Goal: Task Accomplishment & Management: Manage account settings

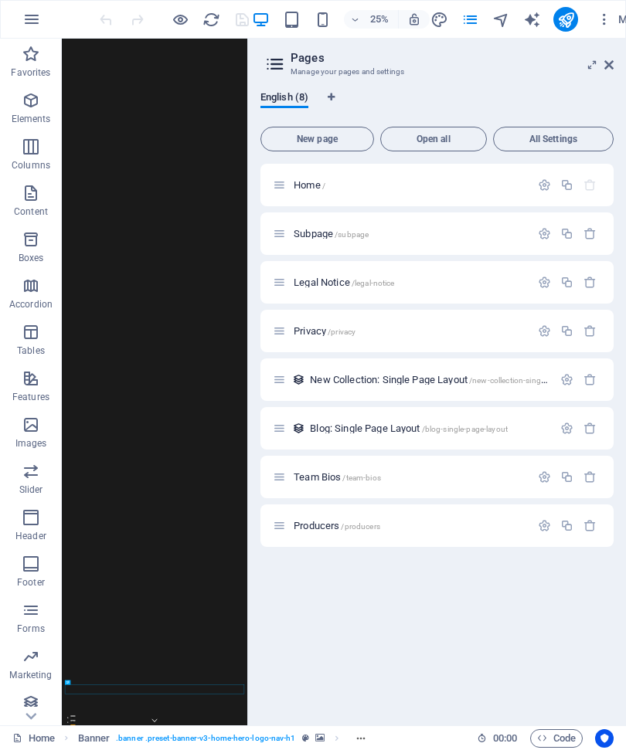
click at [305, 141] on span "New page" at bounding box center [317, 138] width 100 height 9
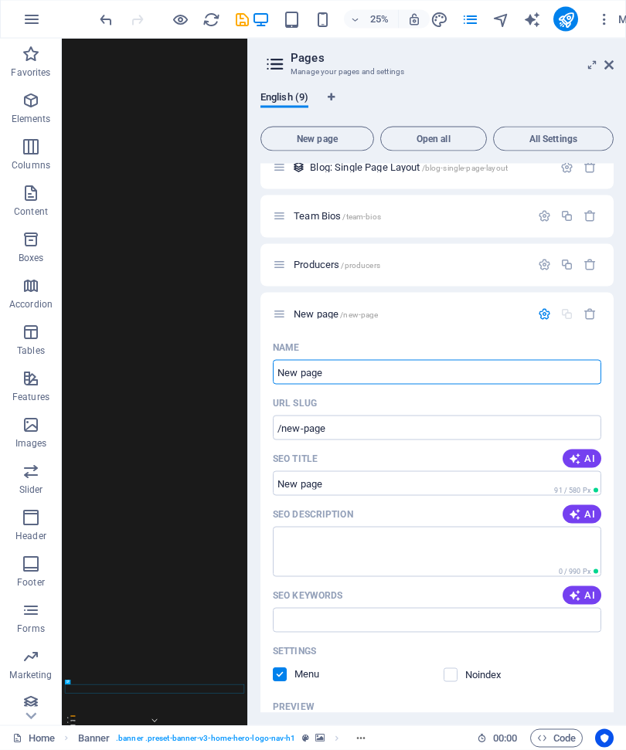
scroll to position [261, 0]
type input "P"
type input "/p"
type input "Pri"
type input "/pri"
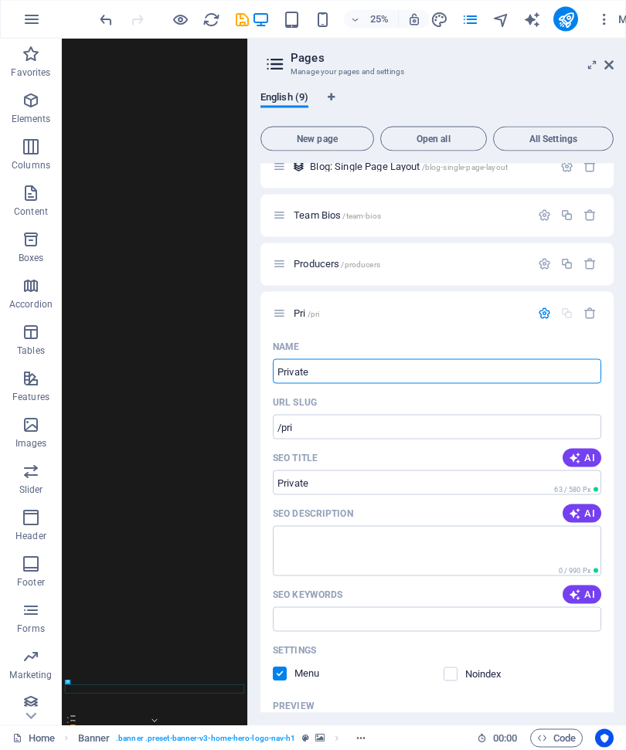
type input "Private"
type input "/private"
type input "Pr"
type input "/pr"
type input "P"
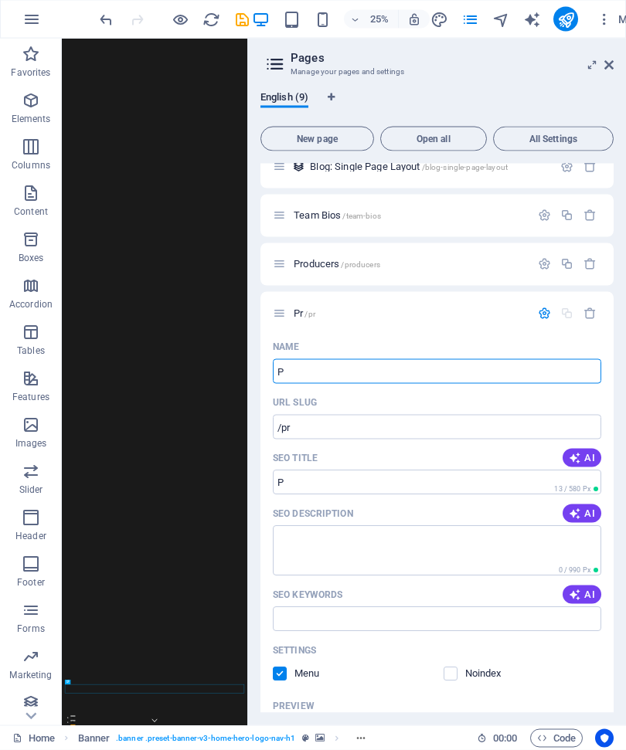
type input "/p"
type input "/"
type input "N"
type input "/n"
type input "N"
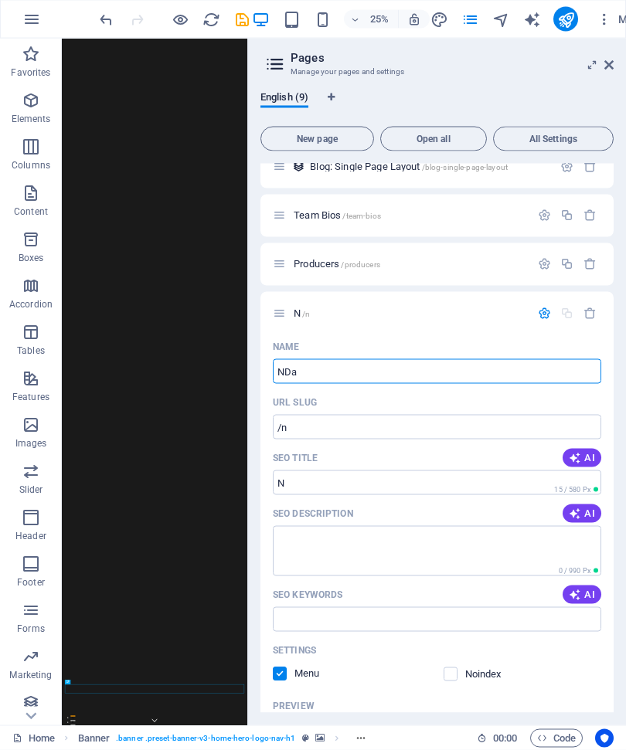
type input "NDa"
type input "/nda"
type input "NDa"
type input "ND"
type input "/nd"
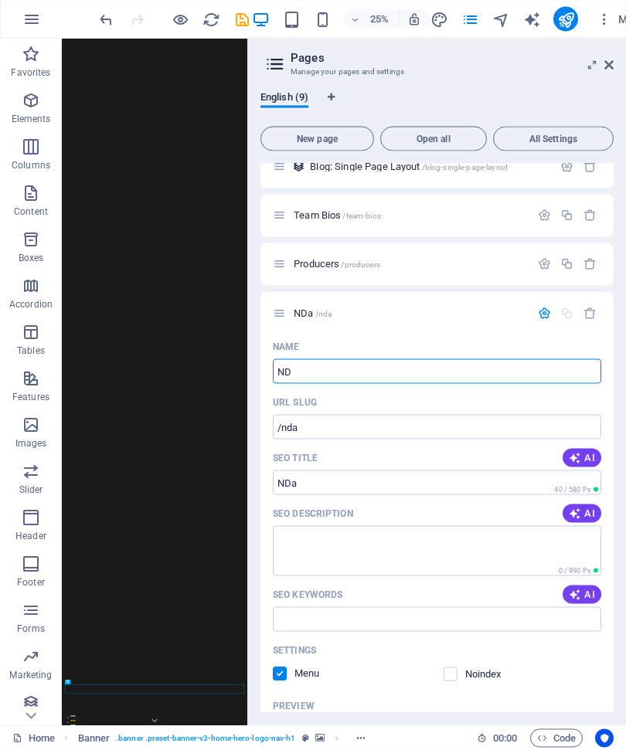
type input "ND"
type input "NDA"
type input "/nda"
type input "NDA"
type input "NDA-"
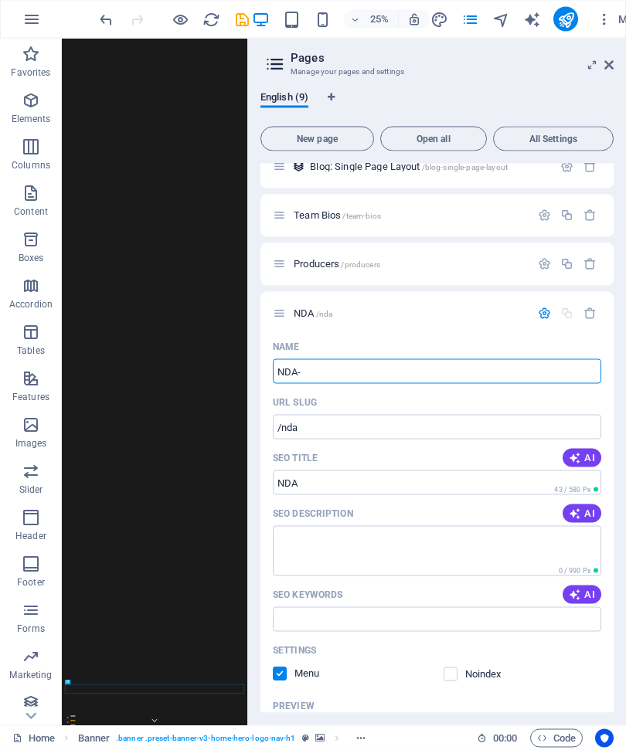
type input "NDA-"
type input "NDA-Financials"
type input "/nda-financials"
type input "NDA-Financials"
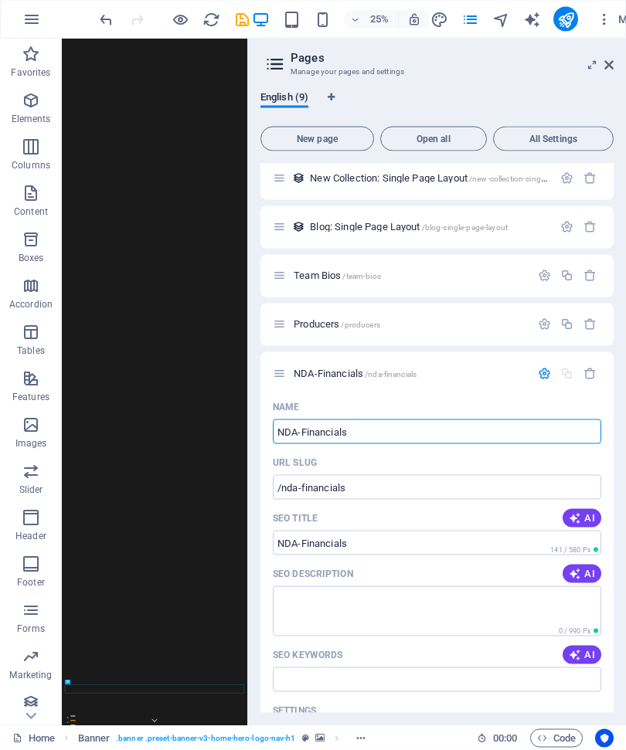
scroll to position [200, 0]
click at [345, 372] on span "NDA-Financials /nda-financials" at bounding box center [355, 374] width 123 height 12
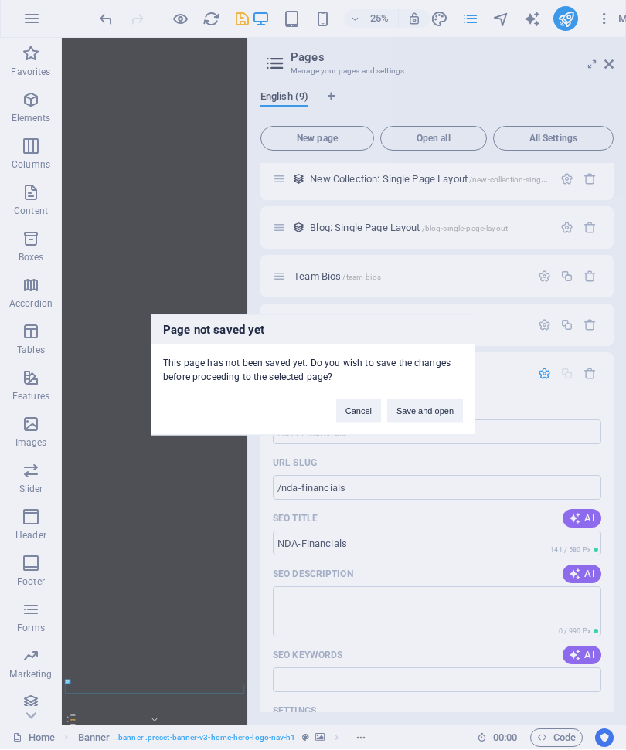
click at [440, 410] on button "Save and open" at bounding box center [425, 410] width 76 height 23
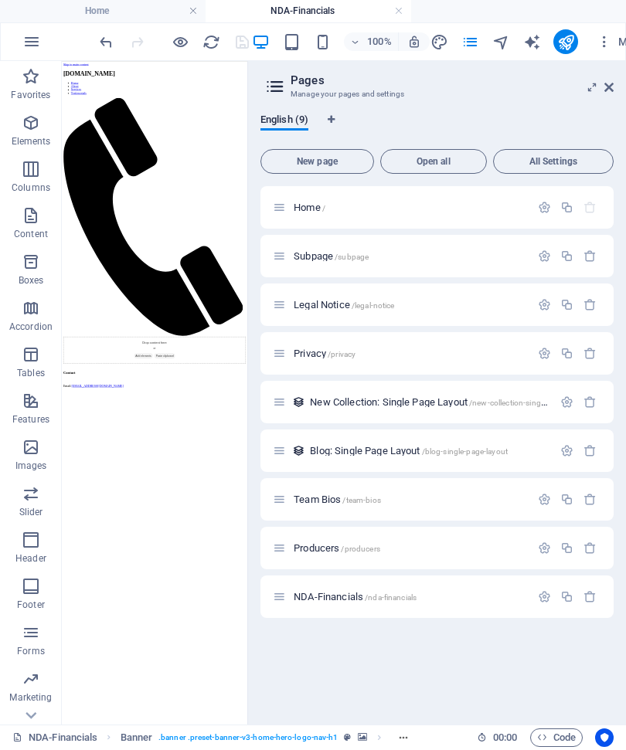
scroll to position [0, 0]
click at [309, 547] on span "Producers /producers" at bounding box center [337, 549] width 87 height 12
click at [613, 82] on icon at bounding box center [608, 88] width 9 height 12
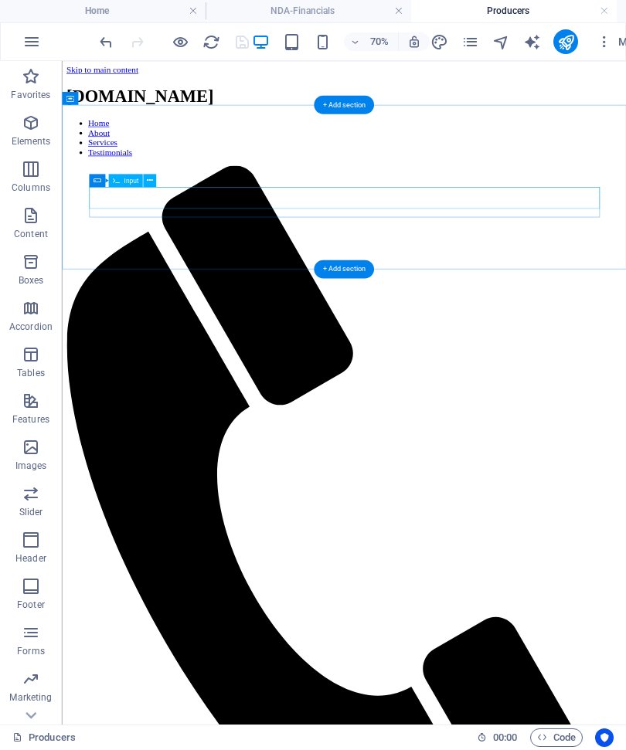
click at [152, 181] on icon at bounding box center [150, 181] width 6 height 12
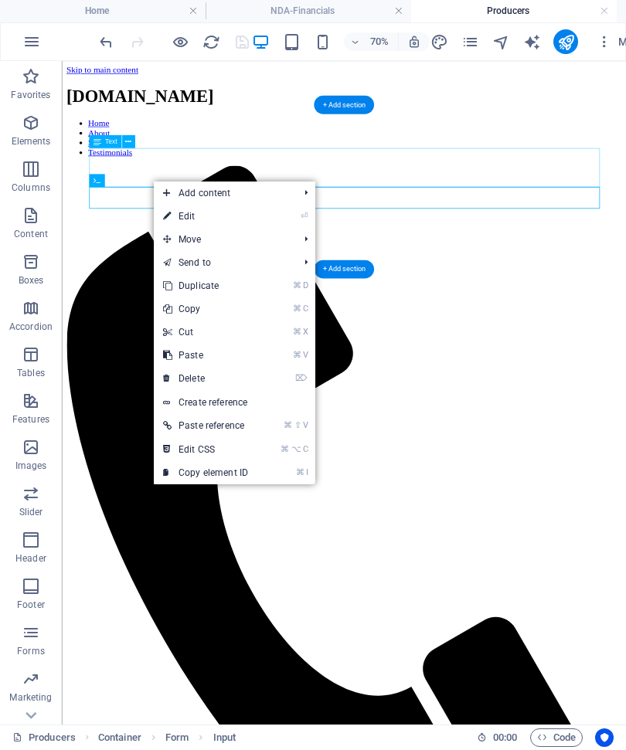
click at [202, 222] on link "⏎ Edit" at bounding box center [206, 216] width 104 height 23
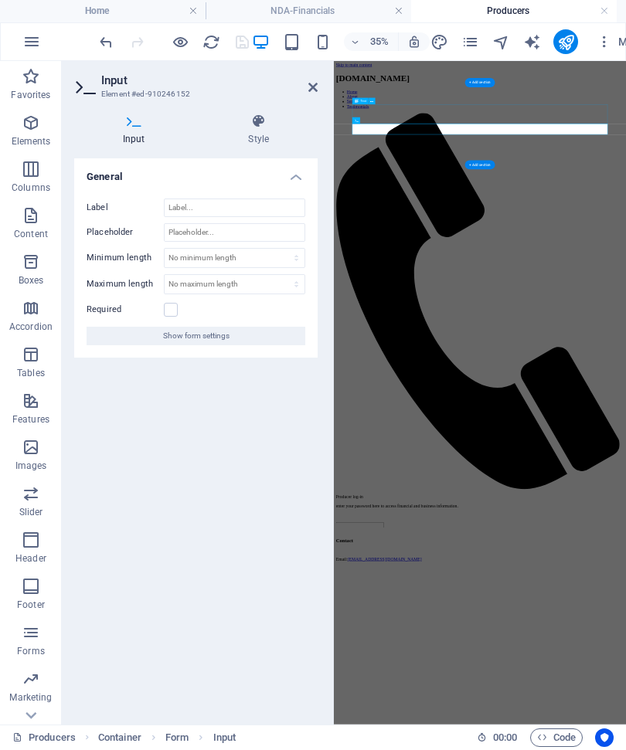
click at [219, 336] on span "Show form settings" at bounding box center [196, 337] width 66 height 19
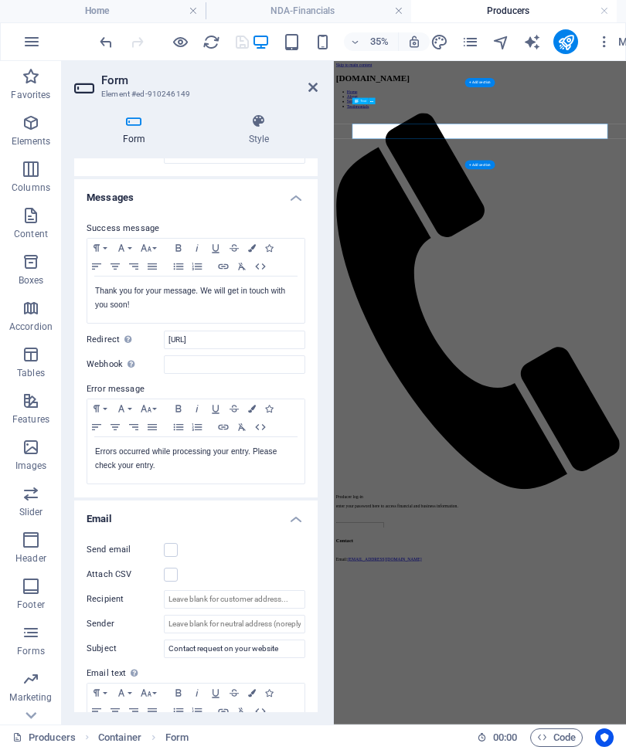
scroll to position [54, 0]
click at [289, 340] on input "http://wrenpictures/Financials" at bounding box center [234, 340] width 141 height 19
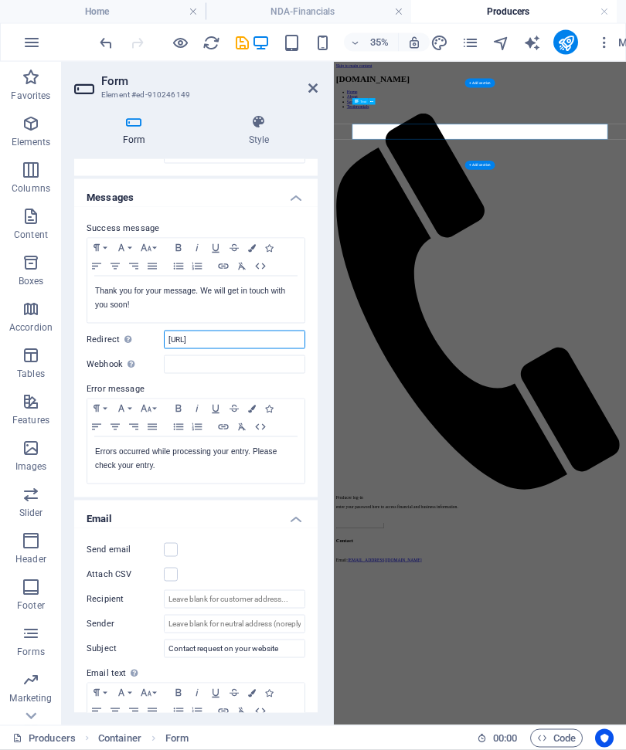
type input "[URL]"
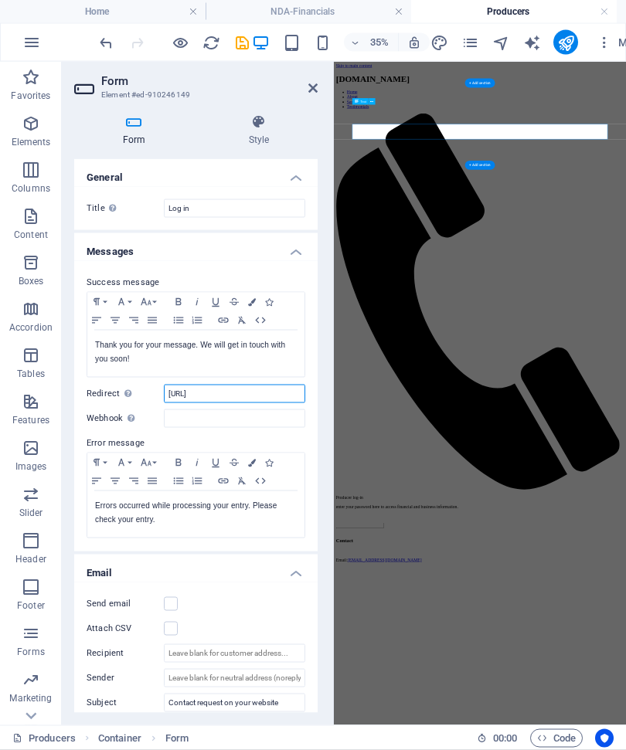
scroll to position [0, 0]
click at [314, 93] on icon at bounding box center [312, 88] width 9 height 12
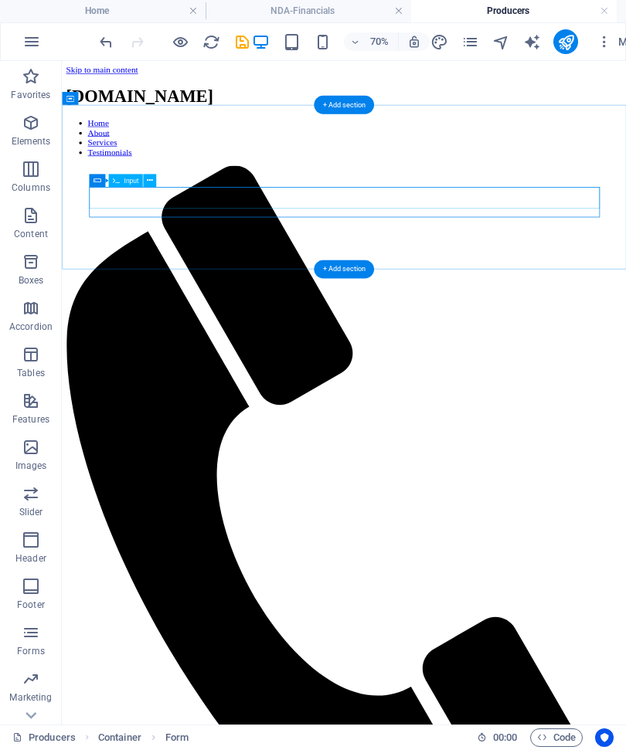
click at [150, 182] on icon at bounding box center [150, 181] width 6 height 12
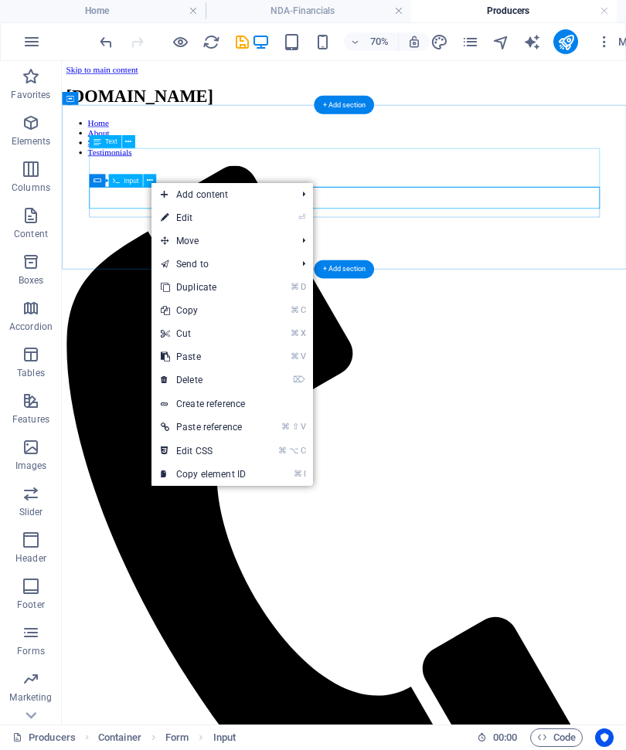
click at [202, 222] on link "⏎ Edit" at bounding box center [203, 218] width 104 height 23
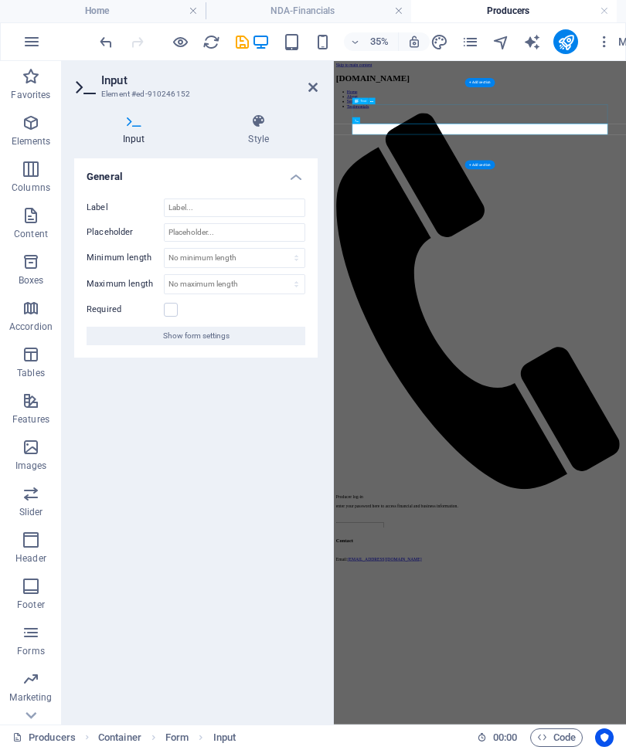
click at [258, 137] on h4 "Style" at bounding box center [259, 130] width 118 height 32
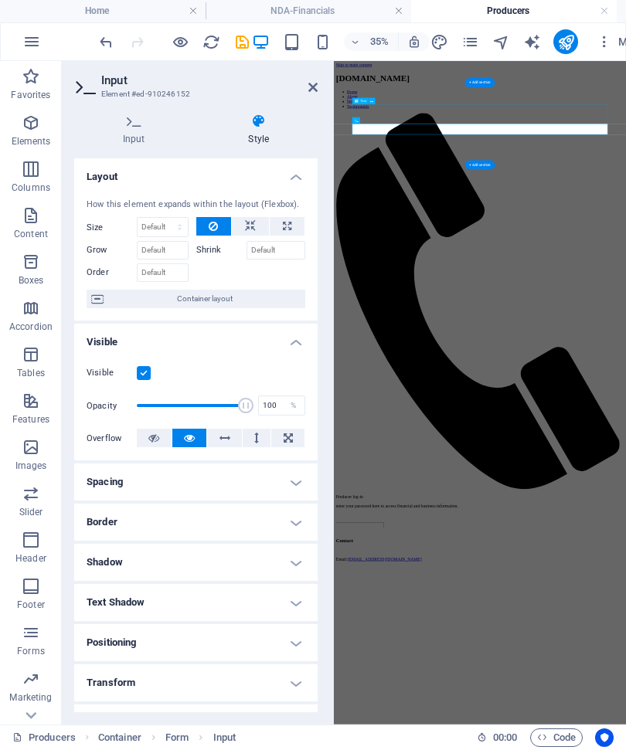
click at [254, 226] on icon at bounding box center [250, 227] width 11 height 19
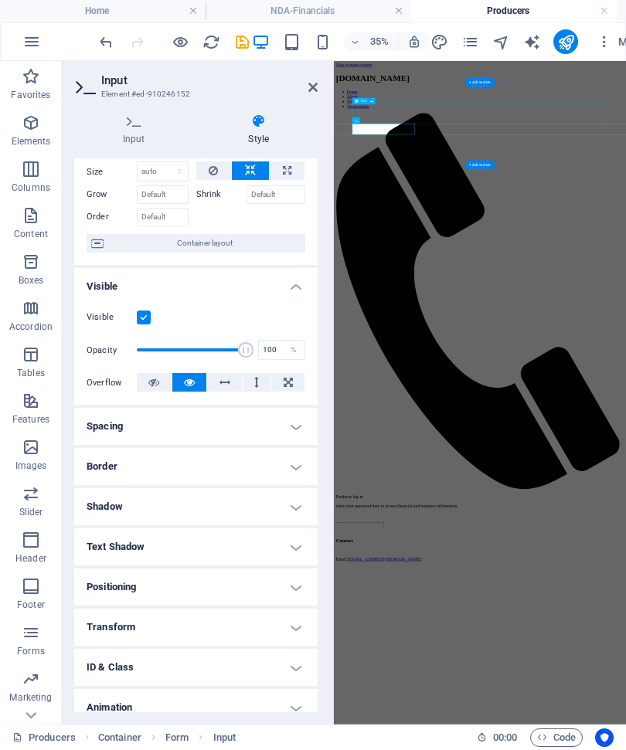
scroll to position [59, 0]
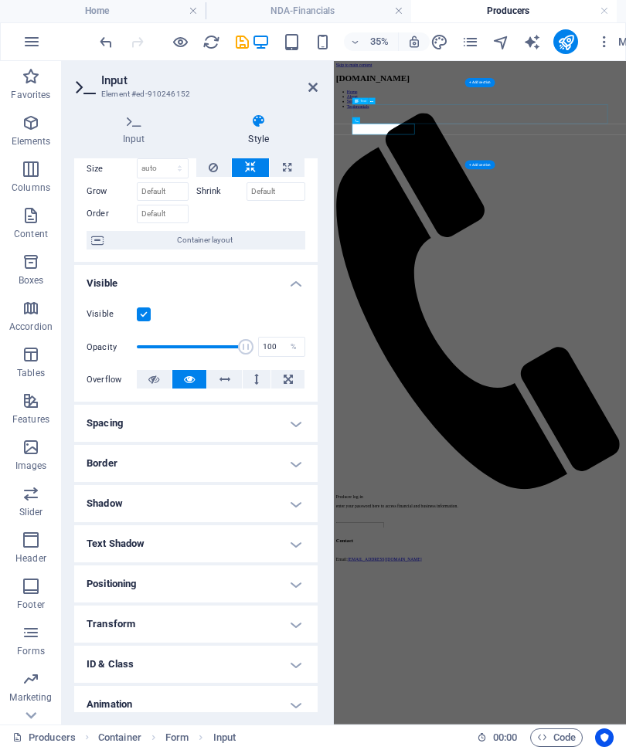
click at [297, 419] on h4 "Spacing" at bounding box center [195, 424] width 243 height 37
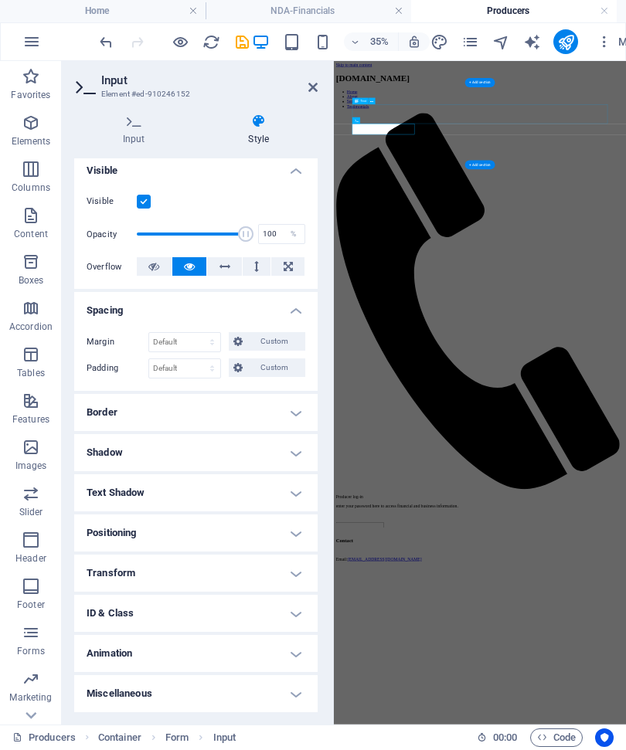
scroll to position [171, 0]
click at [299, 412] on h4 "Border" at bounding box center [195, 413] width 243 height 37
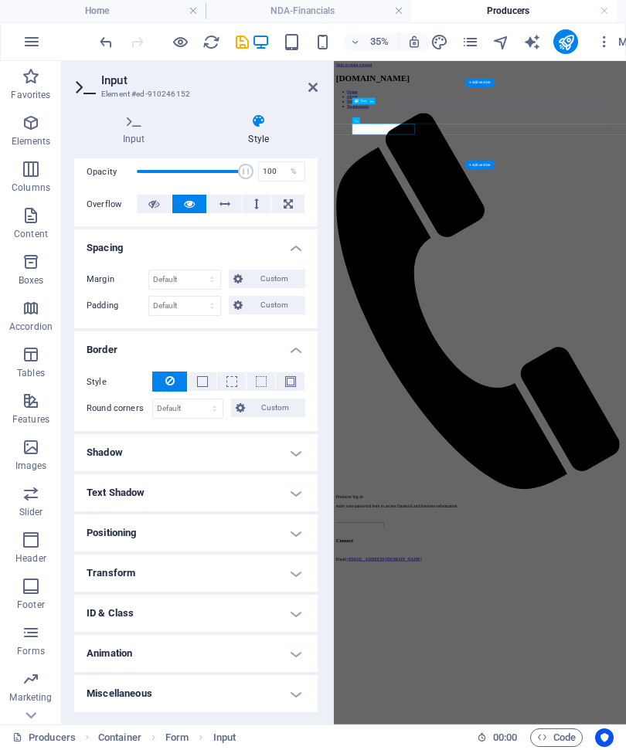
scroll to position [233, 0]
click at [298, 603] on h4 "ID & Class" at bounding box center [195, 614] width 243 height 37
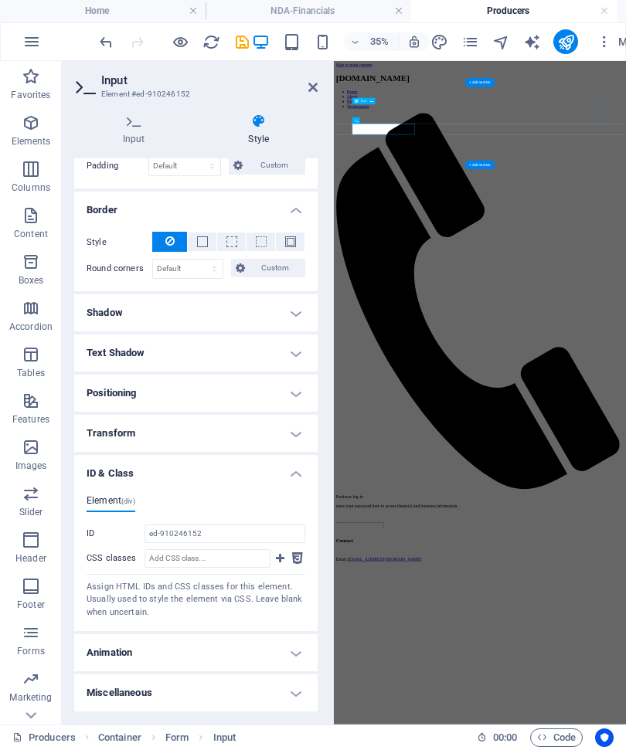
scroll to position [371, 0]
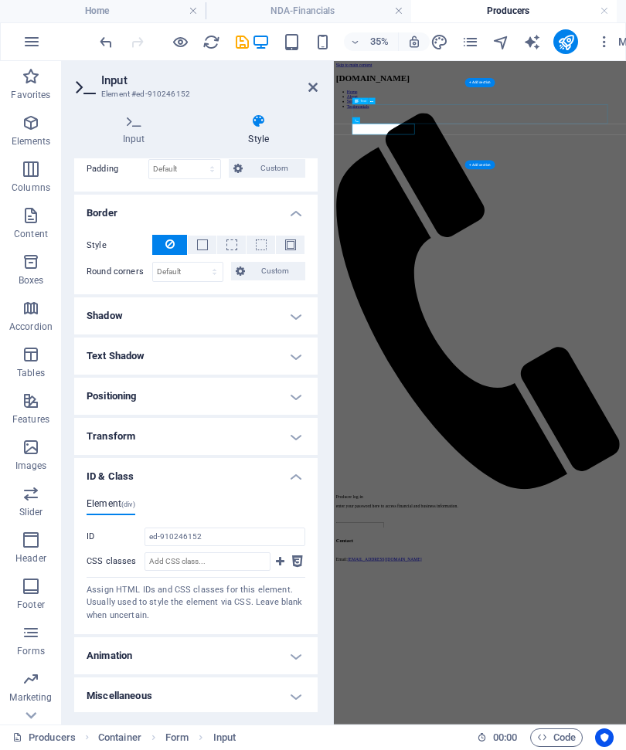
click at [291, 652] on h4 "Animation" at bounding box center [195, 656] width 243 height 37
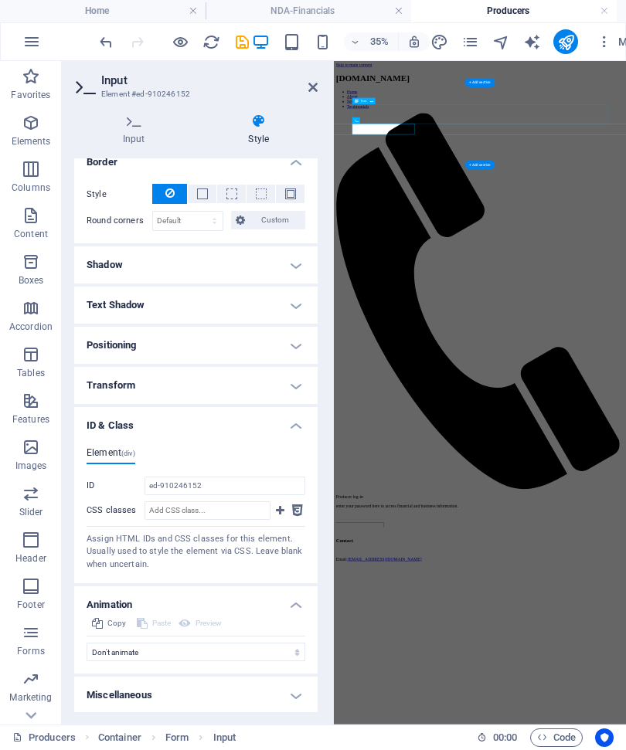
scroll to position [421, 0]
click at [294, 691] on h4 "Miscellaneous" at bounding box center [195, 696] width 243 height 37
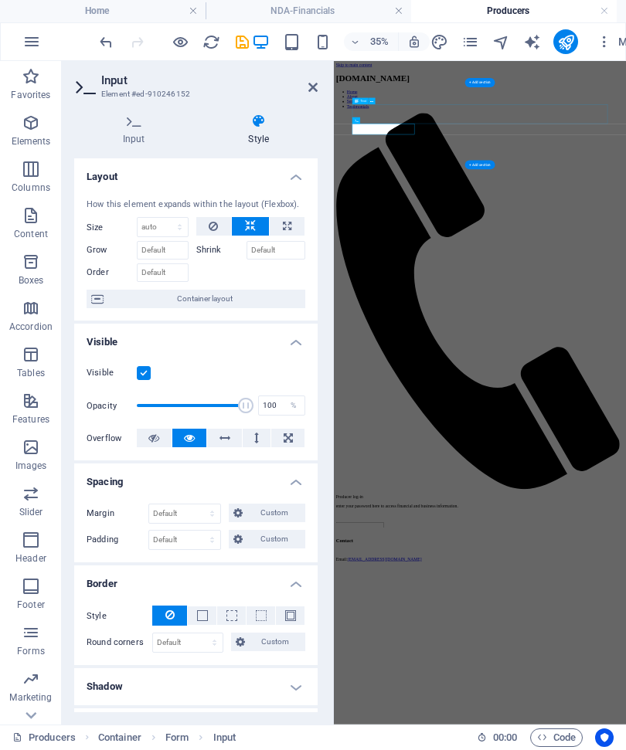
scroll to position [0, 0]
click at [308, 85] on icon at bounding box center [312, 88] width 9 height 12
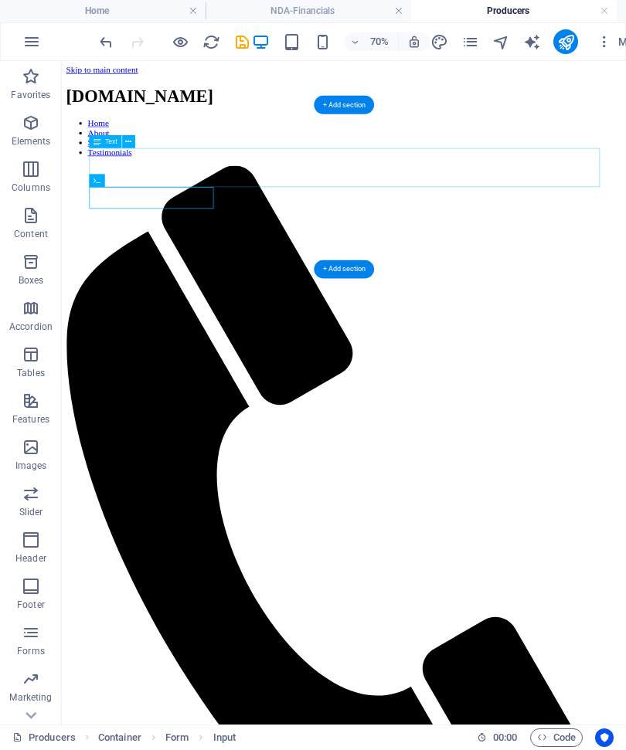
click at [235, 42] on icon "save" at bounding box center [242, 43] width 18 height 18
click at [463, 42] on icon "pages" at bounding box center [470, 43] width 18 height 18
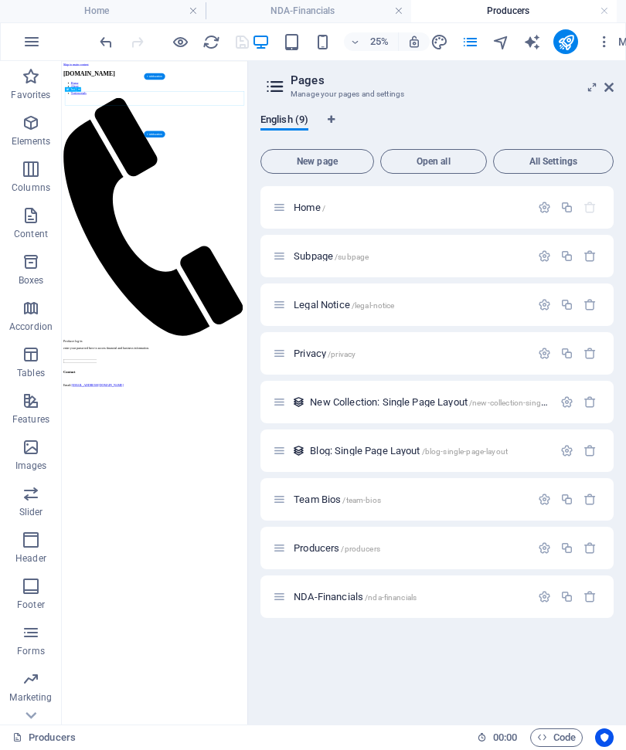
click at [326, 594] on span "NDA-Financials /nda-financials" at bounding box center [355, 598] width 123 height 12
click at [337, 592] on span "NDA-Financials /nda-financials" at bounding box center [355, 598] width 123 height 12
click at [612, 86] on icon at bounding box center [608, 88] width 9 height 12
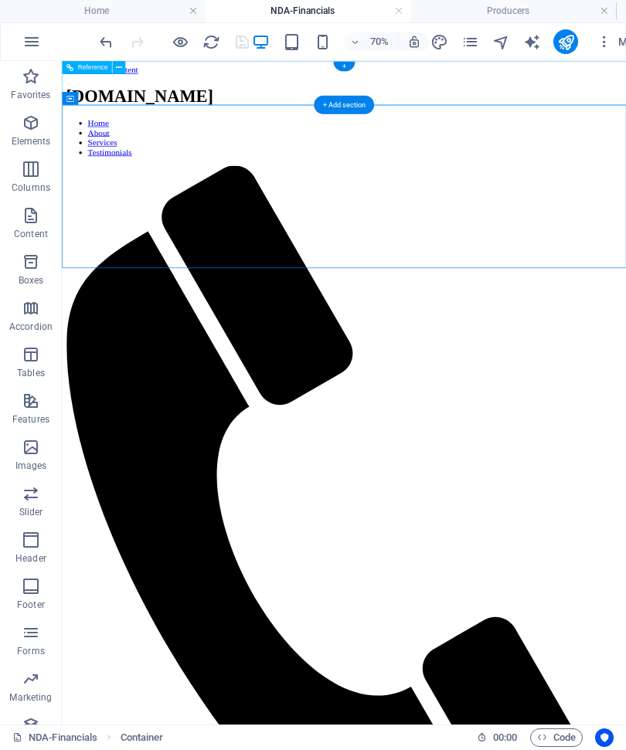
click at [353, 108] on div "+ Add section" at bounding box center [344, 106] width 60 height 19
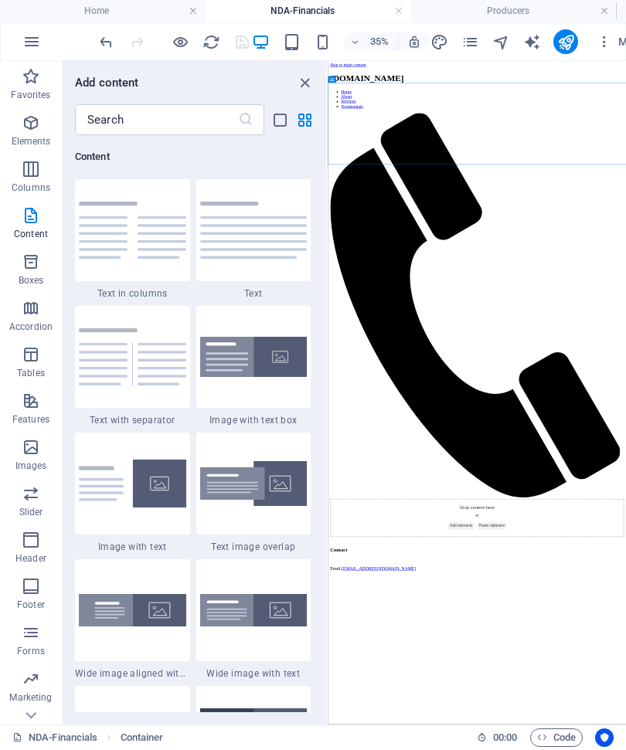
click at [275, 494] on img at bounding box center [253, 485] width 107 height 46
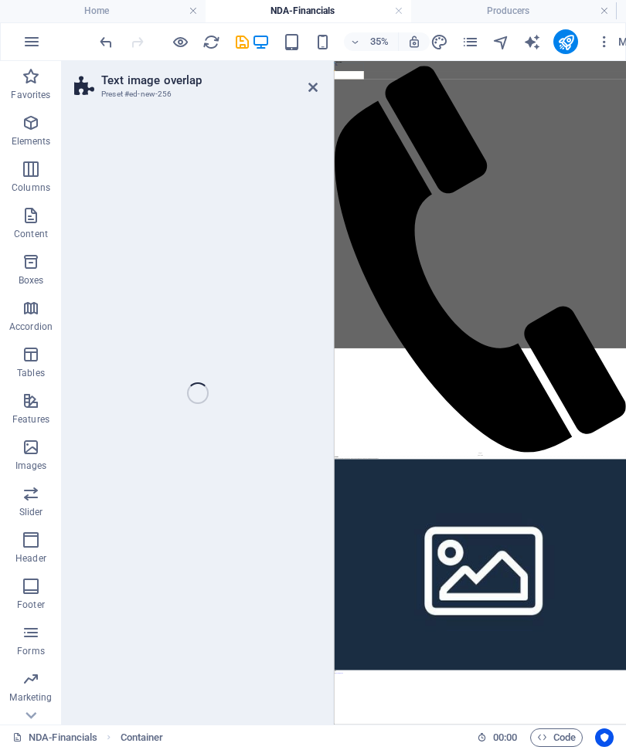
select select "rem"
select select "px"
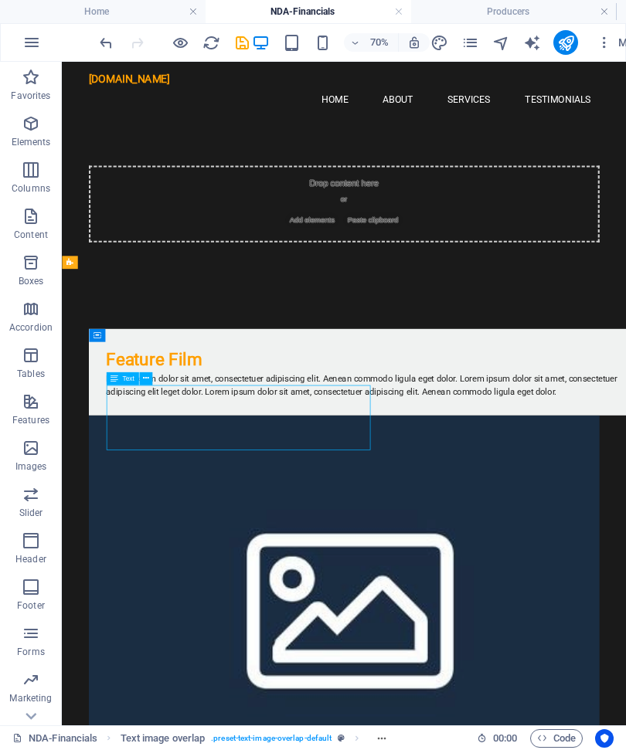
click at [296, 542] on div "Lorem ipsum dolor sit amet, consectetuer adipiscing elit. Aenean commodo ligula…" at bounding box center [496, 523] width 742 height 37
click at [219, 542] on div "Lorem ipsum dolor sit amet, consectetuer adipiscing elit. Aenean commodo ligula…" at bounding box center [496, 523] width 742 height 37
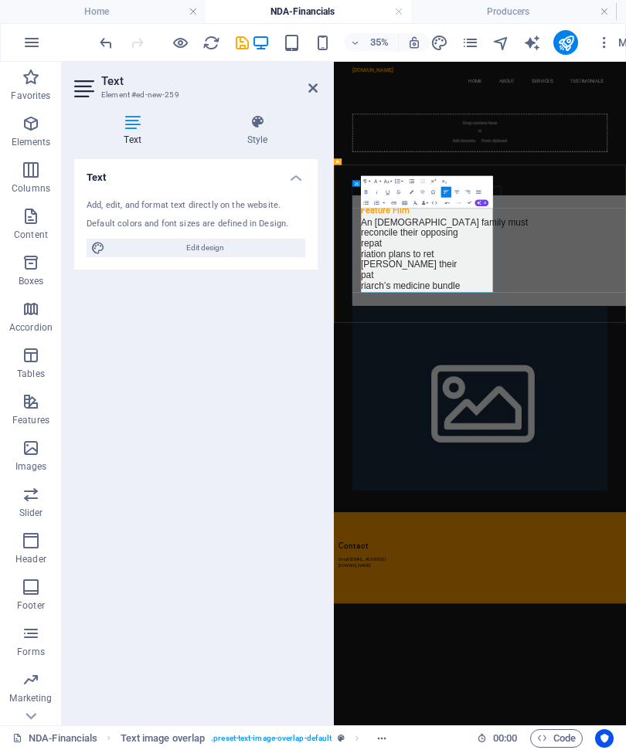
click at [419, 535] on span "reconcile their opposing" at bounding box center [549, 549] width 277 height 29
click at [426, 565] on span "repat" at bounding box center [441, 579] width 60 height 29
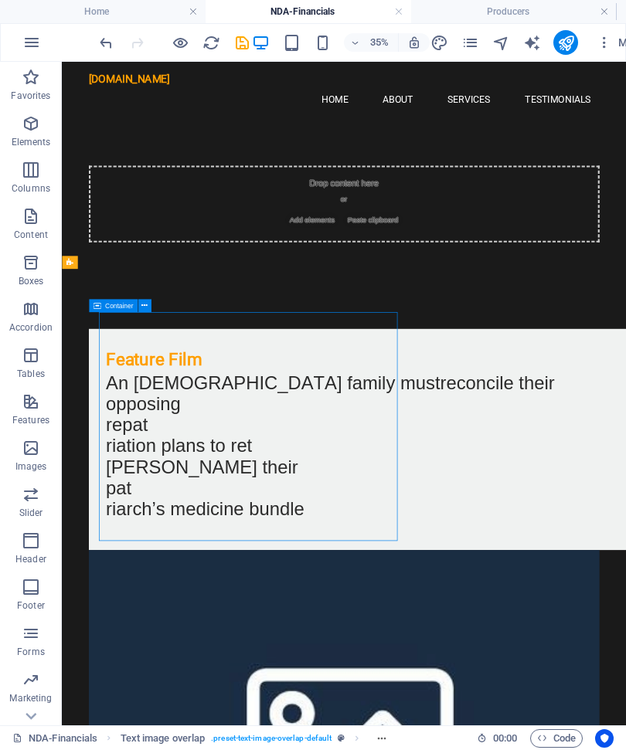
click at [501, 328] on div "Drop content here or Add elements Paste clipboard" at bounding box center [465, 264] width 806 height 233
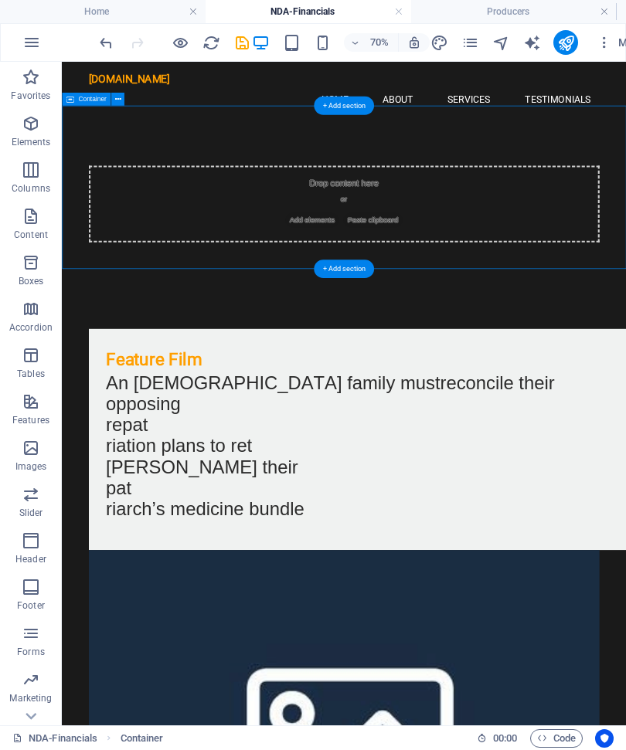
click at [144, 588] on div "An Indigenous family must reconcile their opposing repat riation plans to ret r…" at bounding box center [496, 619] width 742 height 229
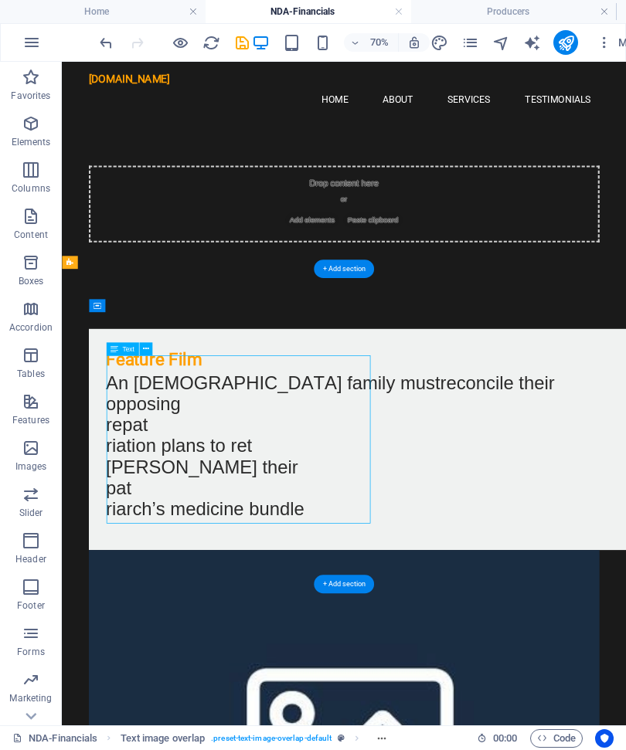
click at [165, 595] on div "An Indigenous family must reconcile their opposing repat riation plans to ret r…" at bounding box center [496, 619] width 742 height 229
click at [163, 594] on div "An Indigenous family must reconcile their opposing repat riation plans to ret r…" at bounding box center [496, 619] width 742 height 229
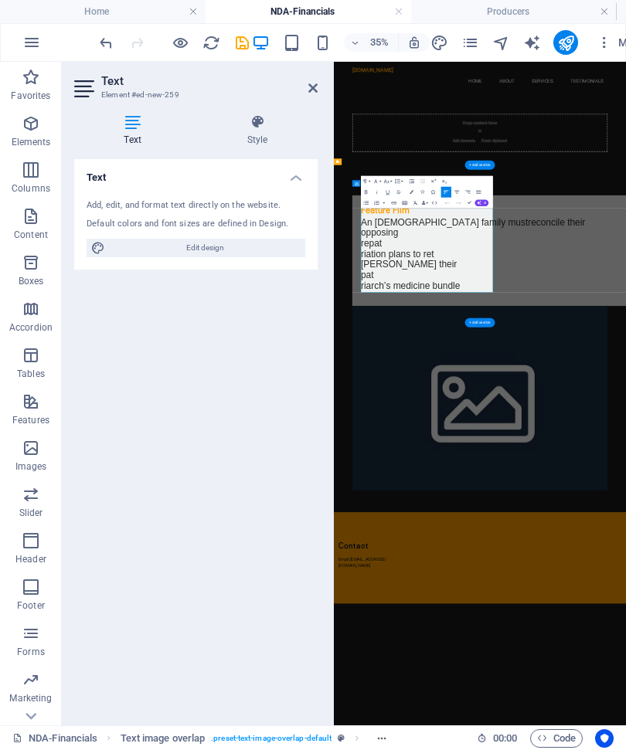
click at [484, 596] on span "riation plans to ret" at bounding box center [515, 610] width 209 height 29
click at [426, 596] on span "riation plans to ret" at bounding box center [515, 610] width 209 height 29
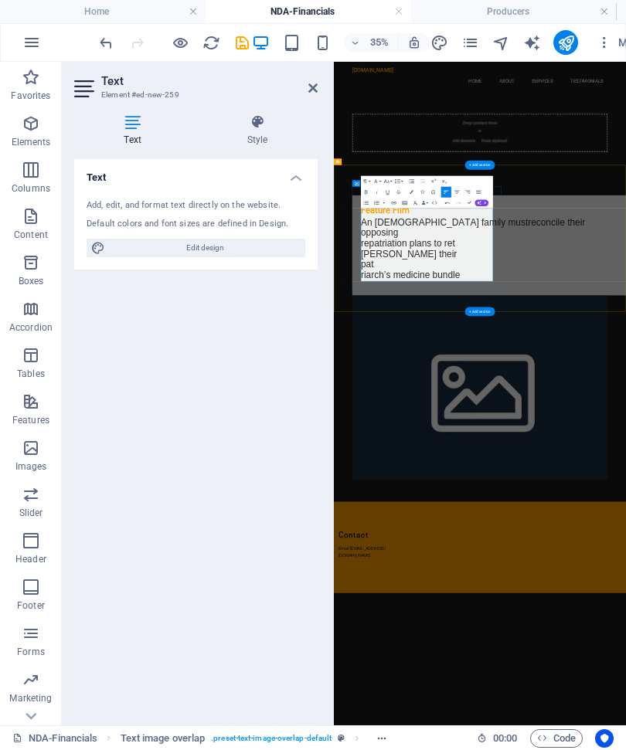
click at [444, 596] on span "rieve their" at bounding box center [548, 610] width 274 height 29
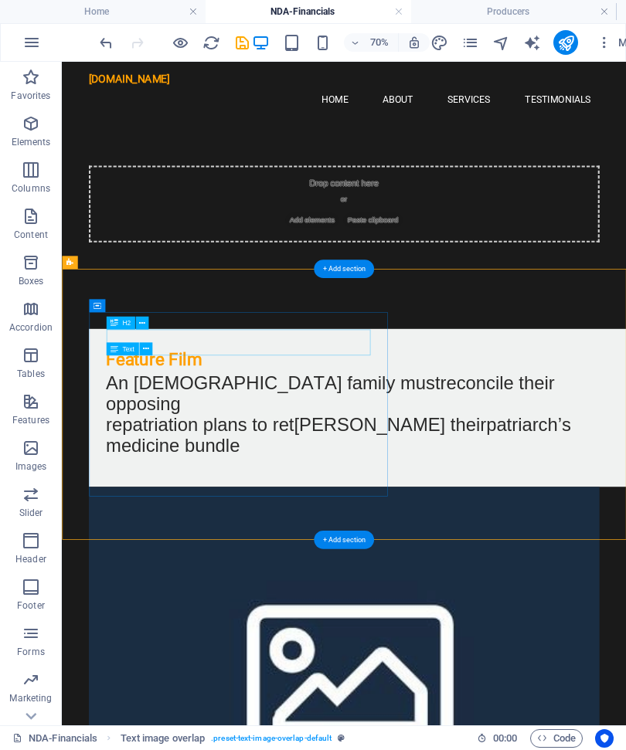
click at [240, 471] on div "Feature Film" at bounding box center [496, 486] width 742 height 37
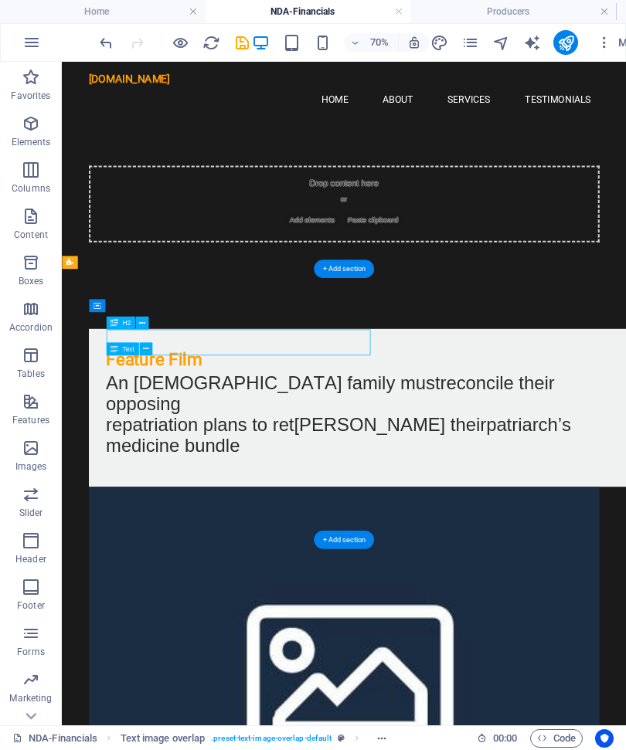
click at [253, 468] on div "Feature Film" at bounding box center [496, 486] width 742 height 37
click at [252, 468] on div "Feature Film" at bounding box center [496, 486] width 742 height 37
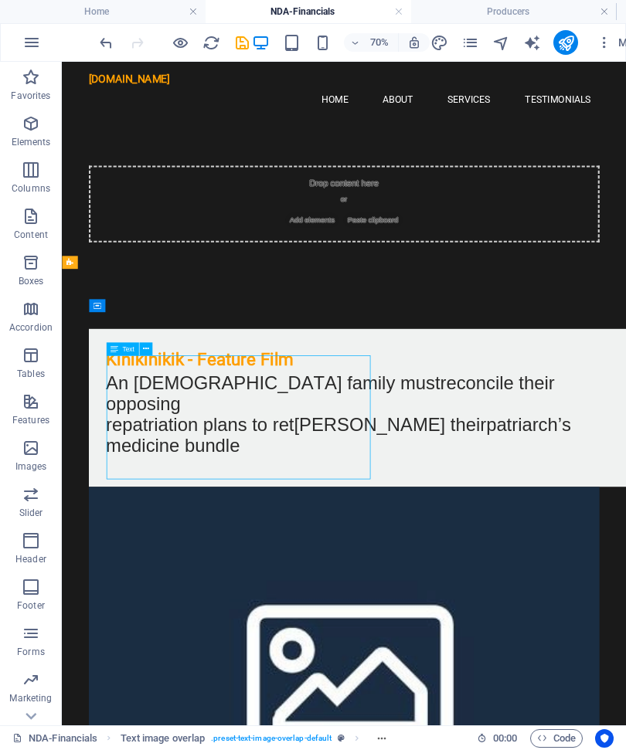
click at [137, 619] on div "An Indigenous family must reconcile their opposing repat riation plans to ret r…" at bounding box center [496, 574] width 742 height 139
click at [163, 619] on div "An Indigenous family must reconcile their opposing repat riation plans to ret r…" at bounding box center [496, 574] width 742 height 139
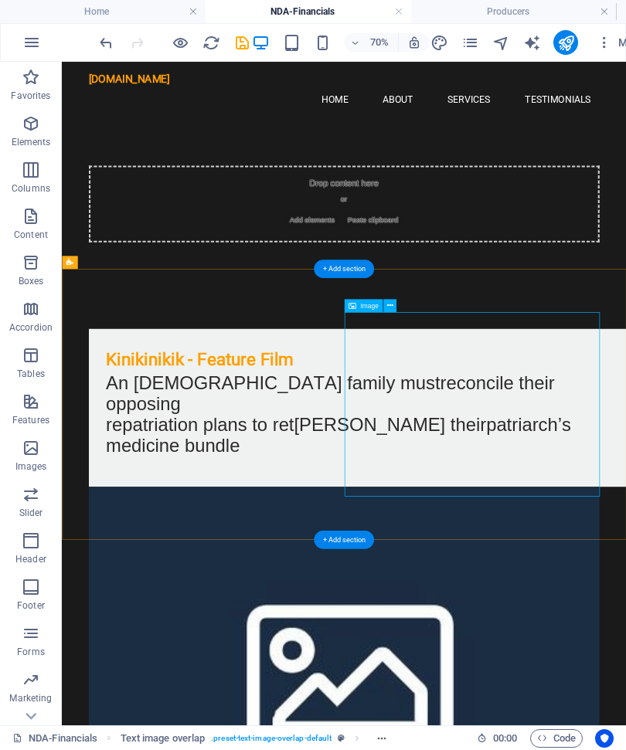
click at [364, 305] on span "Image" at bounding box center [369, 306] width 18 height 6
click at [369, 304] on span "Image" at bounding box center [369, 306] width 18 height 6
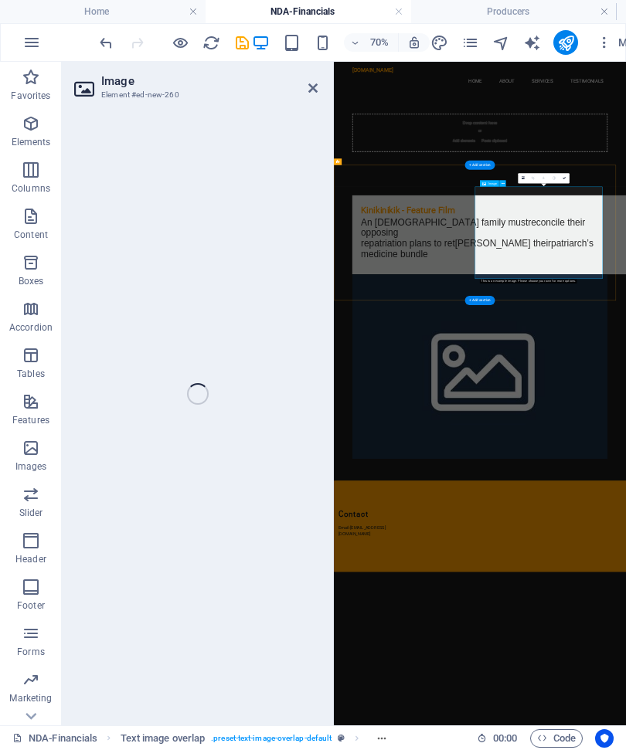
select select "%"
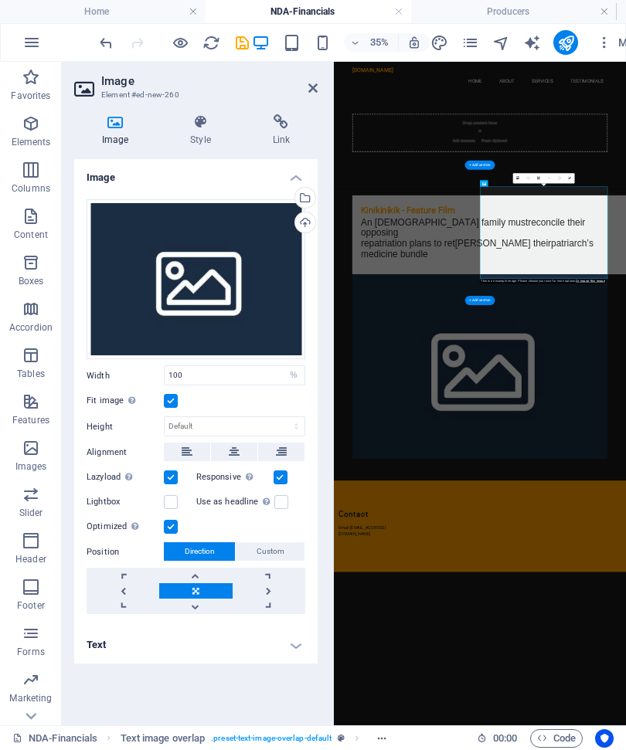
click at [292, 202] on div "Select files from the file manager, stock photos, or upload file(s)" at bounding box center [242, 199] width 100 height 58
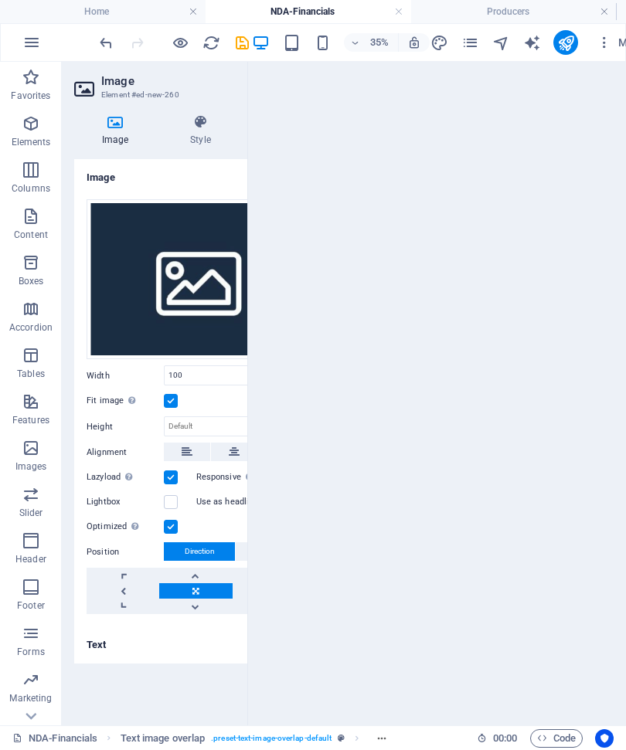
scroll to position [623, 0]
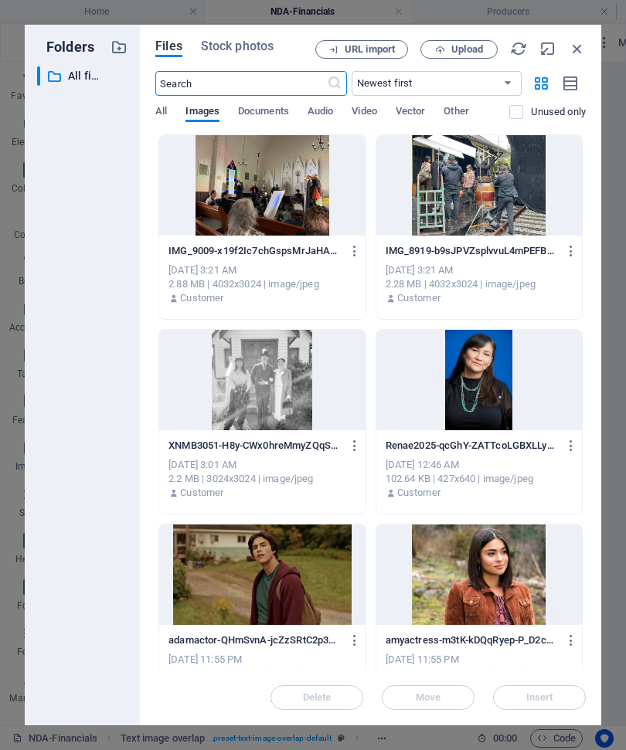
click at [463, 51] on span "Upload" at bounding box center [467, 49] width 32 height 9
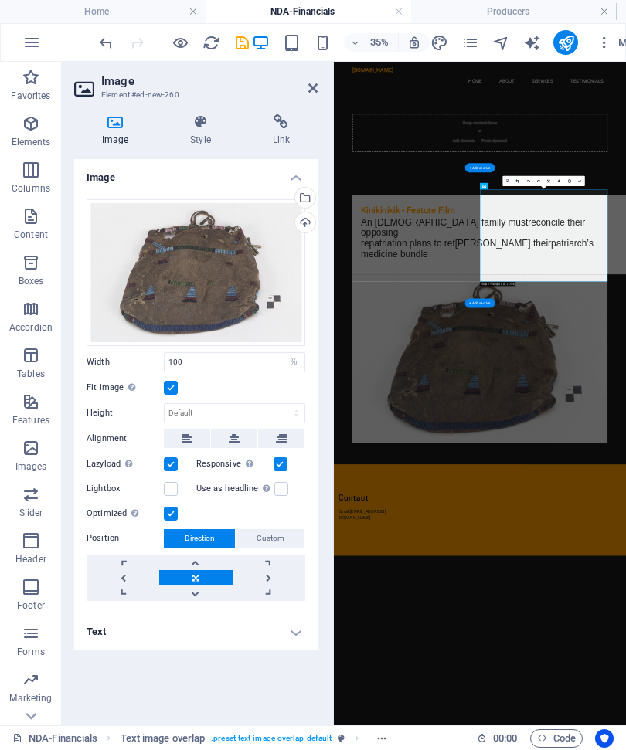
scroll to position [0, 0]
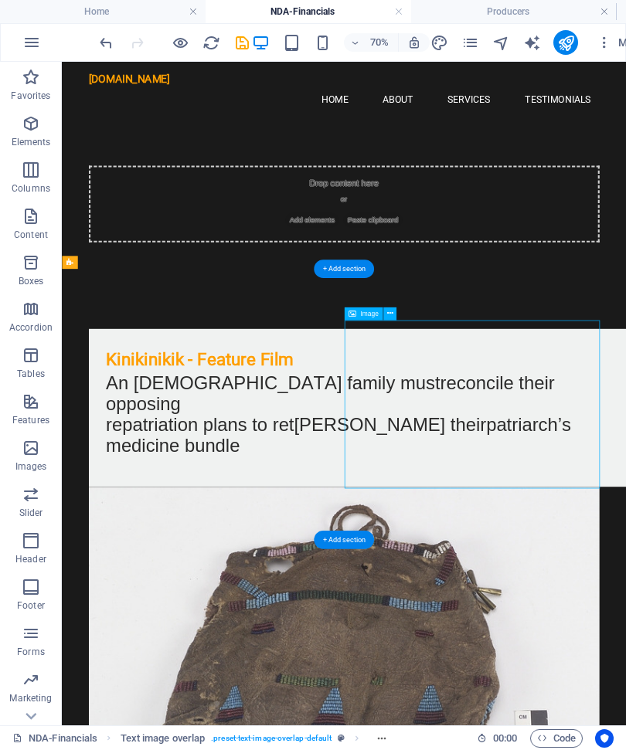
click at [372, 313] on span "Image" at bounding box center [369, 314] width 18 height 6
select select "%"
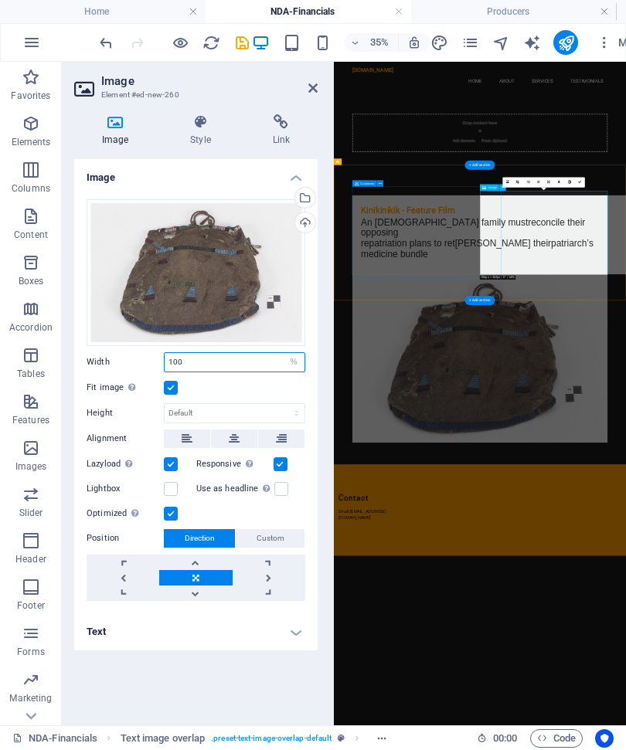
click at [212, 355] on input "100" at bounding box center [235, 362] width 140 height 19
click at [215, 358] on input "100" at bounding box center [235, 362] width 140 height 19
type input "1"
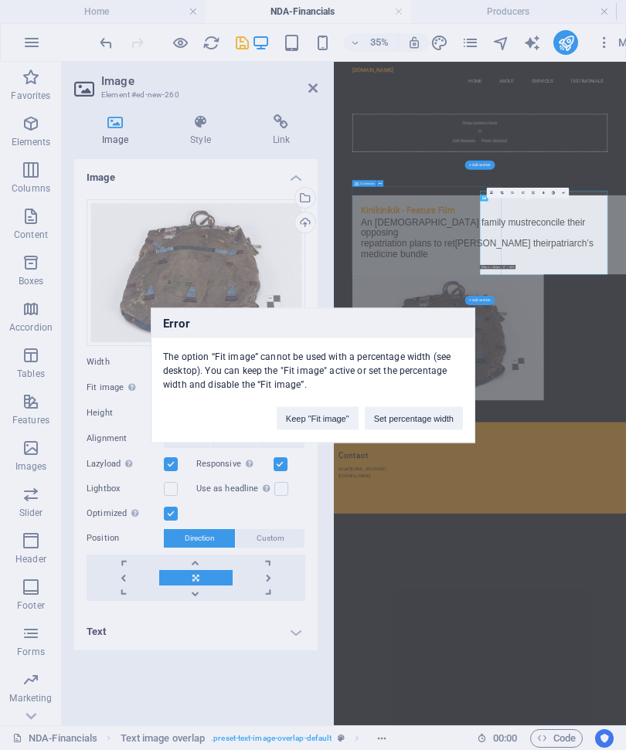
type input "75"
click at [318, 417] on button "Keep "Fit image"" at bounding box center [318, 417] width 82 height 23
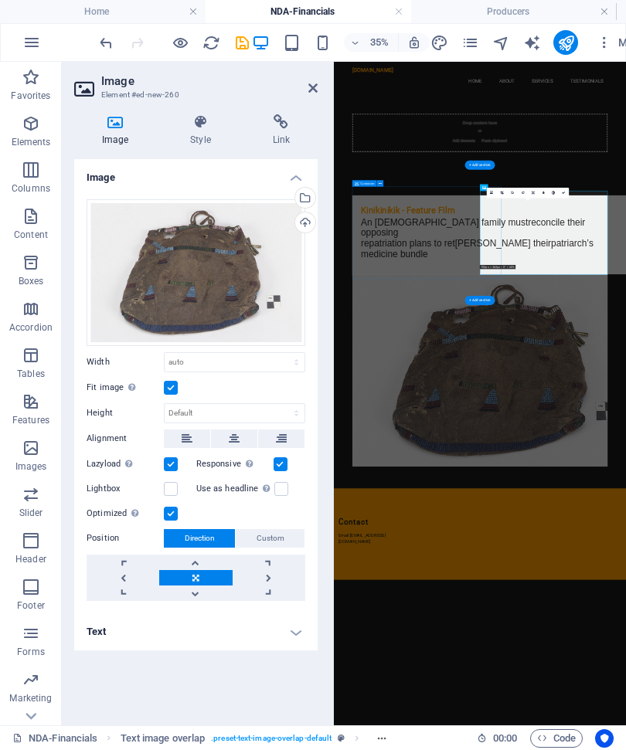
click at [175, 384] on label at bounding box center [171, 388] width 14 height 14
click at [0, 0] on input "Fit image Automatically fit image to a fixed width and height" at bounding box center [0, 0] width 0 height 0
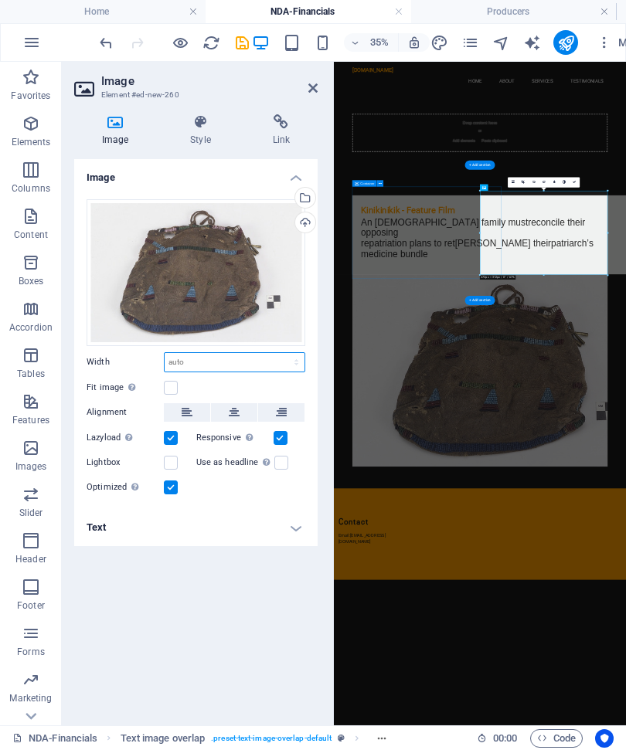
click at [260, 362] on select "Default auto px rem % em vh vw" at bounding box center [235, 362] width 140 height 19
select select "%"
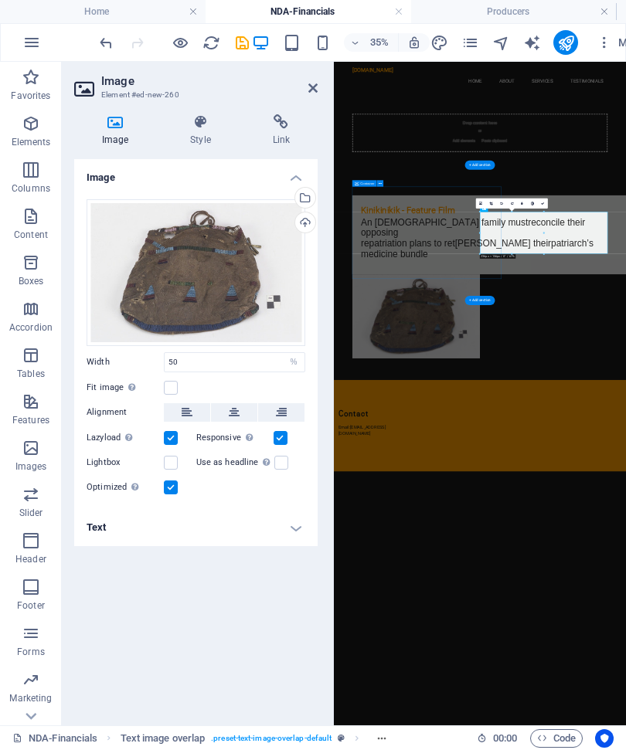
click at [290, 414] on button at bounding box center [281, 412] width 46 height 19
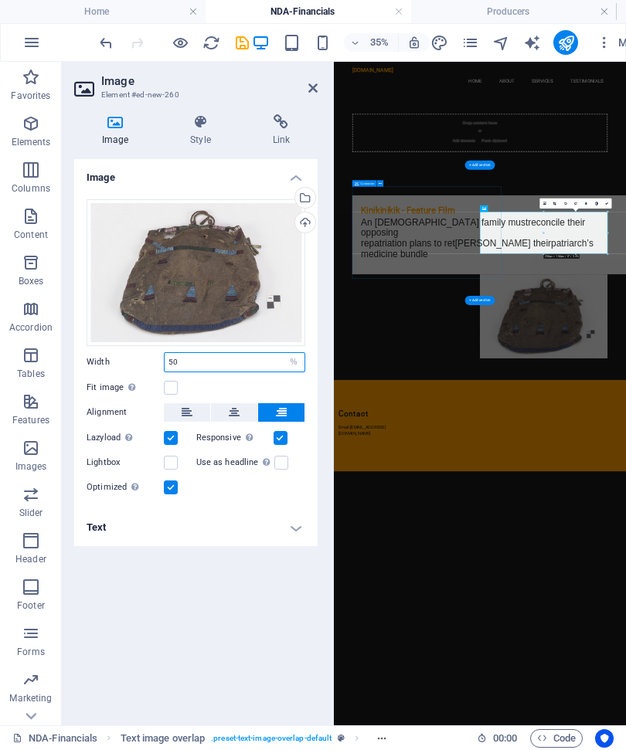
click at [229, 356] on input "50" at bounding box center [235, 362] width 140 height 19
type input "5"
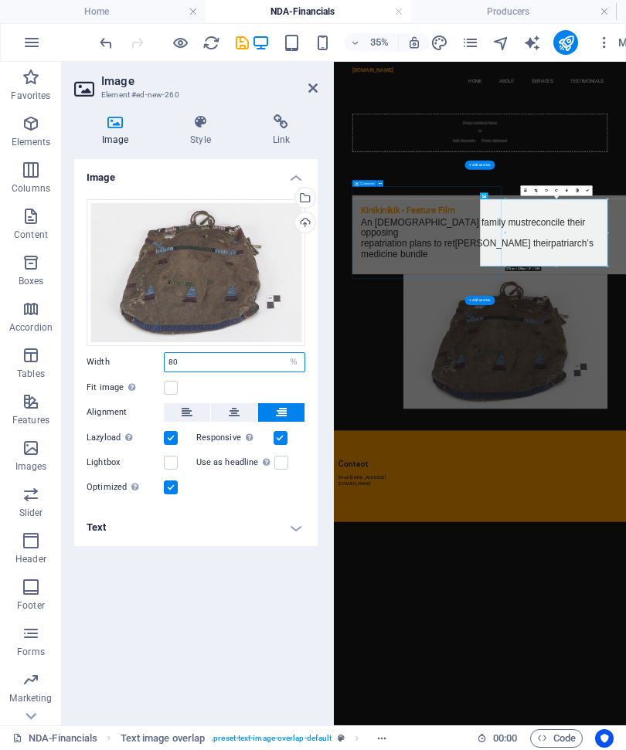
type input "80"
click at [280, 415] on icon at bounding box center [281, 412] width 11 height 19
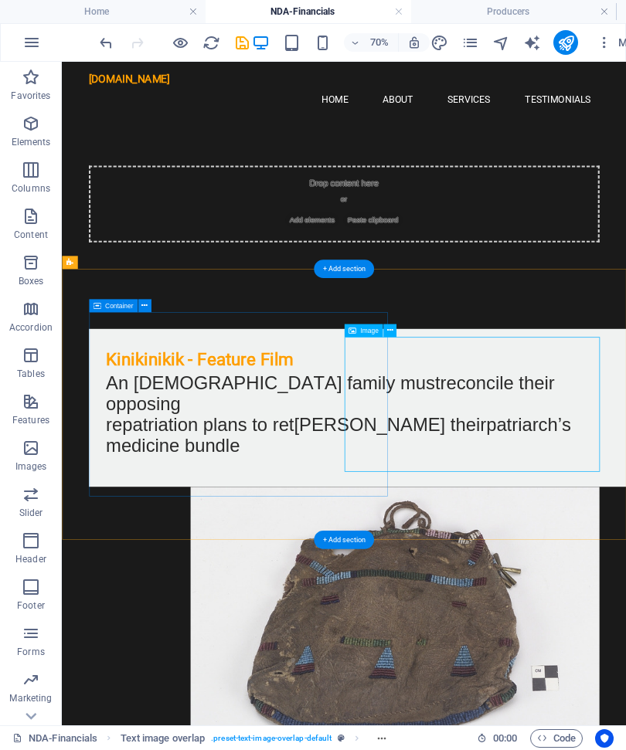
click at [366, 335] on div "Image" at bounding box center [363, 330] width 39 height 13
click at [365, 331] on span "Image" at bounding box center [369, 331] width 18 height 6
click at [371, 331] on span "Image" at bounding box center [369, 331] width 18 height 6
click at [370, 331] on span "Image" at bounding box center [369, 331] width 18 height 6
select select "%"
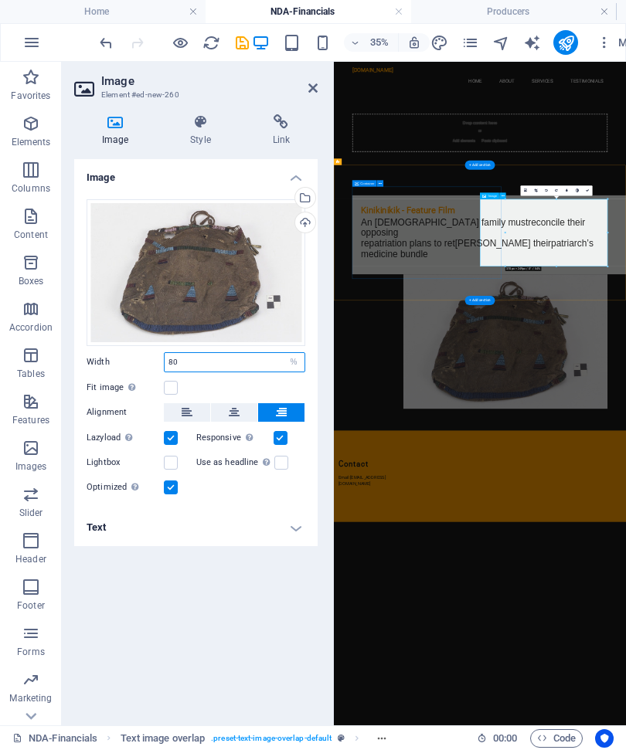
click at [229, 356] on input "80" at bounding box center [235, 362] width 140 height 19
type input "8"
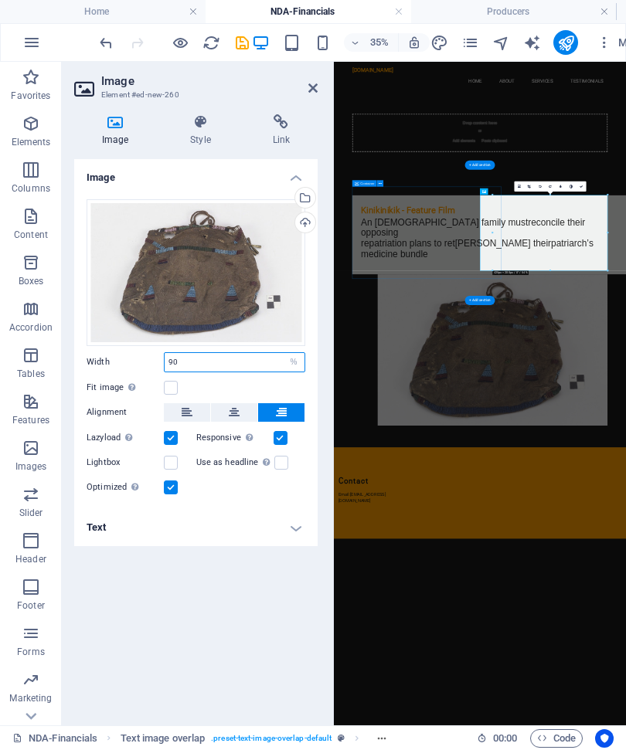
type input "90"
click at [286, 408] on icon at bounding box center [281, 412] width 11 height 19
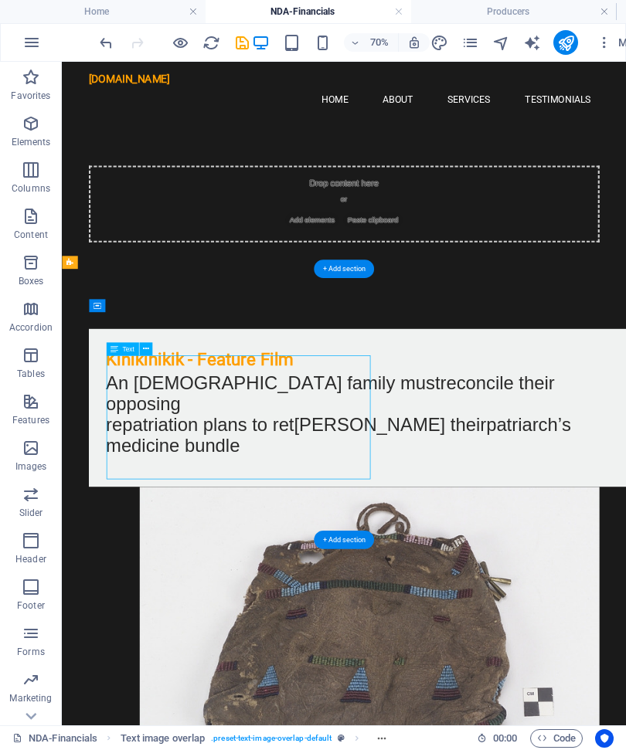
click at [240, 42] on icon "save" at bounding box center [242, 43] width 18 height 18
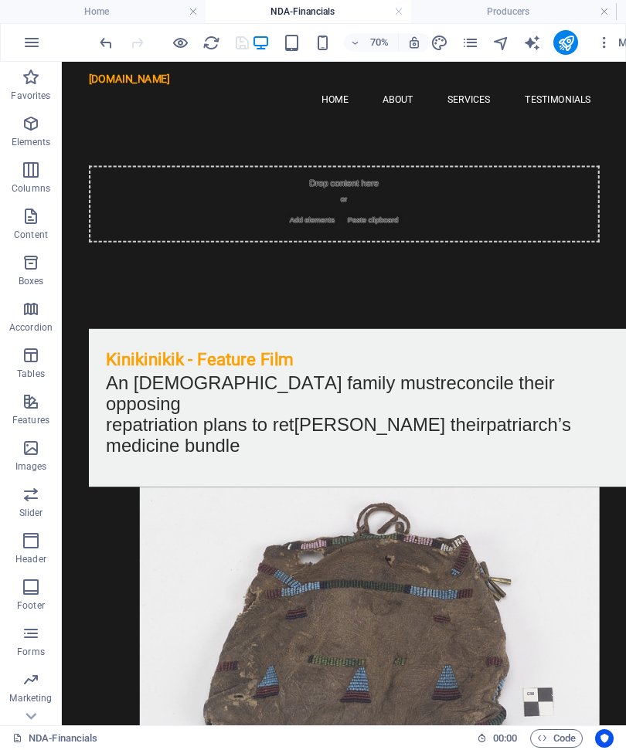
click at [470, 39] on icon "pages" at bounding box center [470, 43] width 18 height 18
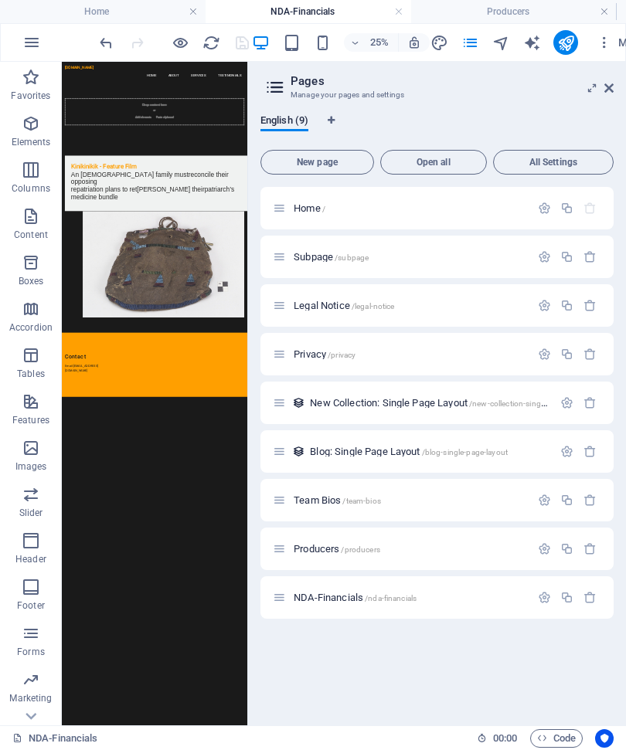
click at [304, 545] on span "Producers /producers" at bounding box center [337, 549] width 87 height 12
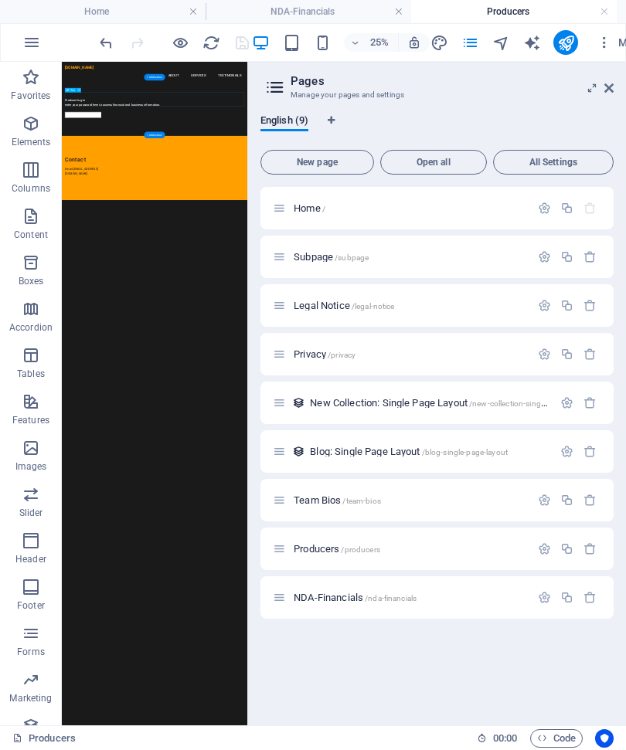
click at [610, 83] on icon at bounding box center [608, 88] width 9 height 12
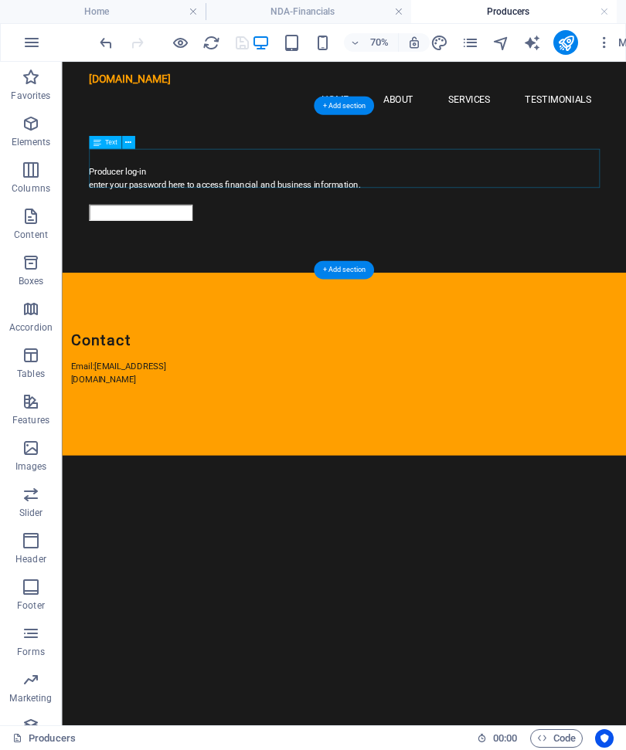
click at [212, 266] on div at bounding box center [464, 277] width 729 height 23
click at [131, 182] on span "Input" at bounding box center [131, 181] width 15 height 6
click at [129, 184] on span "Input" at bounding box center [131, 181] width 15 height 6
click at [130, 184] on span "Input" at bounding box center [131, 181] width 15 height 6
click at [131, 182] on span "Input" at bounding box center [131, 181] width 15 height 6
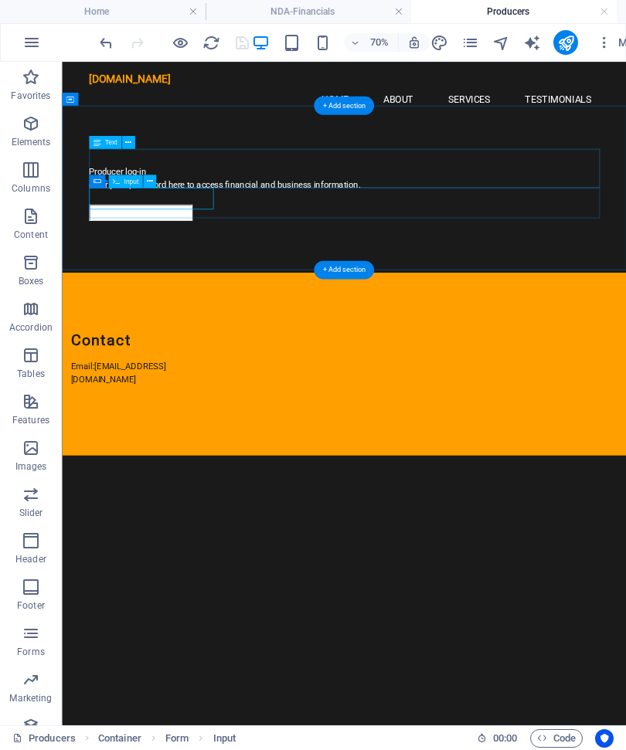
click at [130, 182] on span "Input" at bounding box center [131, 181] width 15 height 6
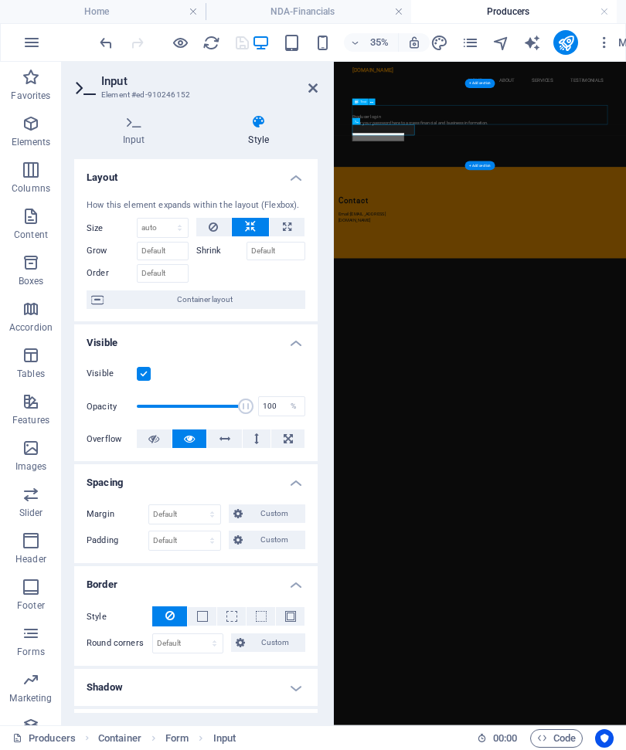
click at [133, 134] on h4 "Input" at bounding box center [137, 130] width 126 height 32
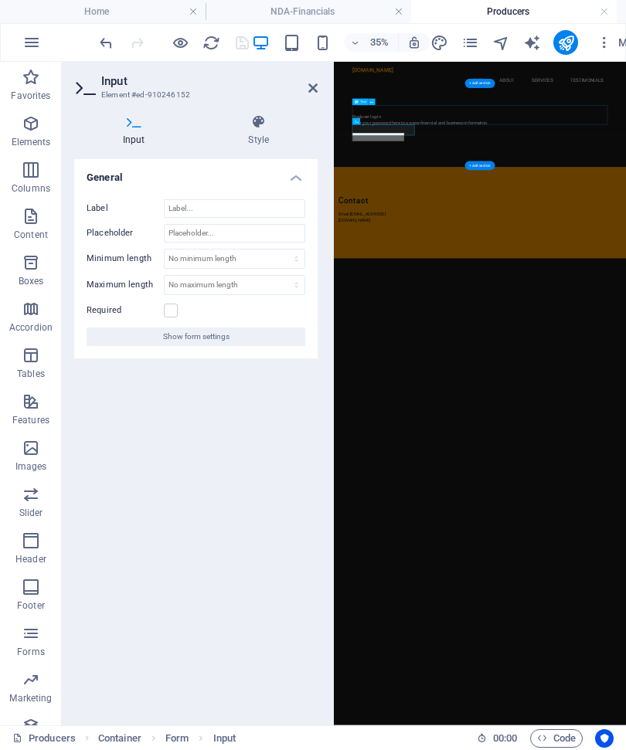
click at [216, 337] on span "Show form settings" at bounding box center [196, 337] width 66 height 19
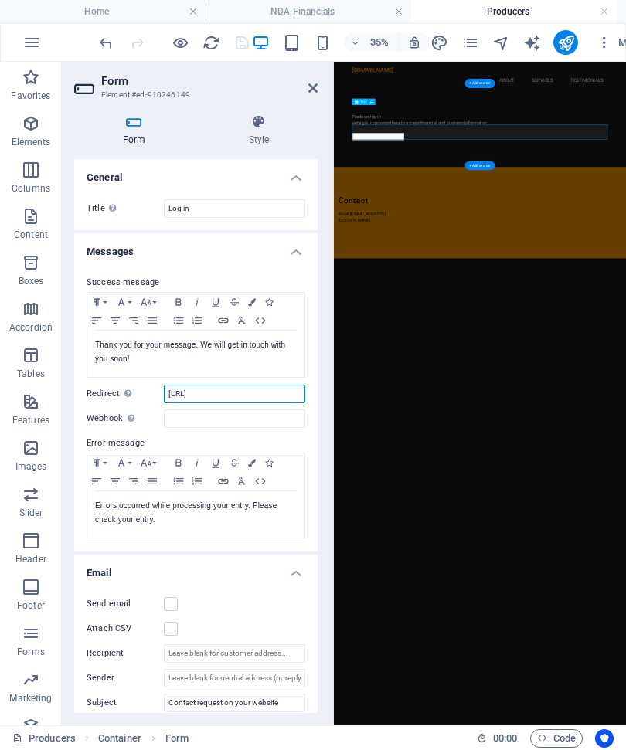
click at [276, 397] on input "[URL]" at bounding box center [234, 394] width 141 height 19
type input "http://wrenpictures/NDA-financials"
click at [243, 36] on icon "save" at bounding box center [242, 43] width 18 height 18
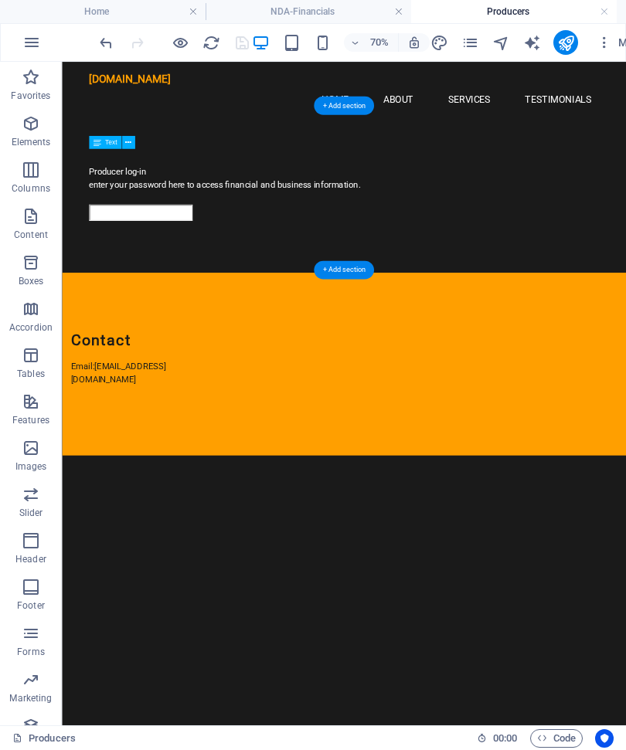
click at [469, 40] on icon "pages" at bounding box center [470, 43] width 18 height 18
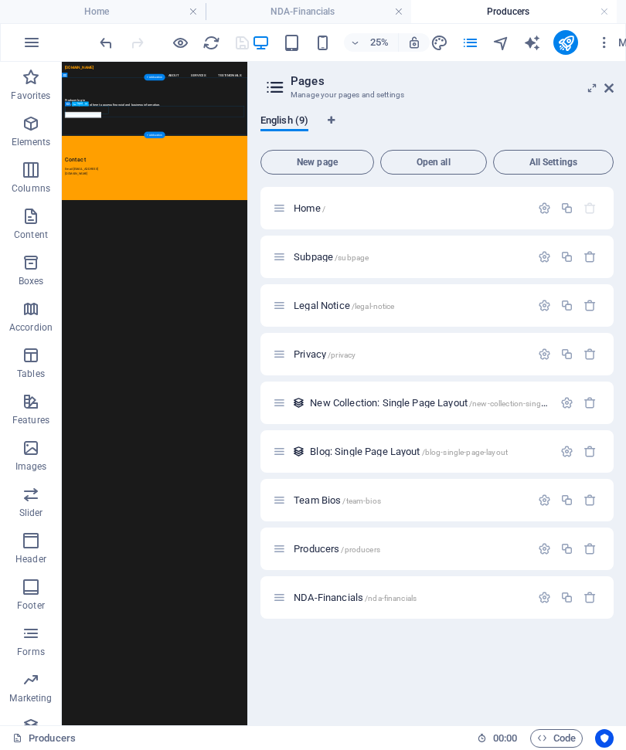
click at [153, 269] on div at bounding box center [438, 277] width 729 height 23
click at [191, 266] on div at bounding box center [438, 277] width 729 height 23
click at [182, 266] on div at bounding box center [438, 277] width 729 height 23
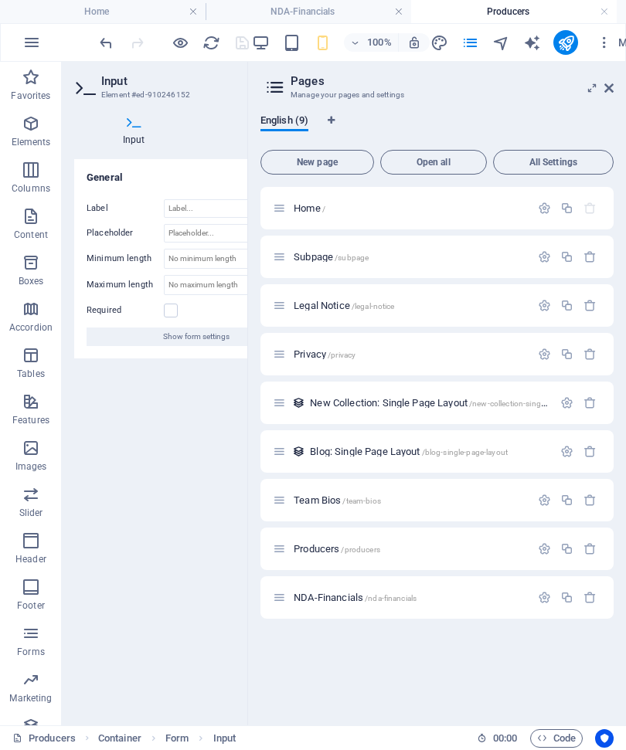
click at [177, 342] on span "Show form settings" at bounding box center [196, 337] width 66 height 19
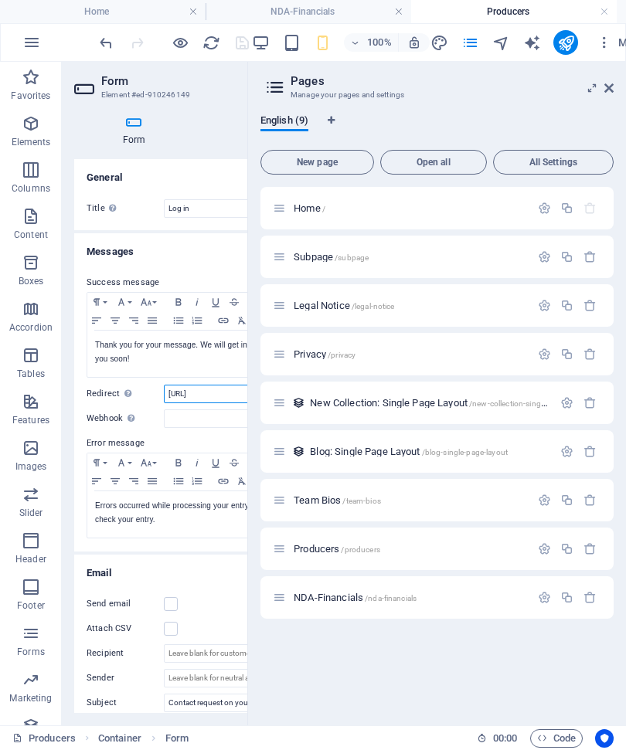
click at [217, 393] on input "http://wrenpictures/NDA-financials" at bounding box center [234, 394] width 141 height 19
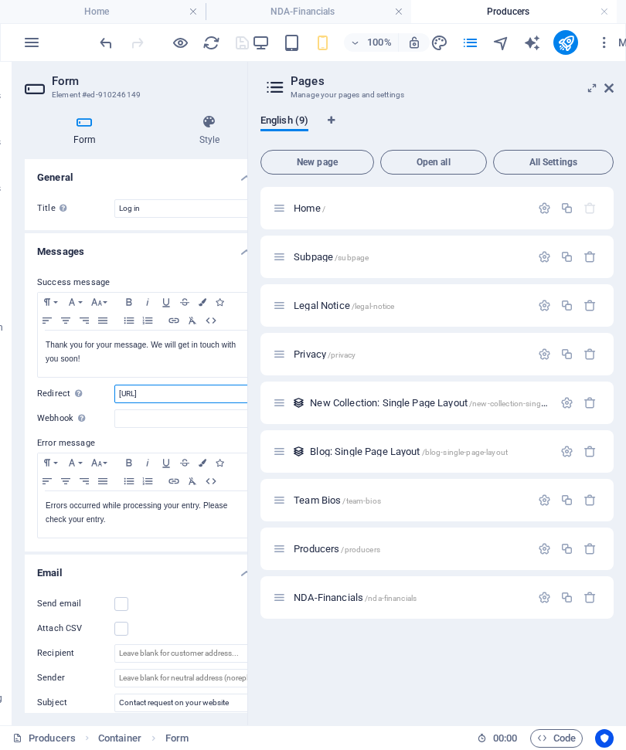
scroll to position [0, 87]
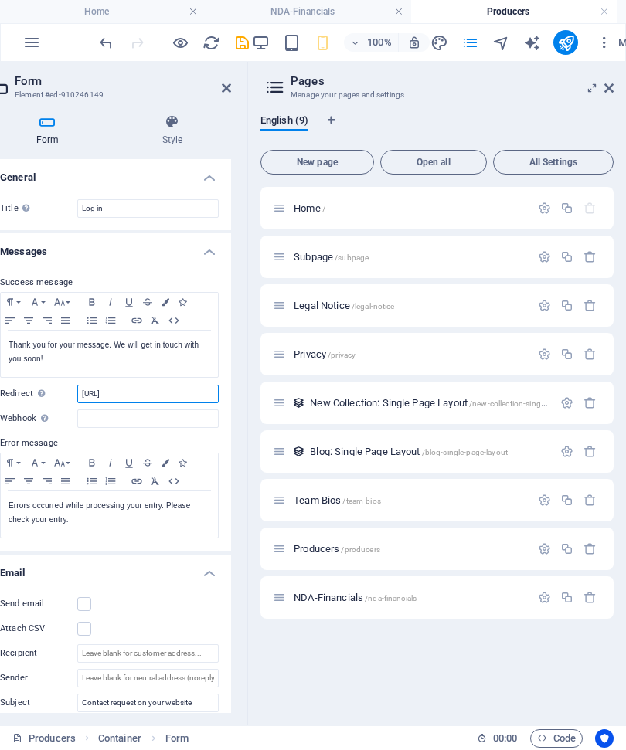
type input "[URL]"
click at [240, 45] on icon "save" at bounding box center [242, 43] width 18 height 18
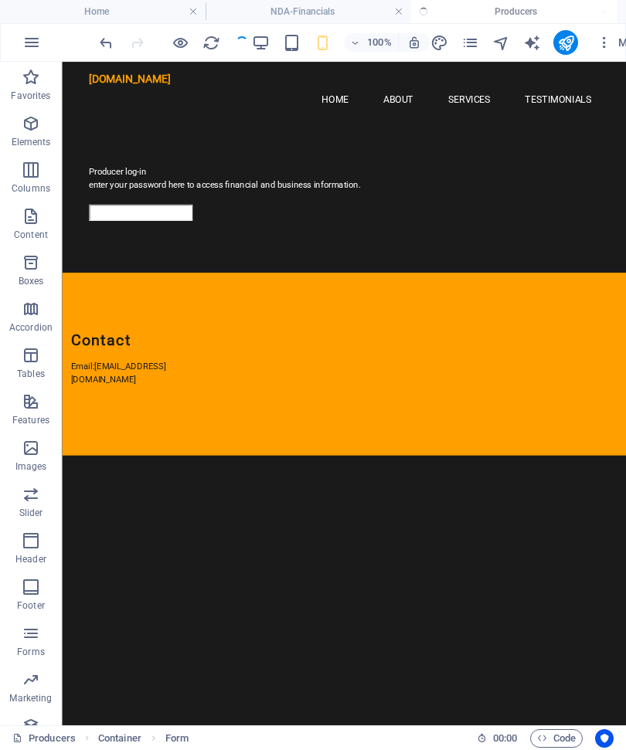
scroll to position [0, 0]
click at [561, 46] on icon "publish" at bounding box center [566, 43] width 18 height 18
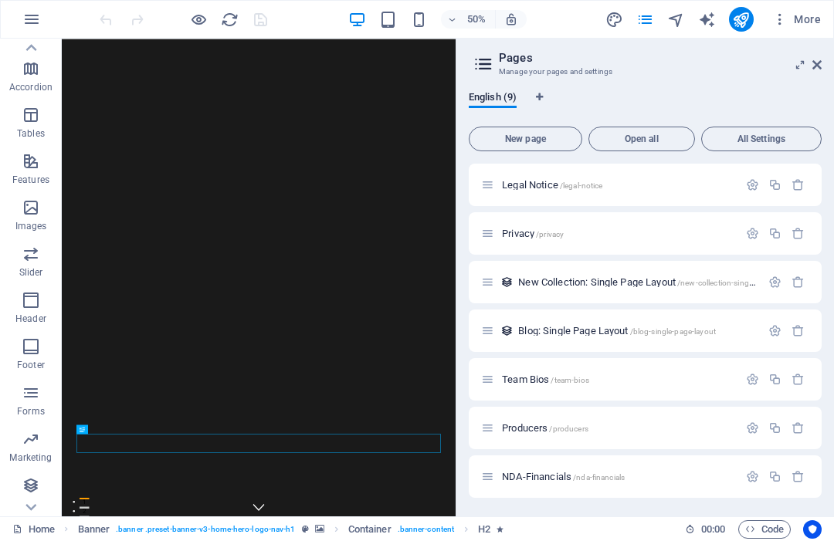
scroll to position [217, 0]
click at [28, 399] on icon "button" at bounding box center [31, 393] width 19 height 19
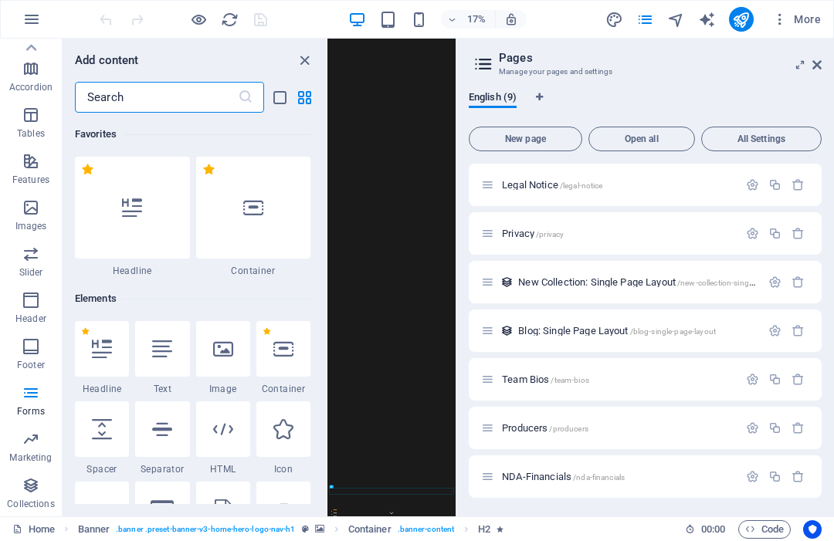
click at [817, 63] on icon at bounding box center [817, 65] width 9 height 12
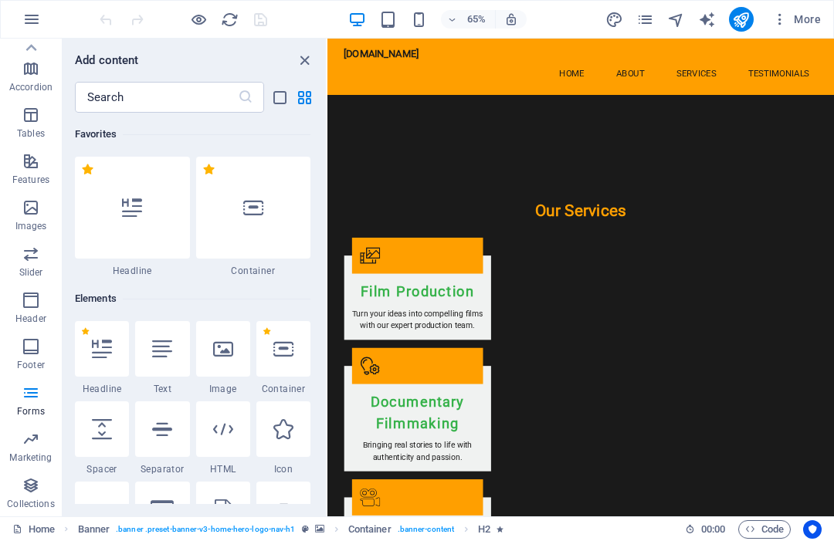
scroll to position [1511, 0]
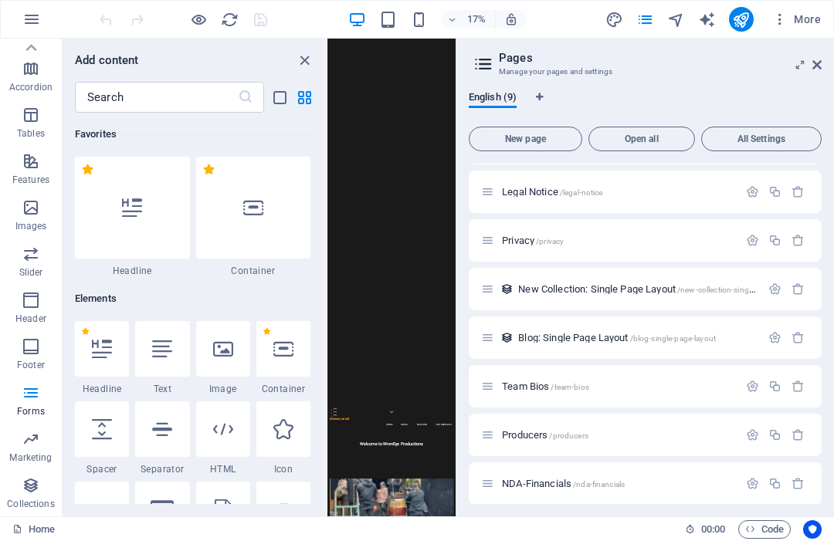
scroll to position [93, 0]
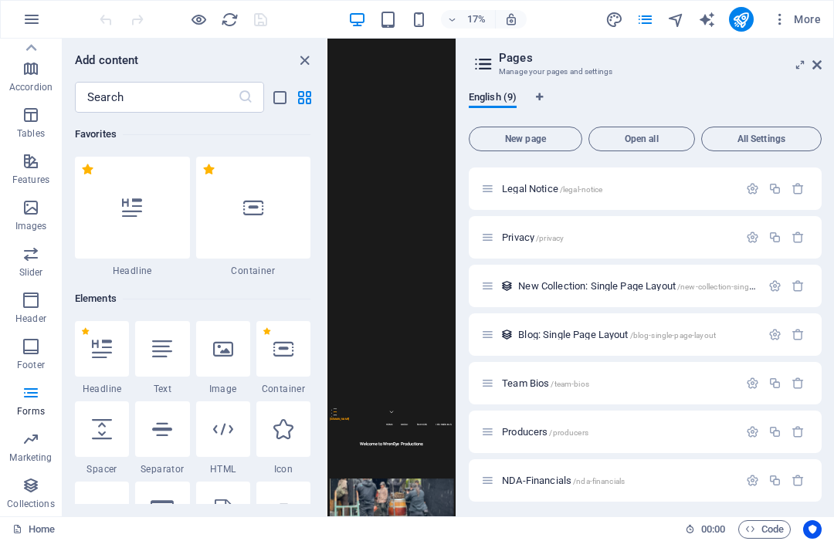
click at [503, 429] on span "Producers /producers" at bounding box center [545, 432] width 87 height 12
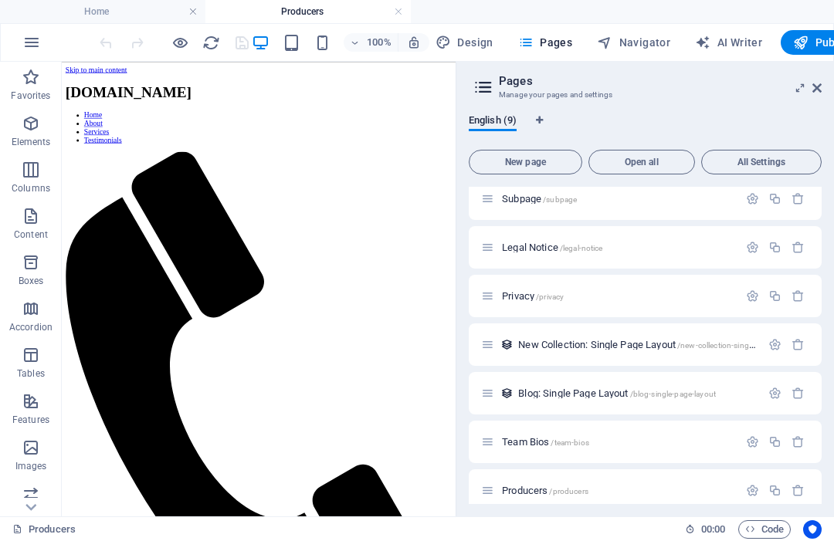
scroll to position [0, 0]
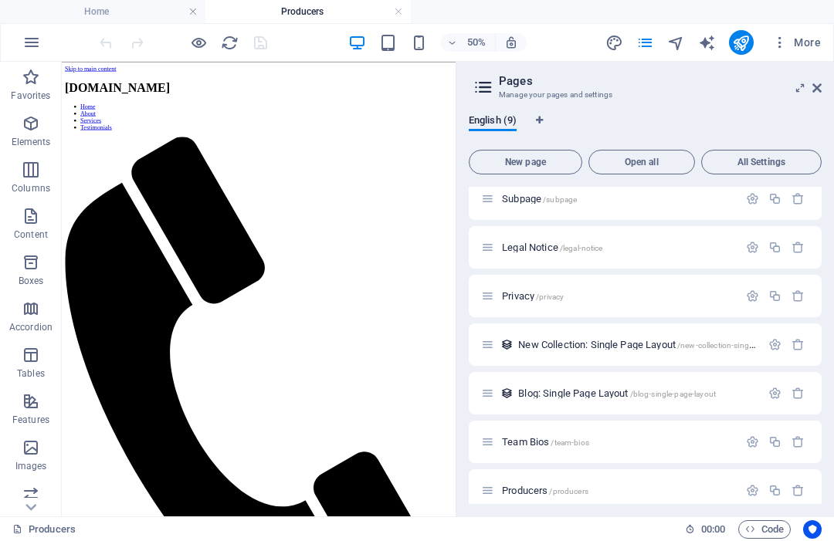
click at [820, 87] on icon at bounding box center [817, 88] width 9 height 12
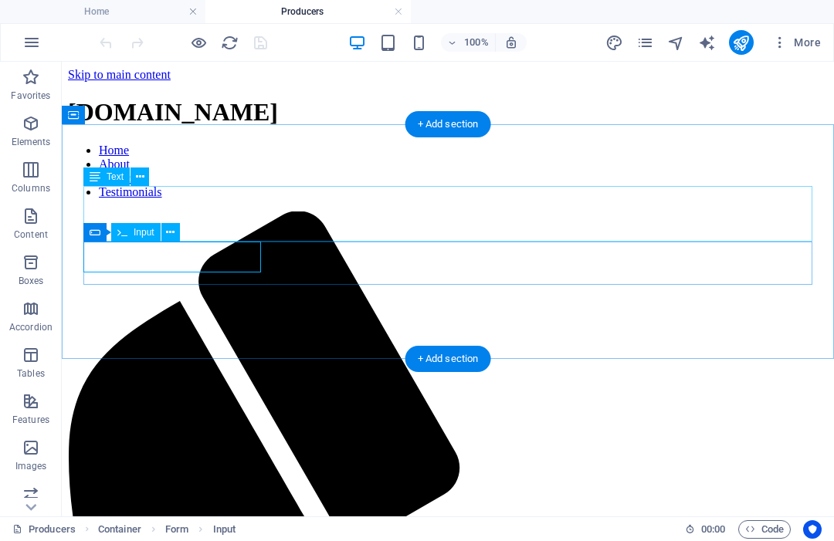
click at [172, 235] on icon at bounding box center [170, 233] width 8 height 16
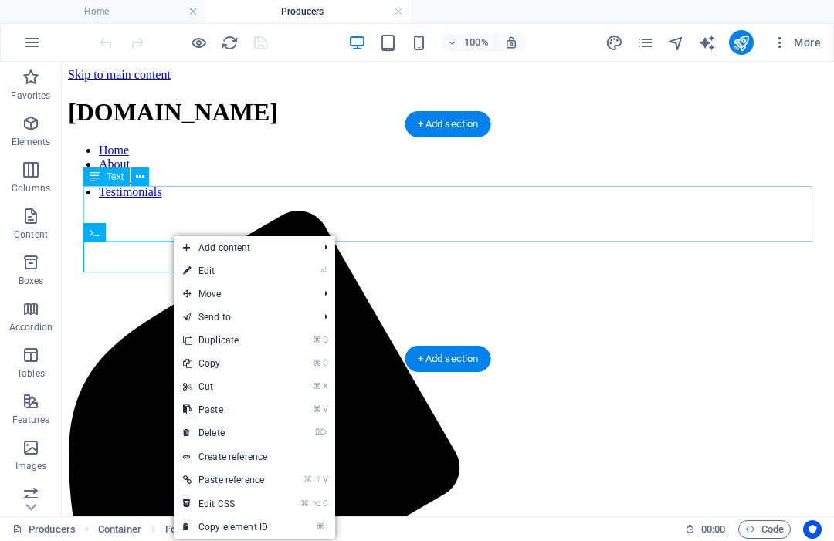
click at [227, 504] on link "⌘ ⌥ C Edit CSS" at bounding box center [226, 504] width 104 height 23
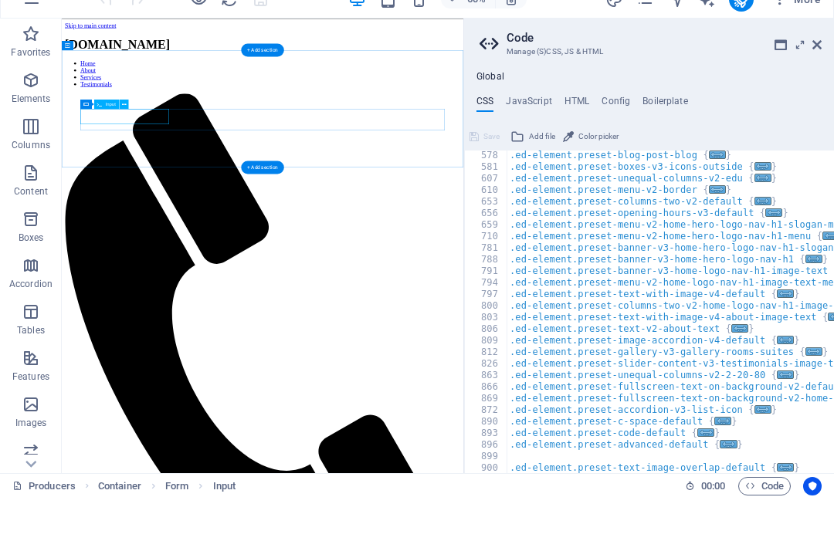
scroll to position [1, 0]
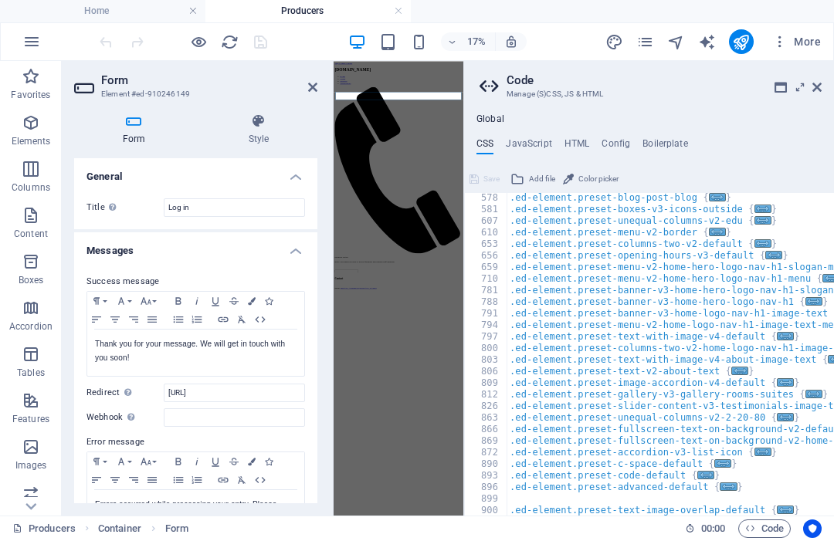
click at [821, 88] on icon at bounding box center [817, 88] width 9 height 12
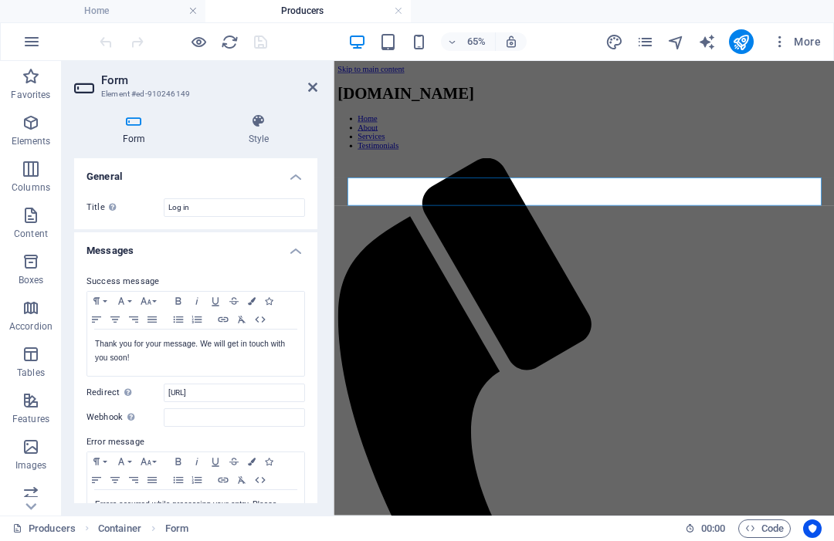
click at [137, 137] on h4 "Form" at bounding box center [137, 130] width 126 height 32
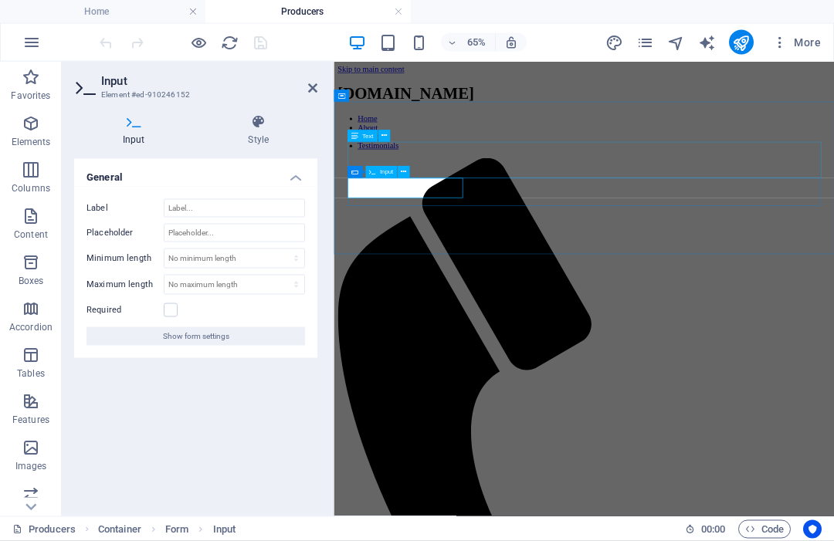
click at [393, 168] on div "Input" at bounding box center [381, 173] width 32 height 12
click at [370, 173] on span "Form" at bounding box center [369, 173] width 14 height 6
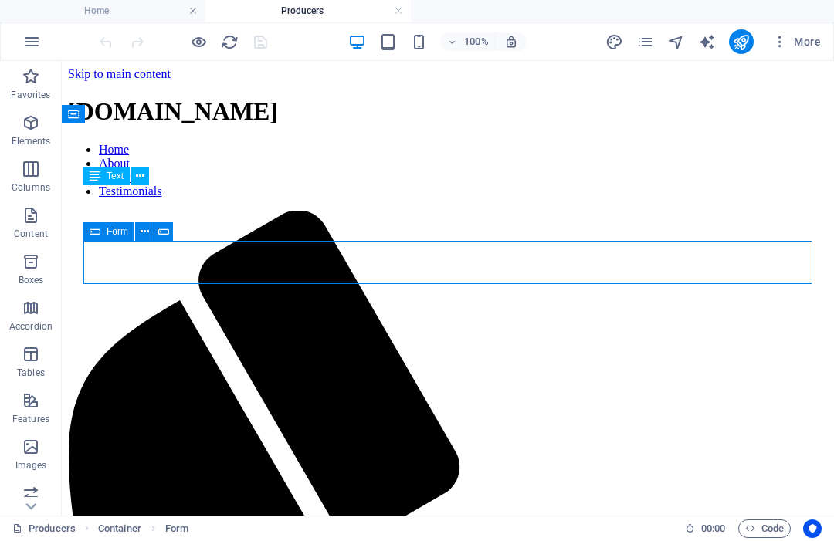
click at [114, 238] on div "Form" at bounding box center [108, 232] width 51 height 19
click at [113, 234] on span "Form" at bounding box center [118, 232] width 22 height 9
click at [115, 234] on span "Form" at bounding box center [118, 232] width 22 height 9
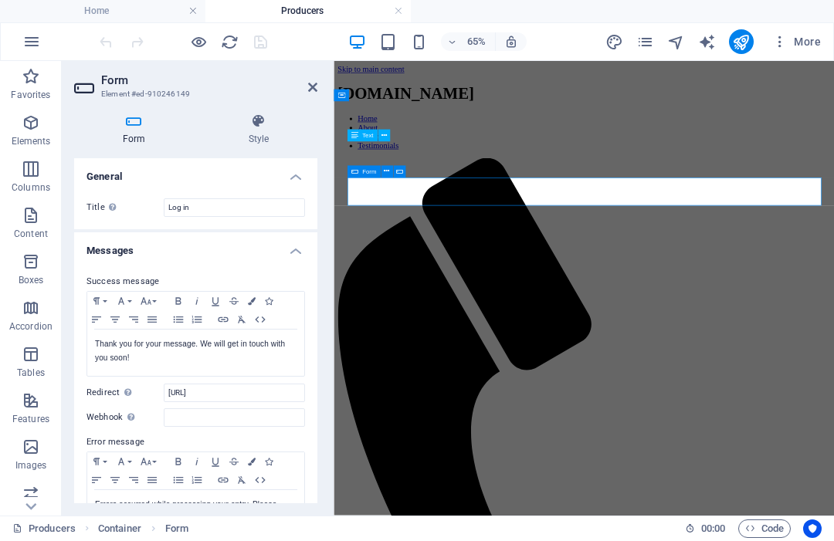
click at [395, 170] on button at bounding box center [399, 173] width 12 height 12
click at [399, 170] on icon at bounding box center [398, 173] width 7 height 11
click at [396, 173] on icon at bounding box center [398, 173] width 7 height 11
click at [396, 172] on icon at bounding box center [398, 173] width 7 height 11
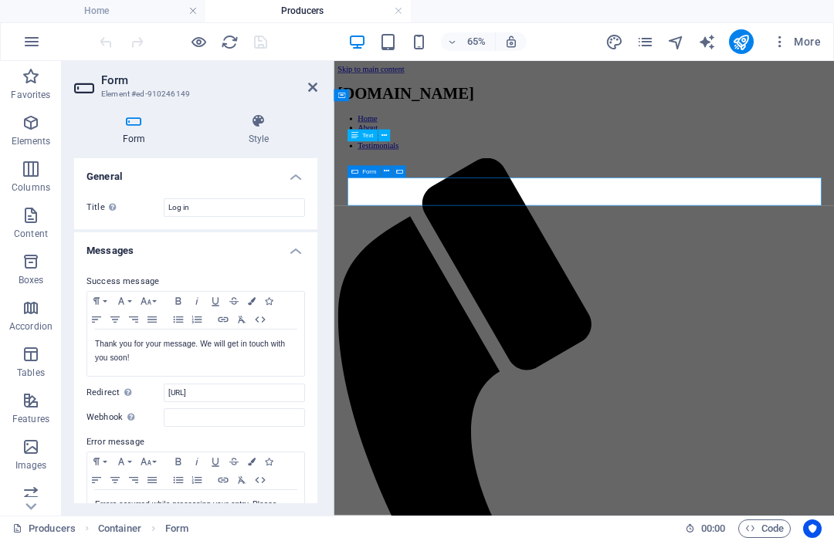
click at [396, 175] on icon at bounding box center [398, 173] width 7 height 11
click at [397, 173] on icon at bounding box center [398, 173] width 7 height 11
click at [388, 172] on icon at bounding box center [386, 173] width 5 height 11
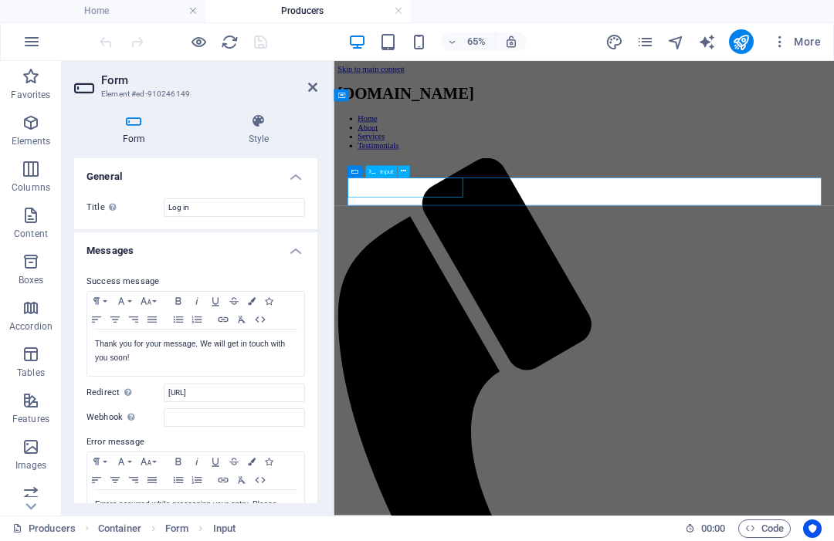
click at [313, 89] on icon at bounding box center [312, 88] width 9 height 12
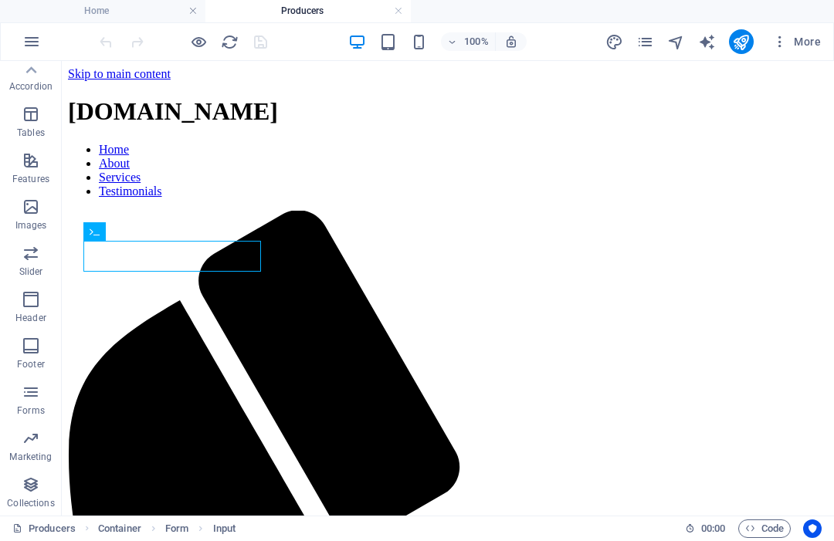
scroll to position [240, 0]
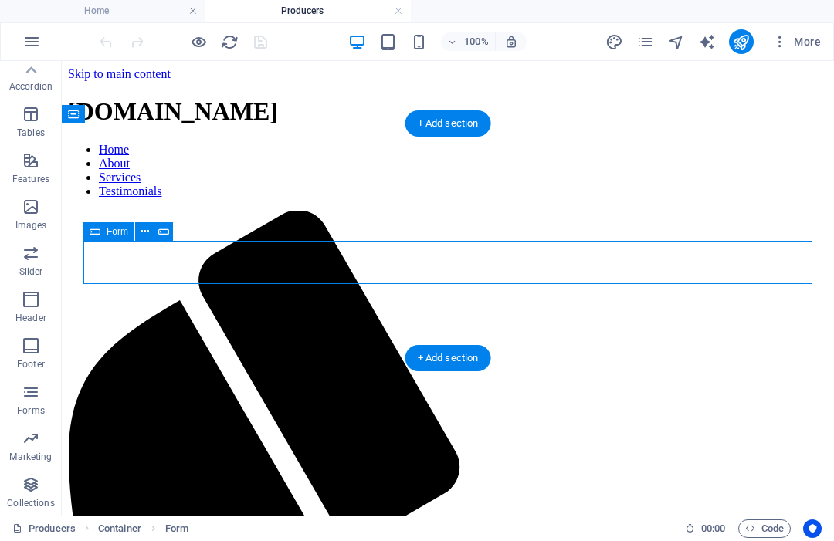
click at [45, 403] on span "Forms" at bounding box center [31, 402] width 62 height 37
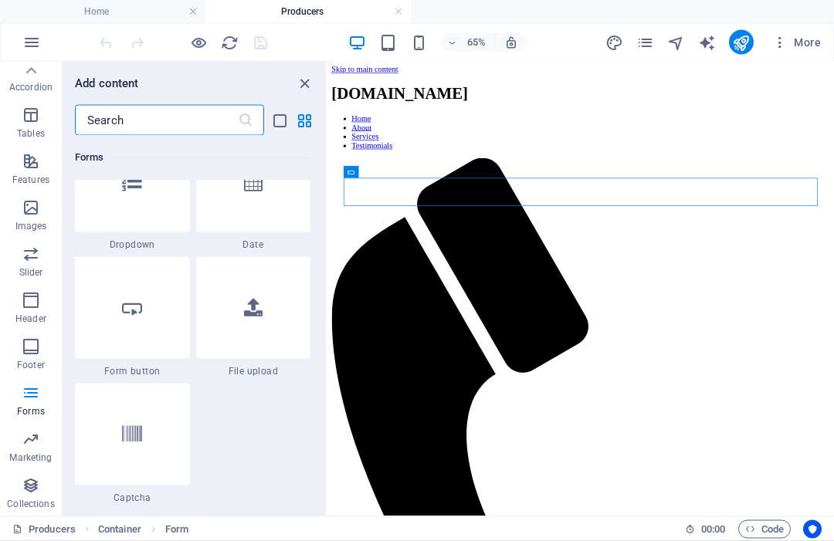
scroll to position [12216, 0]
click at [144, 317] on div at bounding box center [132, 306] width 115 height 102
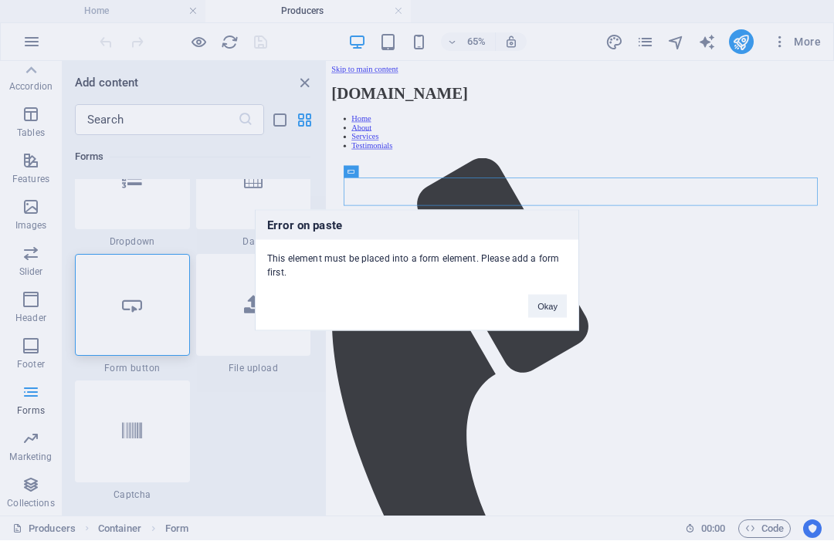
click at [556, 302] on button "Okay" at bounding box center [547, 306] width 39 height 23
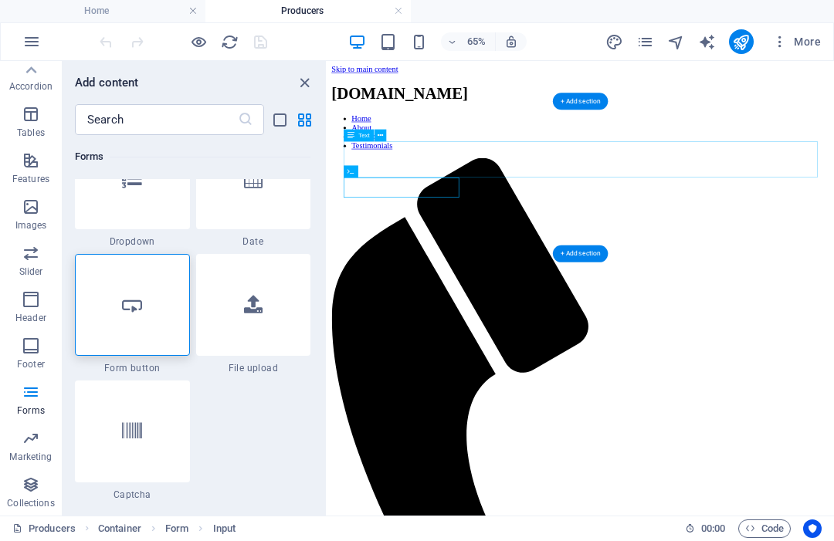
click at [158, 328] on div at bounding box center [132, 306] width 115 height 102
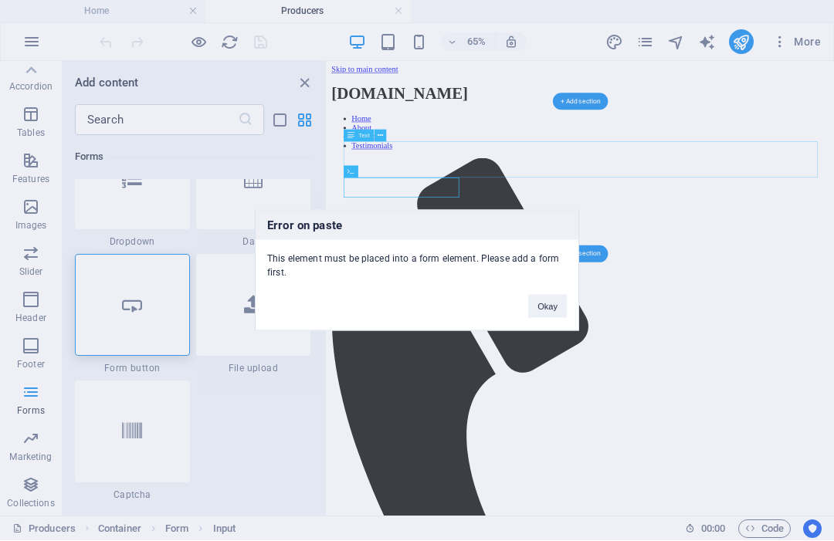
click at [544, 304] on button "Okay" at bounding box center [547, 306] width 39 height 23
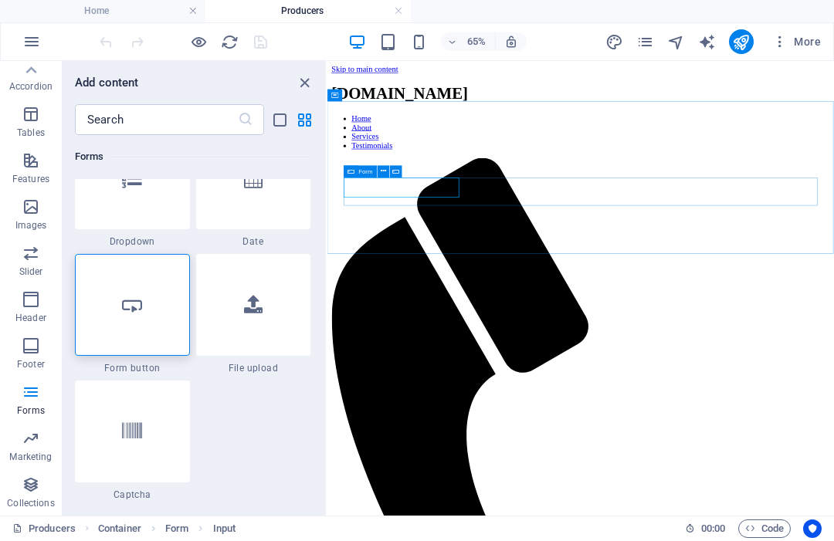
click at [365, 173] on span "Form" at bounding box center [366, 173] width 14 height 6
click at [365, 175] on span "Form" at bounding box center [366, 173] width 14 height 6
click at [379, 171] on span "Input" at bounding box center [382, 173] width 13 height 6
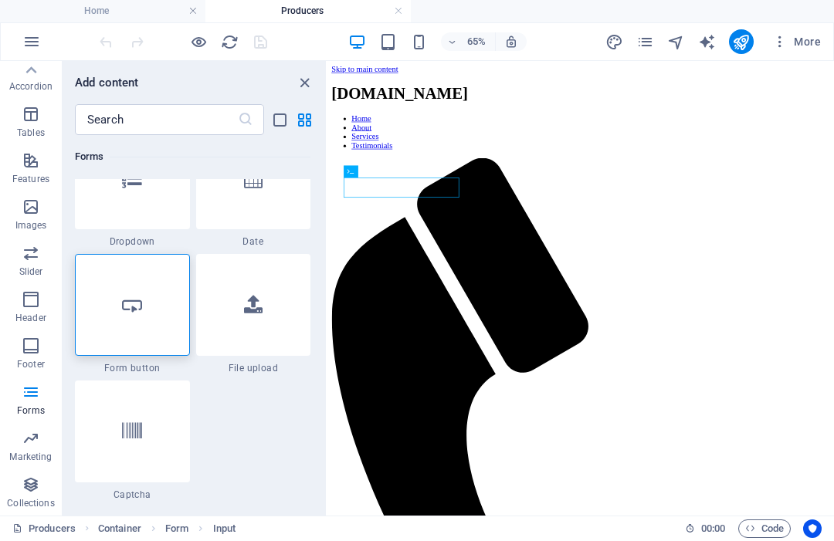
click at [155, 304] on div at bounding box center [132, 306] width 115 height 102
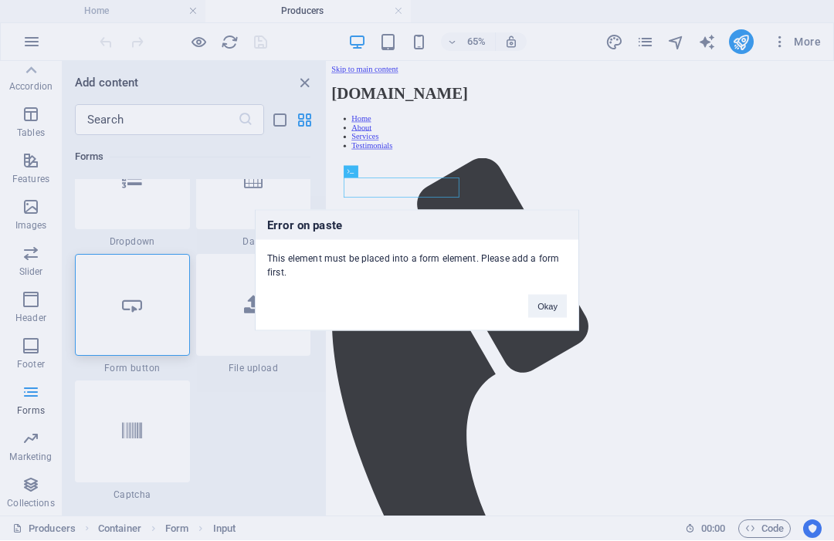
click at [542, 297] on button "Okay" at bounding box center [547, 306] width 39 height 23
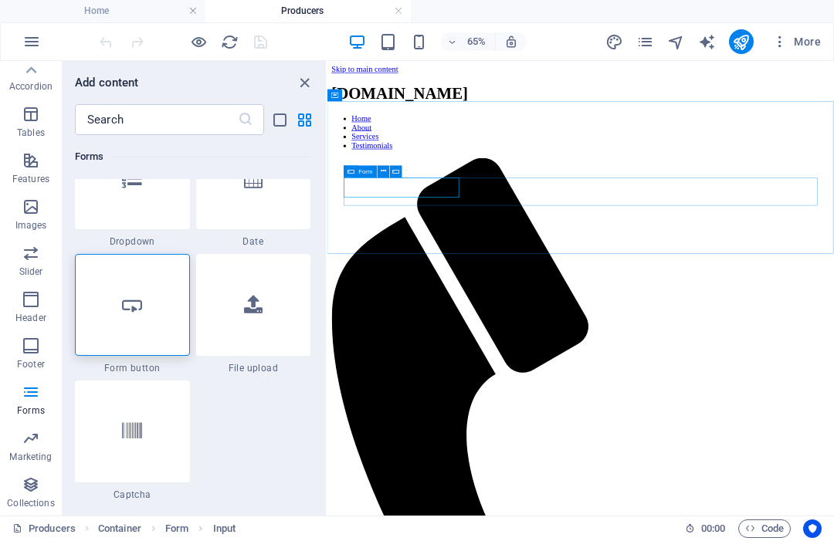
click at [348, 175] on div "Form" at bounding box center [360, 173] width 33 height 12
click at [351, 174] on icon at bounding box center [351, 173] width 7 height 12
click at [351, 175] on icon at bounding box center [351, 173] width 7 height 12
click at [361, 171] on span "Form" at bounding box center [366, 173] width 14 height 6
click at [366, 167] on div "Form" at bounding box center [360, 173] width 33 height 12
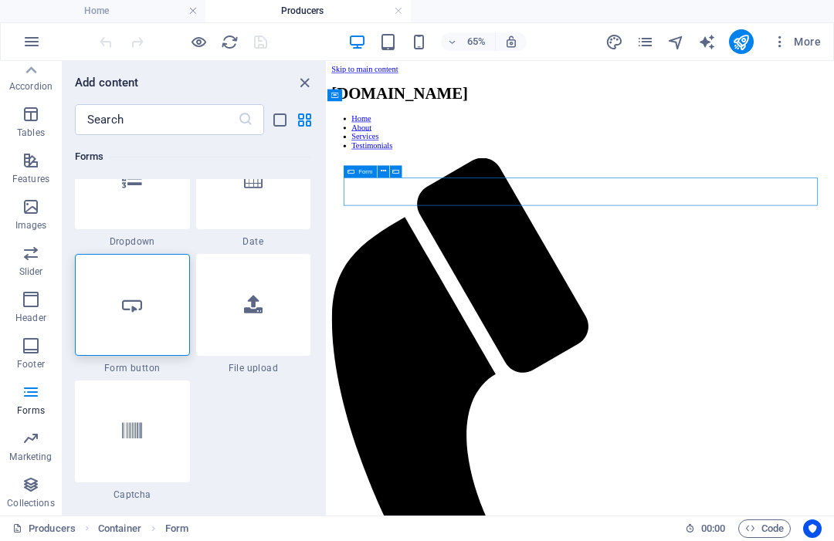
click at [364, 167] on div "Form" at bounding box center [360, 173] width 33 height 12
click at [362, 172] on span "Form" at bounding box center [366, 173] width 14 height 6
click at [361, 172] on span "Form" at bounding box center [366, 173] width 14 height 6
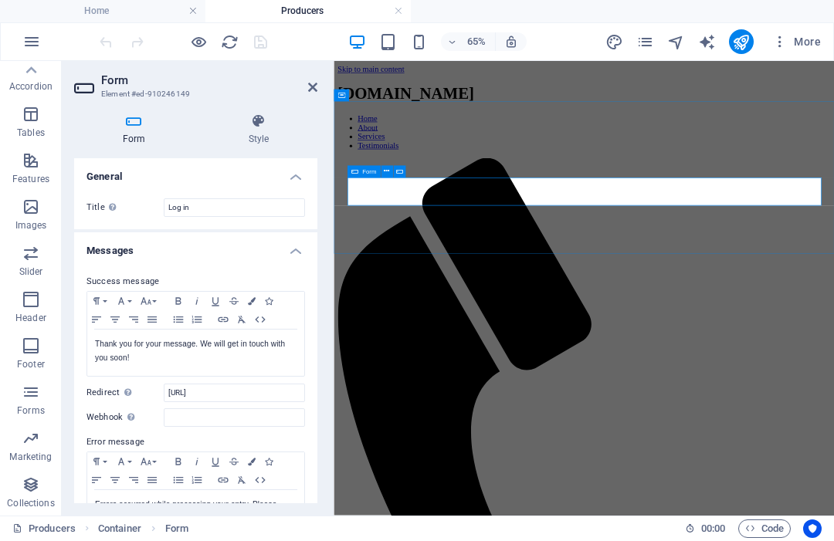
click at [158, 300] on button "Font Size" at bounding box center [149, 302] width 25 height 19
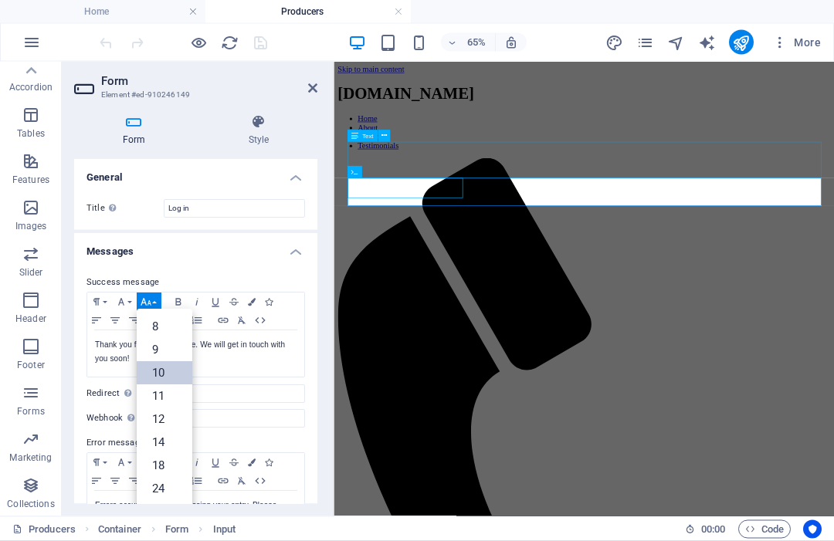
click at [317, 83] on icon at bounding box center [312, 88] width 9 height 12
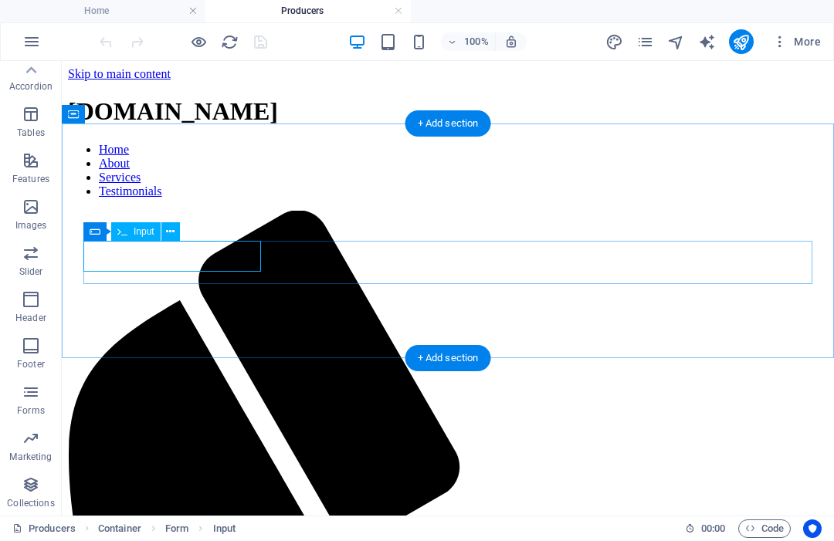
click at [32, 396] on icon "button" at bounding box center [31, 393] width 19 height 19
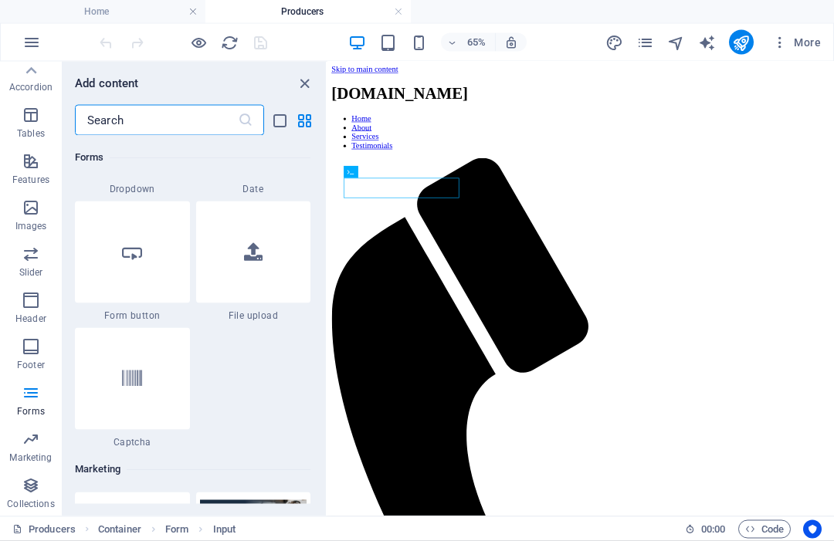
scroll to position [12275, 0]
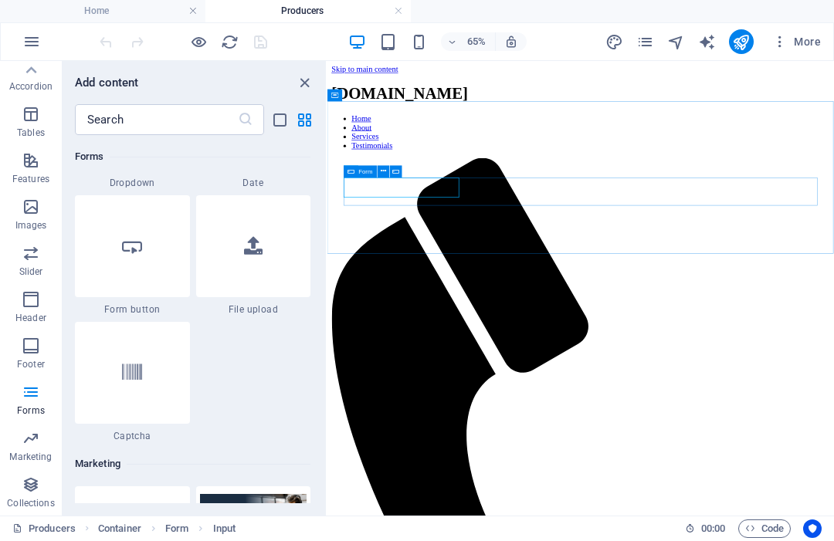
click at [357, 173] on div "Form" at bounding box center [360, 173] width 33 height 12
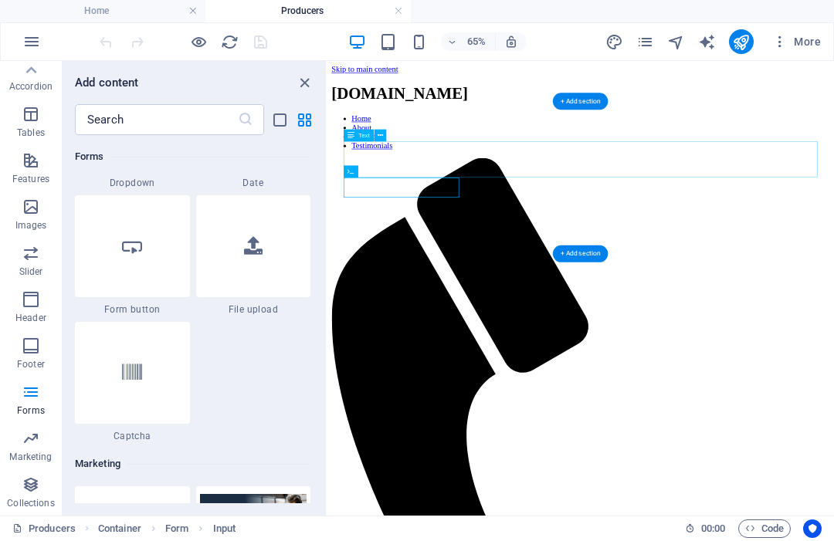
click at [165, 251] on div at bounding box center [132, 247] width 115 height 102
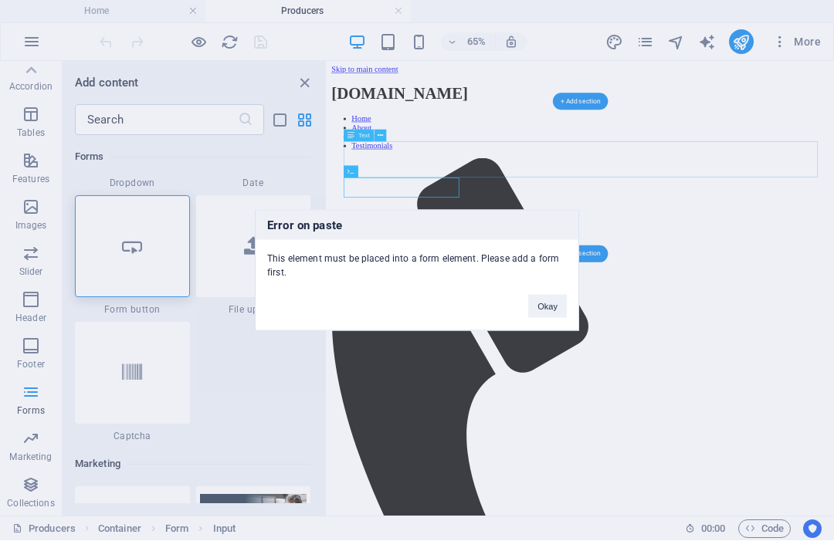
click at [543, 295] on button "Okay" at bounding box center [547, 306] width 39 height 23
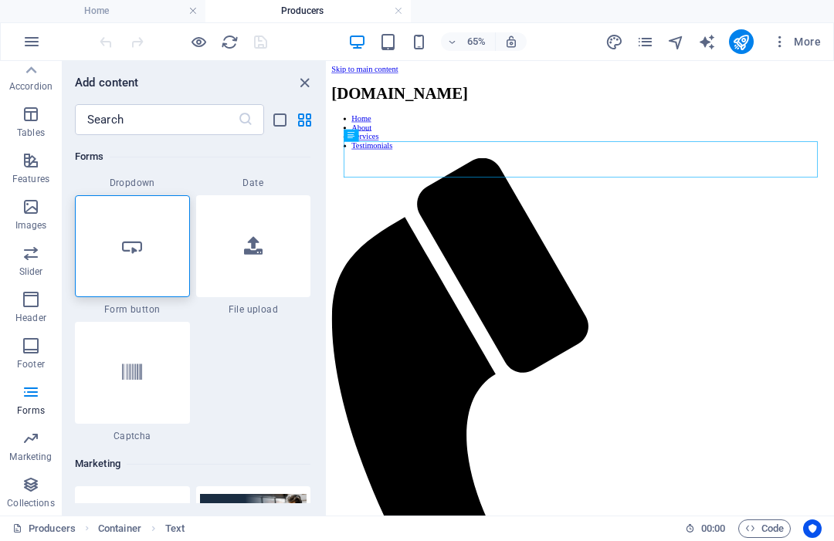
click at [153, 239] on div at bounding box center [132, 247] width 115 height 102
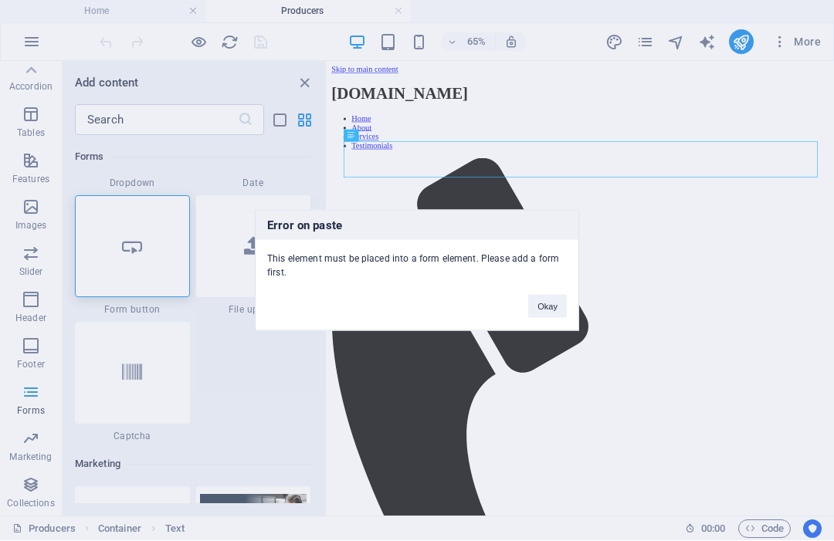
click at [551, 300] on button "Okay" at bounding box center [547, 306] width 39 height 23
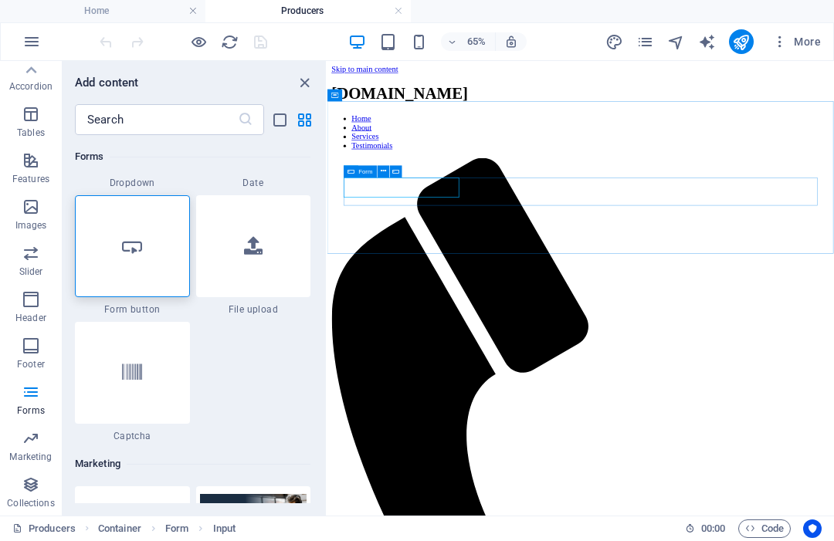
click at [354, 175] on icon at bounding box center [351, 173] width 7 height 12
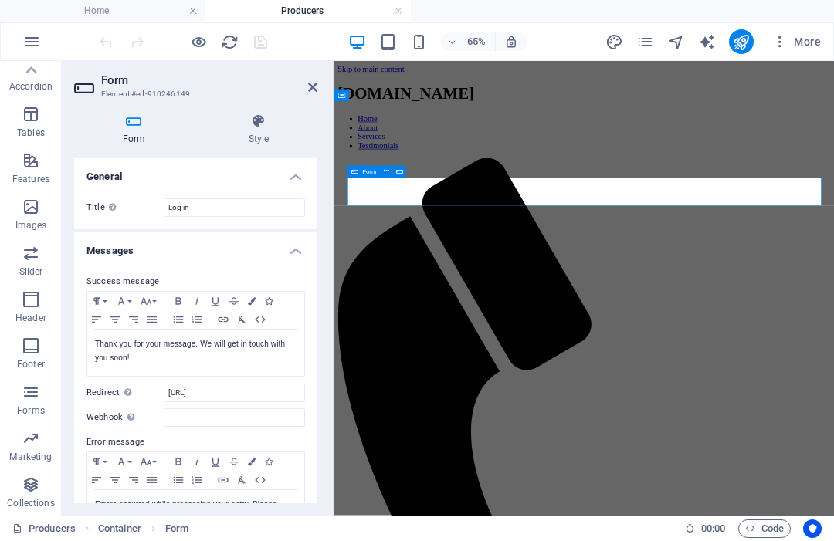
click at [315, 82] on icon at bounding box center [312, 88] width 9 height 12
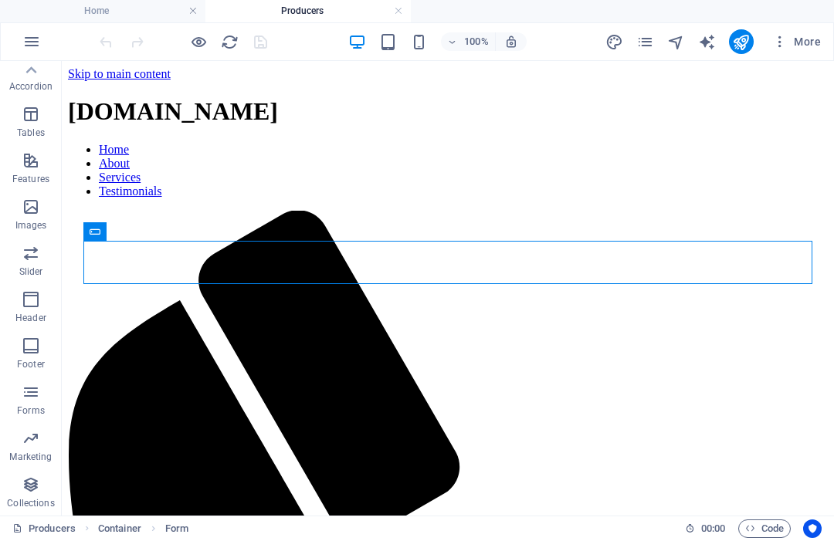
scroll to position [240, 0]
click at [39, 406] on p "Forms" at bounding box center [31, 412] width 28 height 12
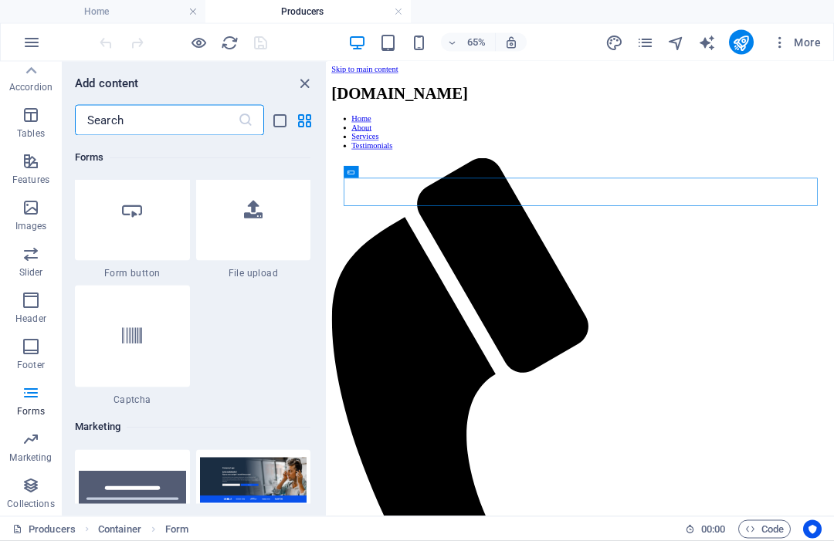
scroll to position [12311, 0]
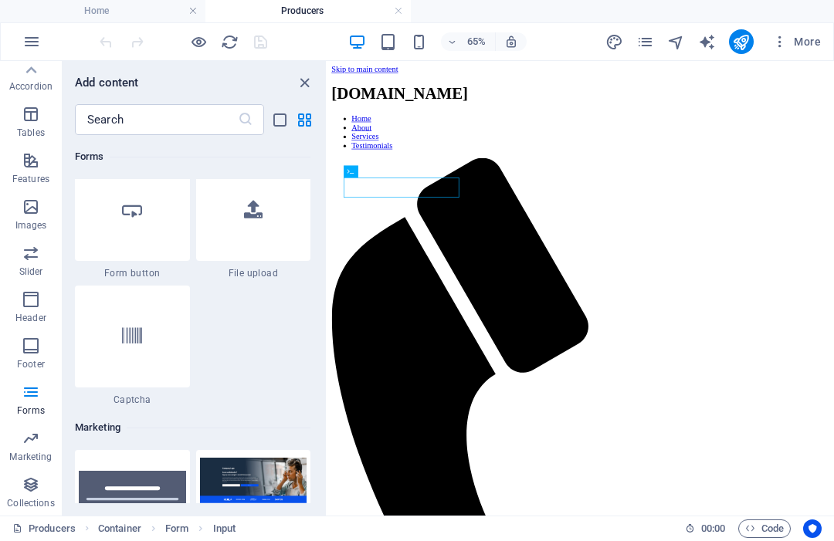
click at [156, 229] on div at bounding box center [132, 211] width 115 height 102
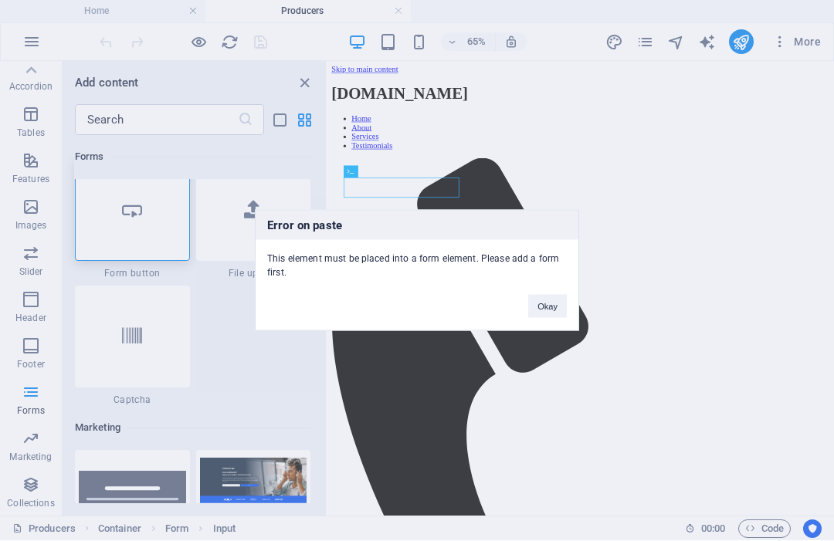
click at [545, 297] on button "Okay" at bounding box center [547, 306] width 39 height 23
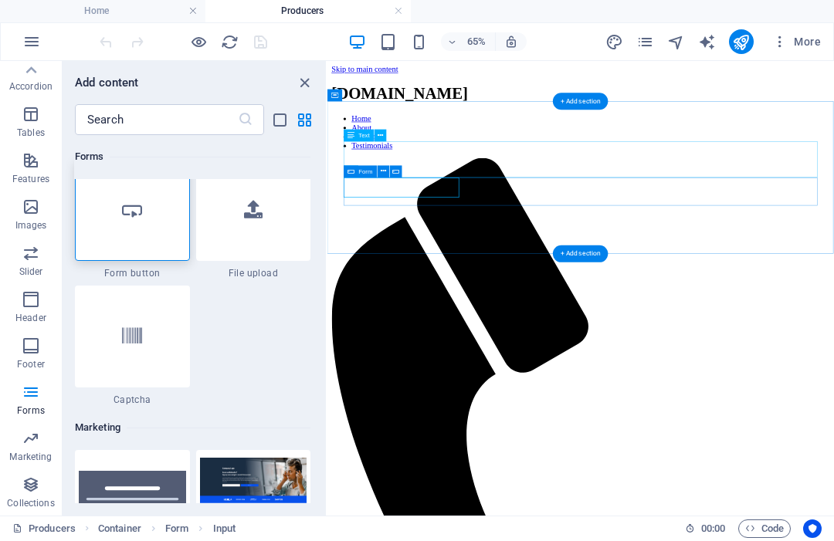
click at [365, 171] on span "Form" at bounding box center [366, 173] width 14 height 6
click at [201, 215] on div at bounding box center [253, 211] width 115 height 102
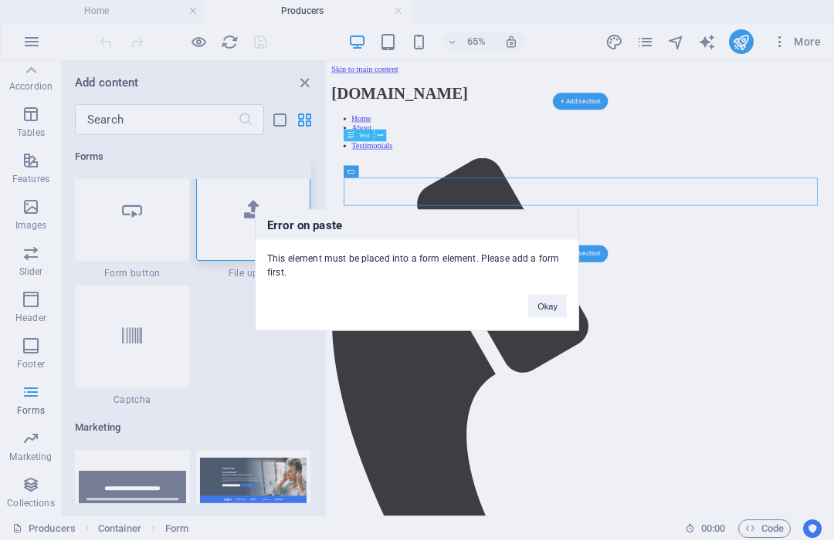
click at [545, 300] on button "Okay" at bounding box center [547, 306] width 39 height 23
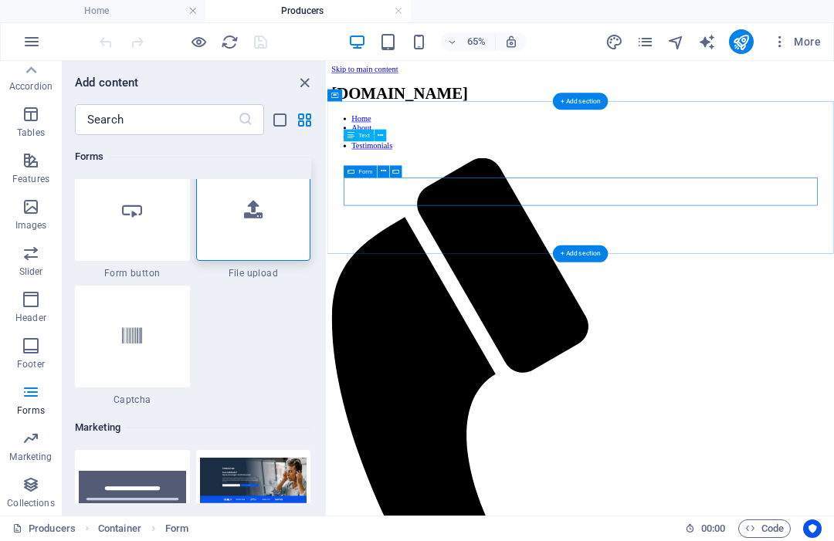
click at [358, 174] on div "Form" at bounding box center [360, 173] width 33 height 12
click at [361, 177] on div "Form" at bounding box center [360, 173] width 33 height 12
click at [368, 174] on span "Form" at bounding box center [366, 173] width 14 height 6
click at [385, 170] on icon at bounding box center [383, 173] width 5 height 11
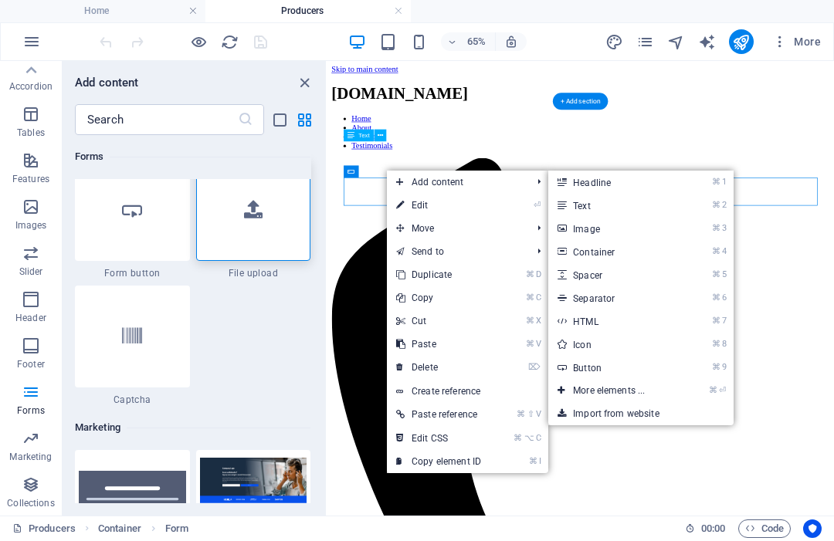
click at [593, 373] on link "⌘ 9 Button" at bounding box center [611, 368] width 127 height 23
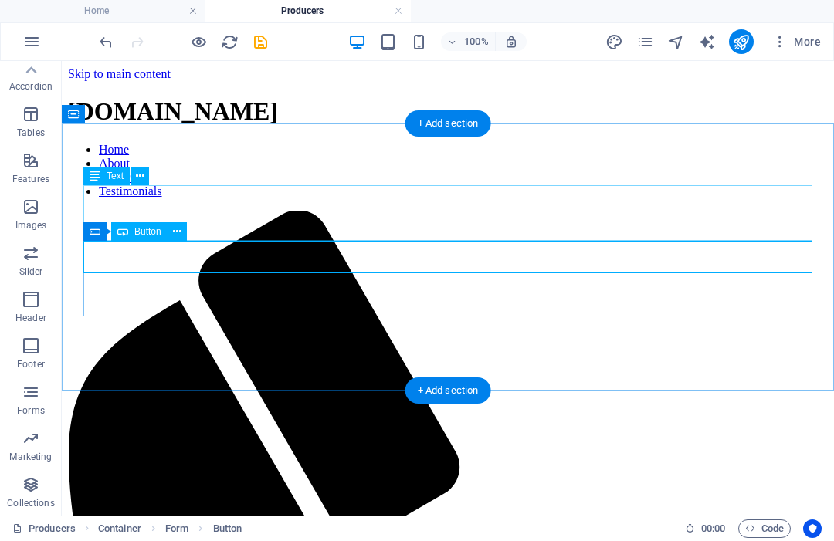
click at [183, 235] on button at bounding box center [177, 232] width 19 height 19
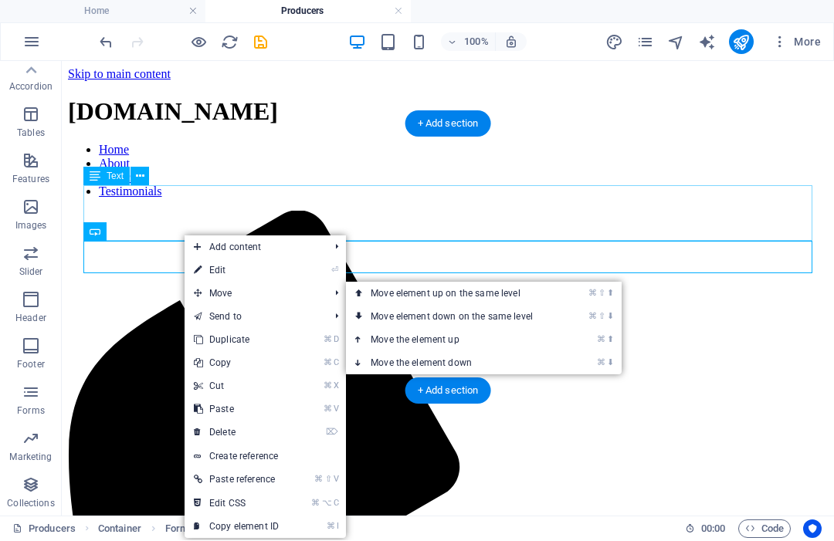
click at [426, 314] on link "⌘ ⇧ ⬇ Move element down on the same level" at bounding box center [455, 317] width 218 height 23
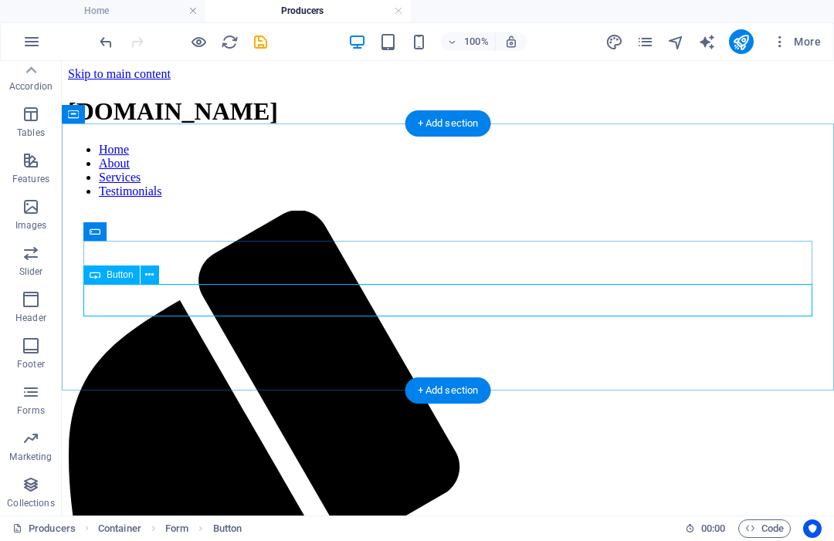
click at [124, 278] on span "Button" at bounding box center [120, 275] width 27 height 9
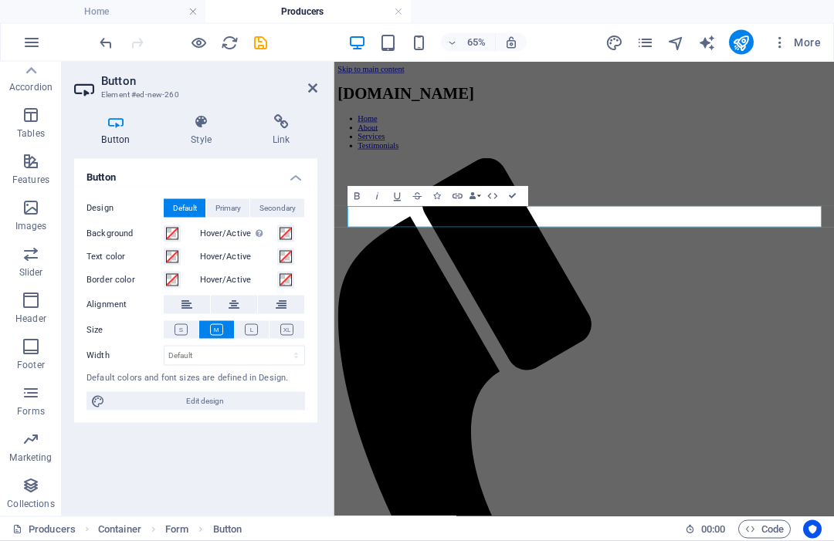
click at [124, 276] on label "Border color" at bounding box center [125, 280] width 77 height 19
click at [164, 276] on button "Border color" at bounding box center [172, 280] width 17 height 17
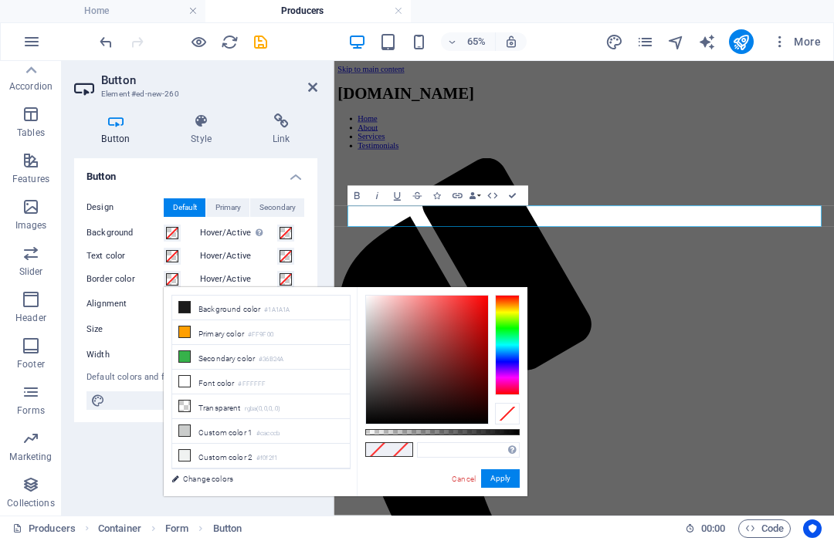
click at [229, 212] on span "Primary" at bounding box center [228, 208] width 25 height 19
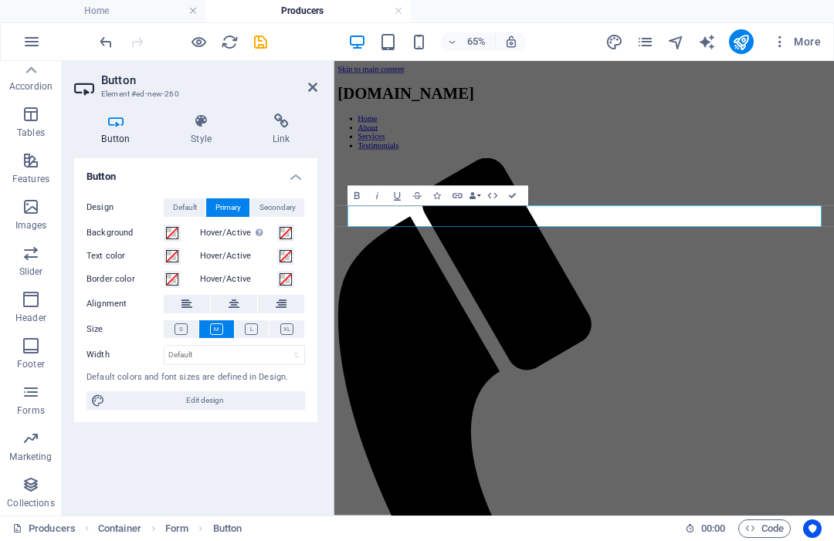
click at [213, 129] on h4 "Style" at bounding box center [205, 130] width 82 height 32
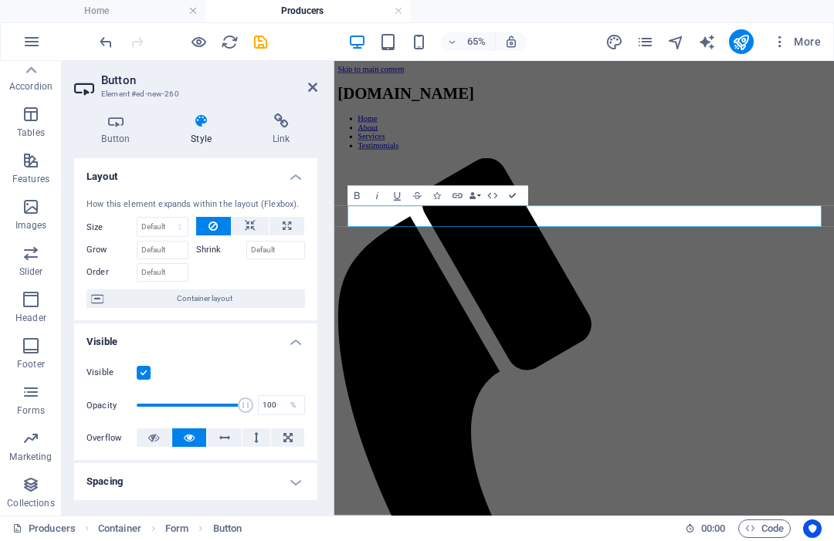
scroll to position [0, 0]
click at [291, 144] on h4 "Link" at bounding box center [281, 130] width 73 height 32
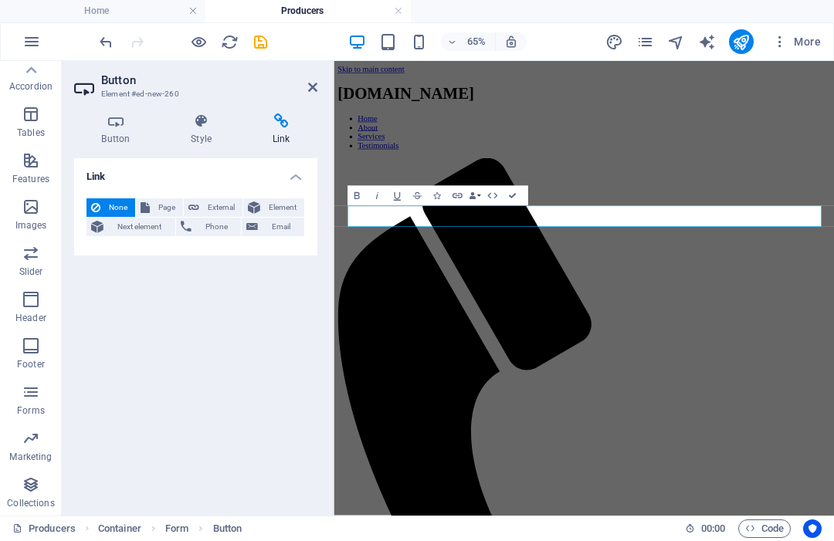
click at [161, 208] on span "Page" at bounding box center [166, 208] width 24 height 19
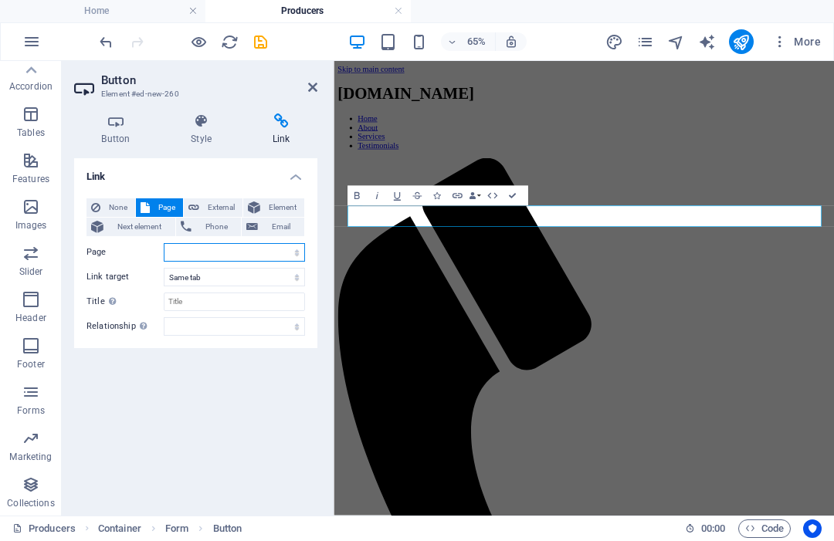
select select "6"
click at [121, 136] on h4 "Button" at bounding box center [119, 130] width 90 height 32
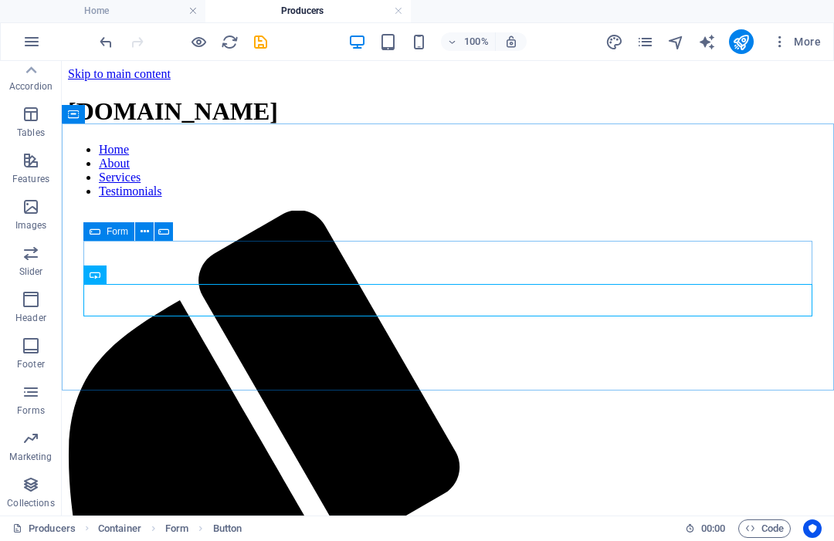
click at [261, 38] on icon "save" at bounding box center [261, 43] width 18 height 18
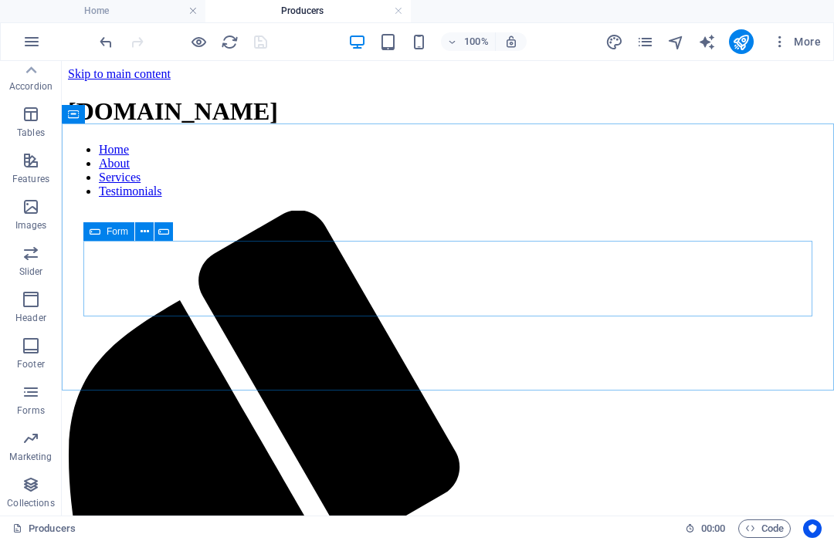
click at [643, 40] on icon "pages" at bounding box center [646, 43] width 18 height 18
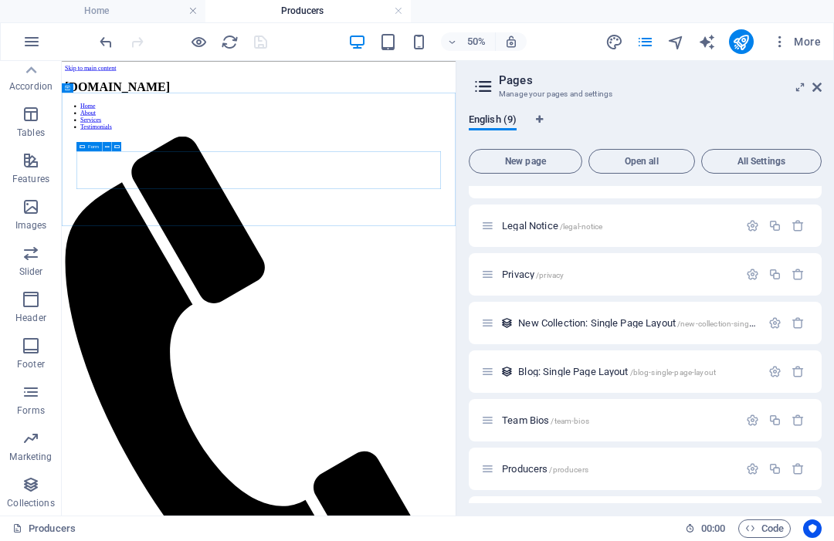
scroll to position [80, 0]
click at [742, 41] on icon "publish" at bounding box center [741, 43] width 18 height 18
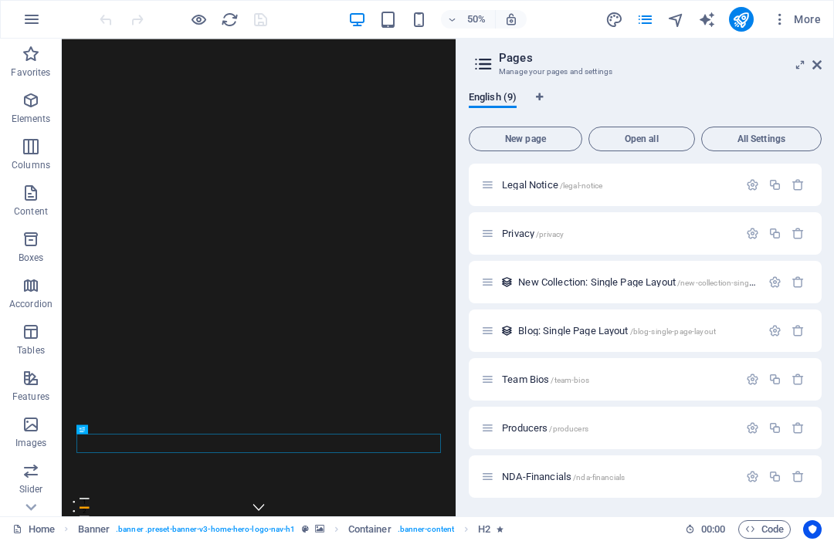
scroll to position [97, 0]
click at [518, 432] on span "Producers /producers" at bounding box center [545, 429] width 87 height 12
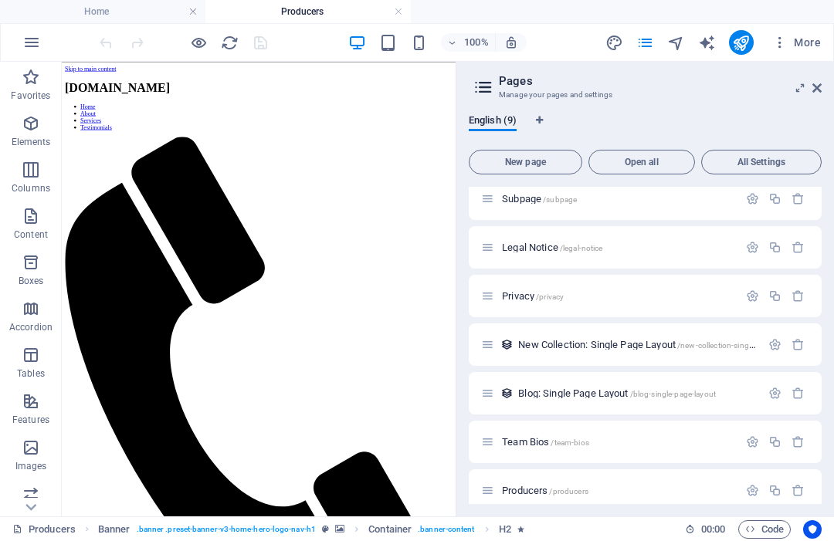
scroll to position [0, 0]
click at [821, 85] on icon at bounding box center [817, 88] width 9 height 12
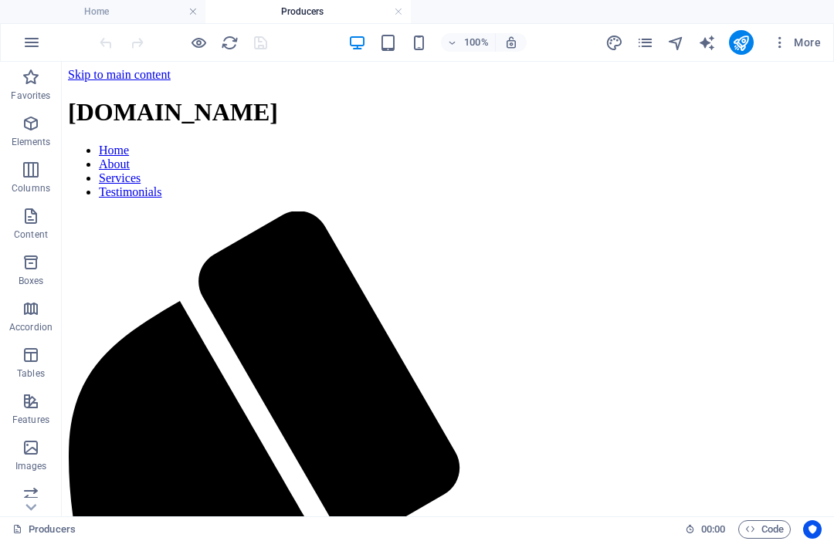
click at [35, 133] on span "Elements" at bounding box center [31, 132] width 62 height 37
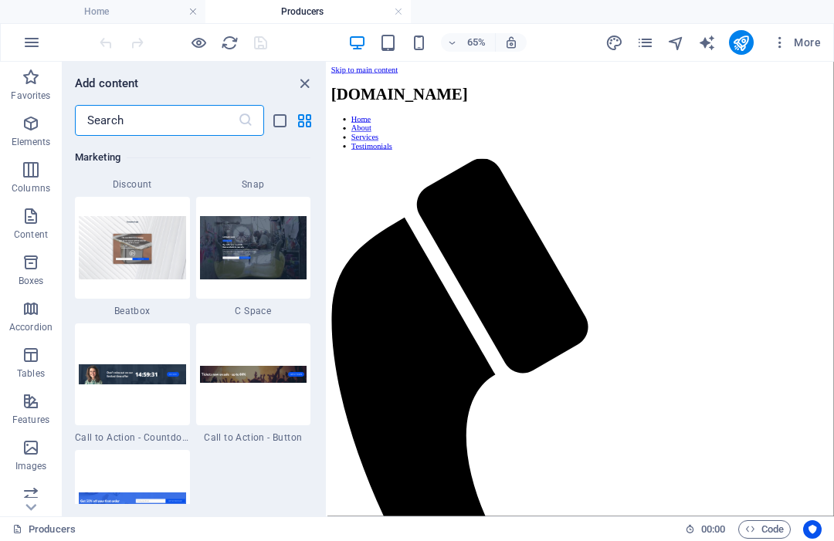
scroll to position [13710, 0]
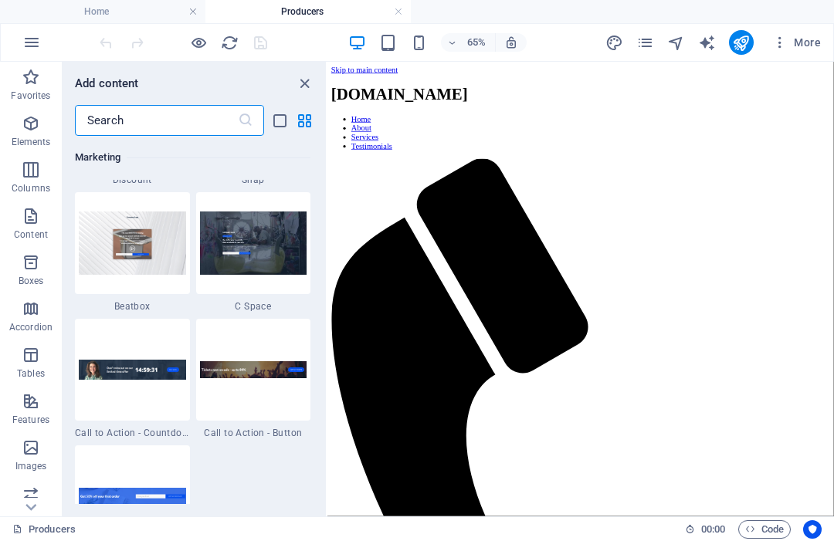
click at [260, 246] on img at bounding box center [253, 243] width 107 height 63
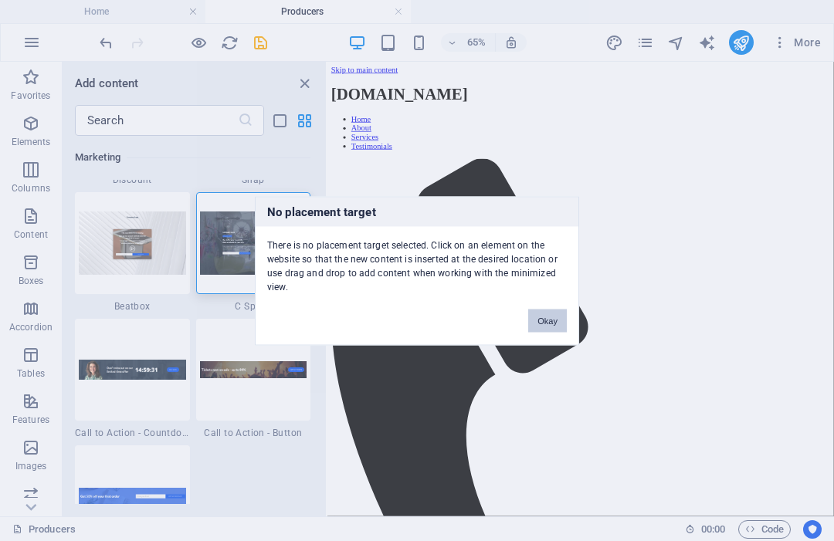
click at [565, 318] on button "Okay" at bounding box center [547, 320] width 39 height 23
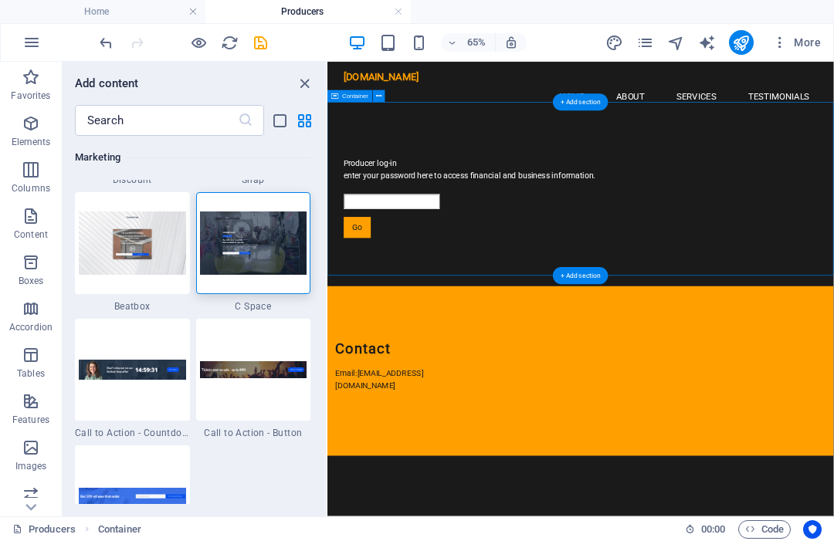
click at [576, 274] on div "+ Add section" at bounding box center [581, 276] width 56 height 17
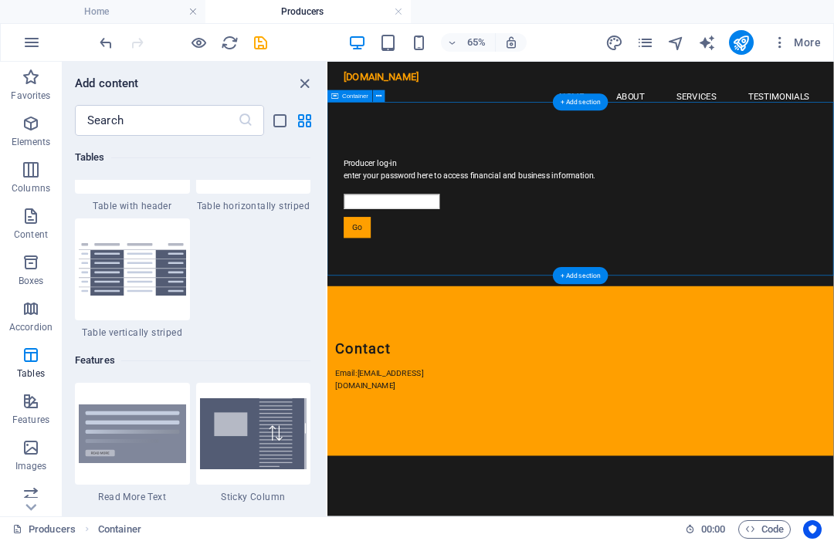
click at [208, 121] on input "text" at bounding box center [156, 120] width 163 height 31
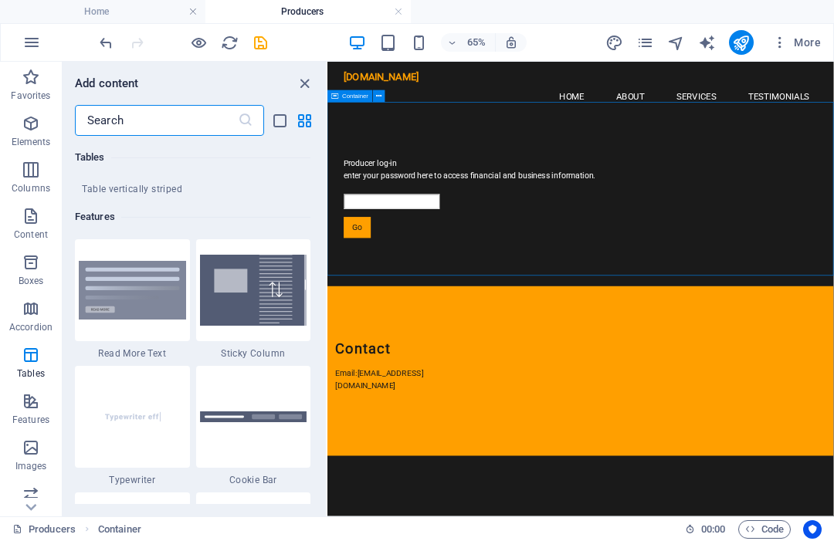
click at [208, 121] on input "text" at bounding box center [156, 120] width 163 height 31
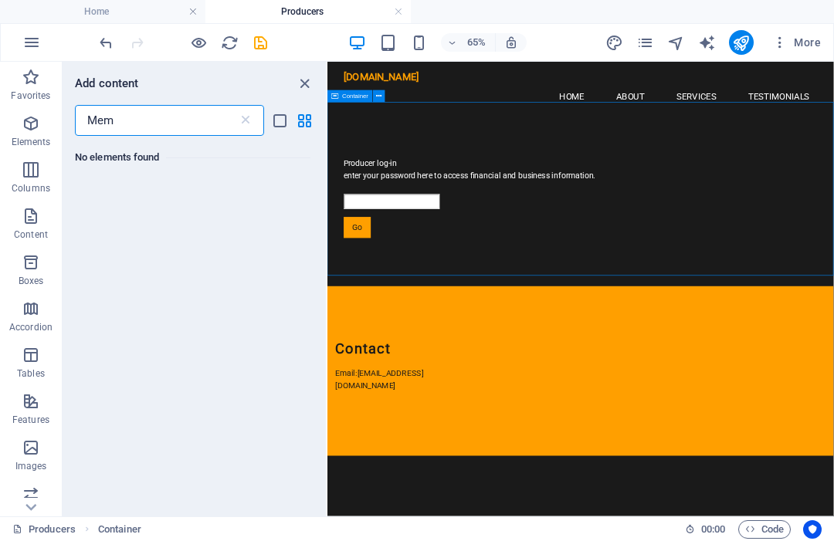
scroll to position [0, 0]
type input "Member"
click at [36, 40] on icon "button" at bounding box center [31, 42] width 19 height 19
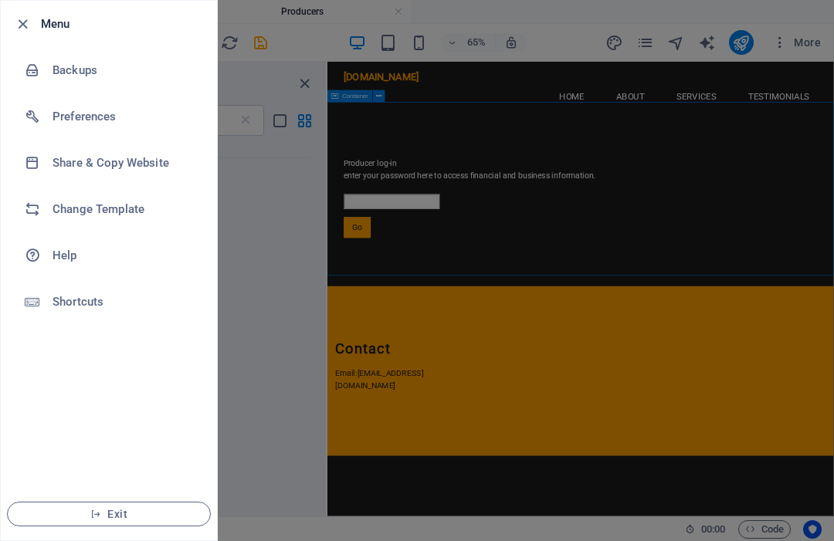
click at [29, 15] on icon "button" at bounding box center [23, 24] width 18 height 18
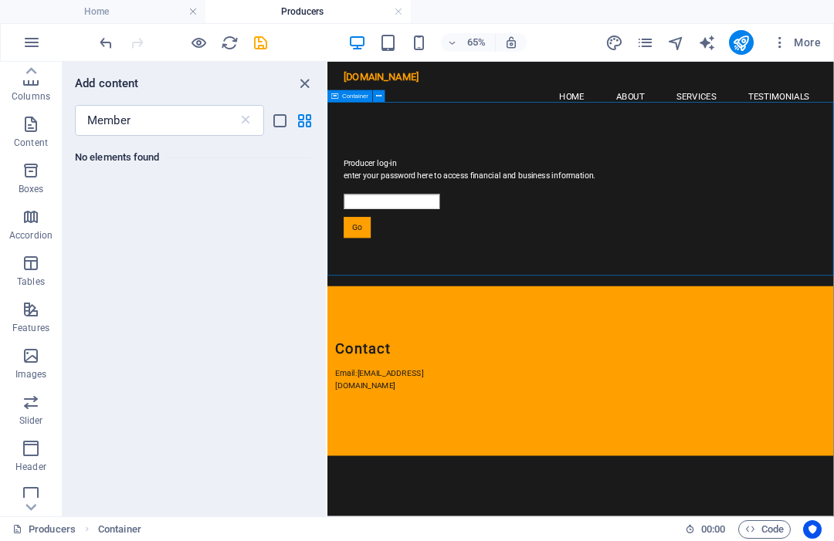
scroll to position [86, 0]
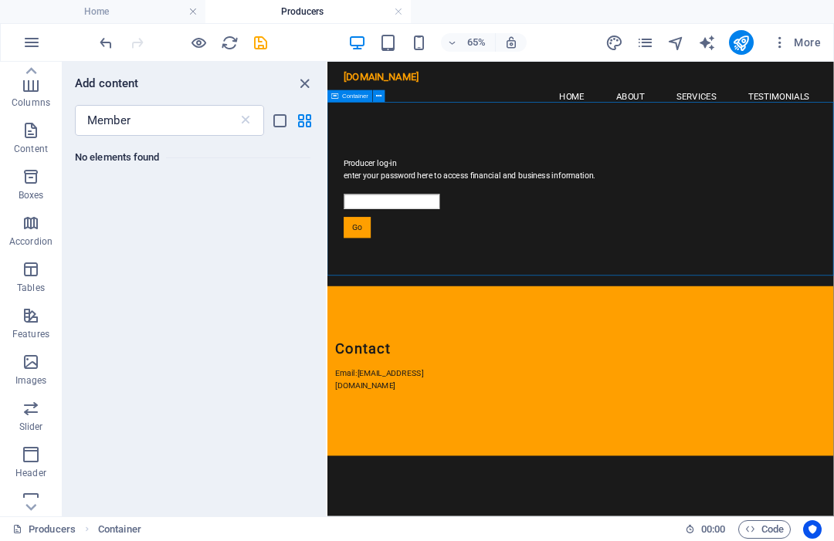
click at [32, 224] on icon "button" at bounding box center [31, 223] width 19 height 19
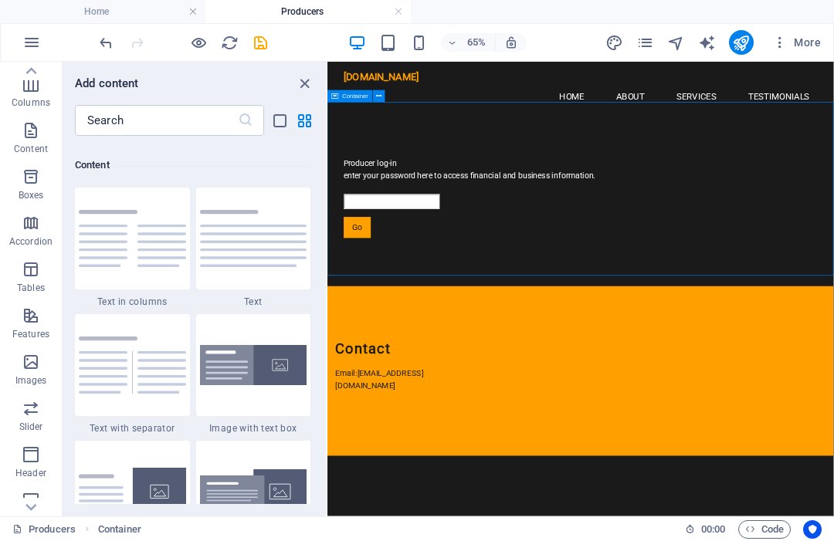
scroll to position [4932, 0]
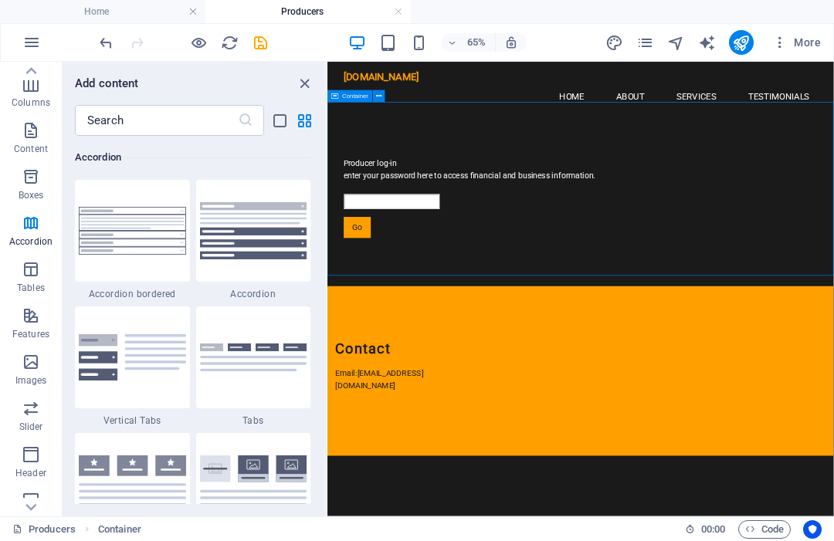
click at [39, 325] on span "Features" at bounding box center [31, 325] width 62 height 37
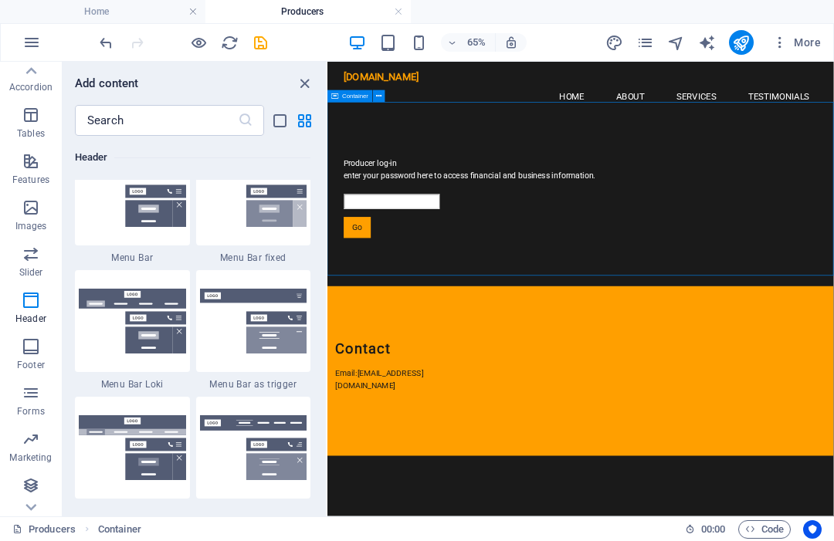
scroll to position [240, 0]
click at [34, 487] on icon "button" at bounding box center [31, 486] width 19 height 19
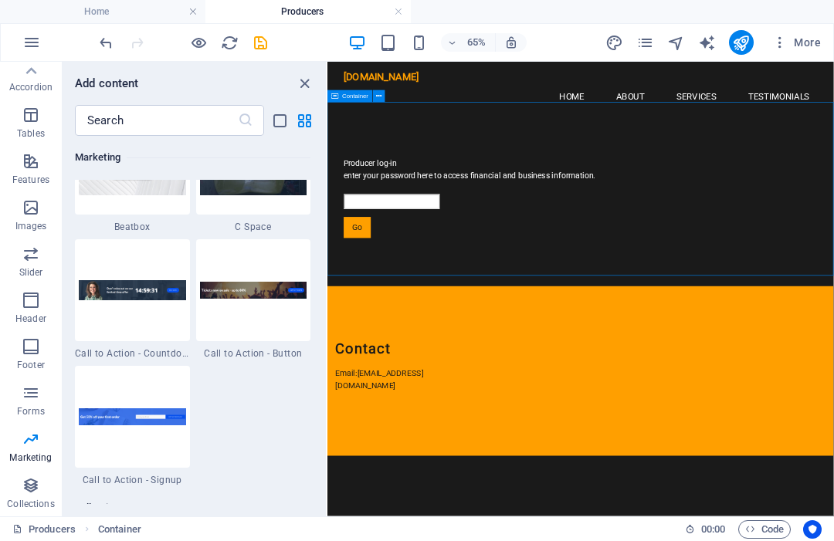
scroll to position [13786, 0]
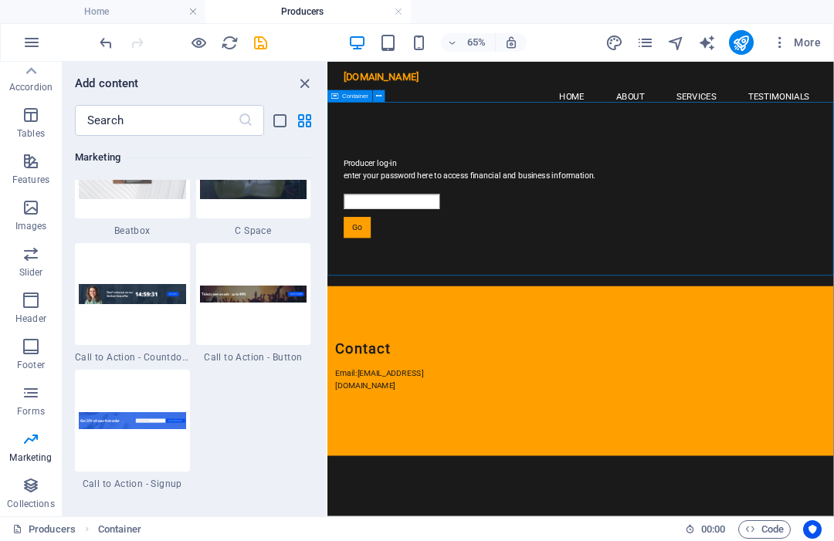
click at [253, 39] on icon "save" at bounding box center [261, 43] width 18 height 18
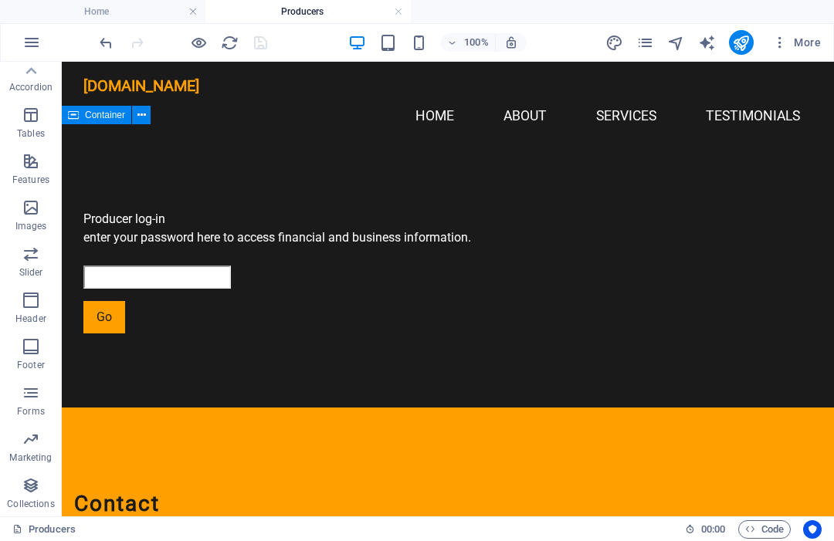
click at [399, 8] on link at bounding box center [398, 12] width 9 height 15
